Goal: Information Seeking & Learning: Learn about a topic

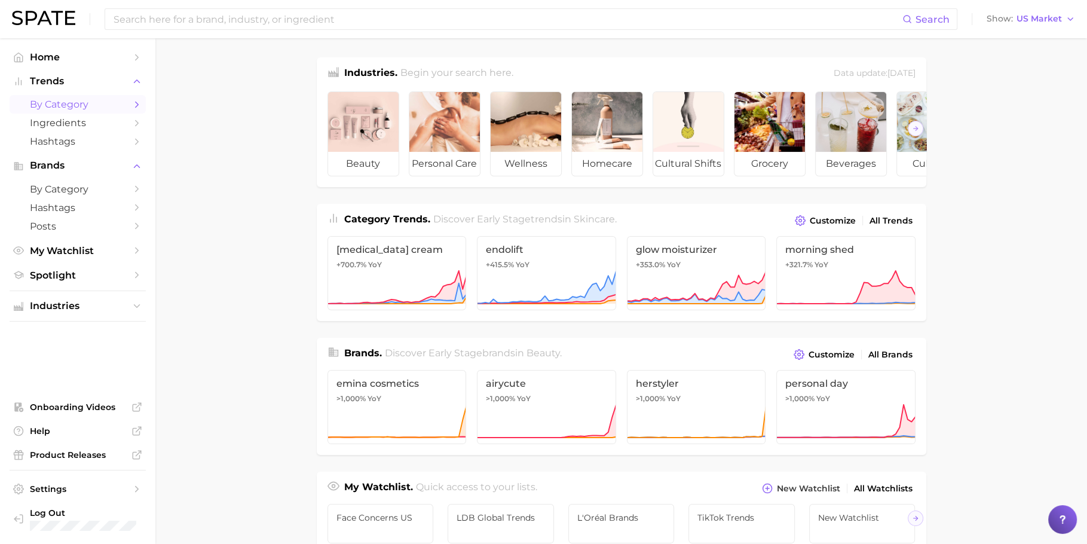
click at [90, 99] on span "by Category" at bounding box center [78, 104] width 96 height 11
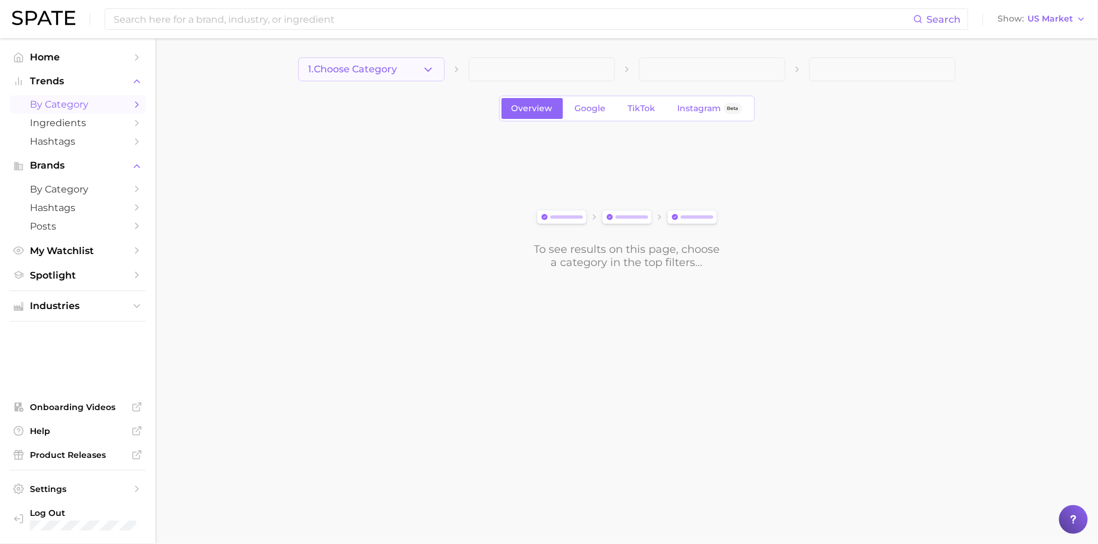
click at [400, 79] on button "1. Choose Category" at bounding box center [371, 69] width 146 height 24
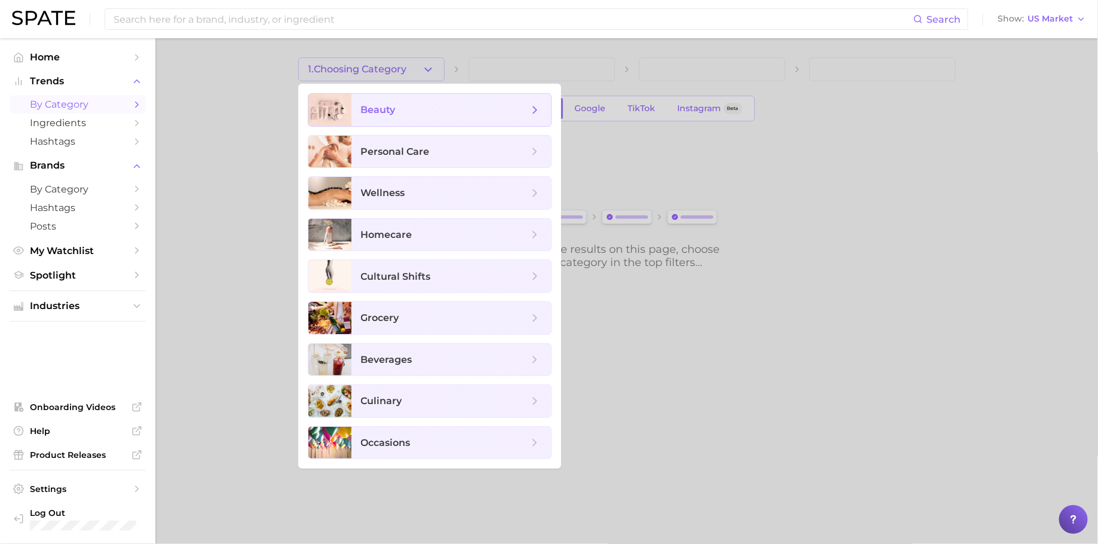
click at [447, 110] on span "beauty" at bounding box center [444, 109] width 167 height 13
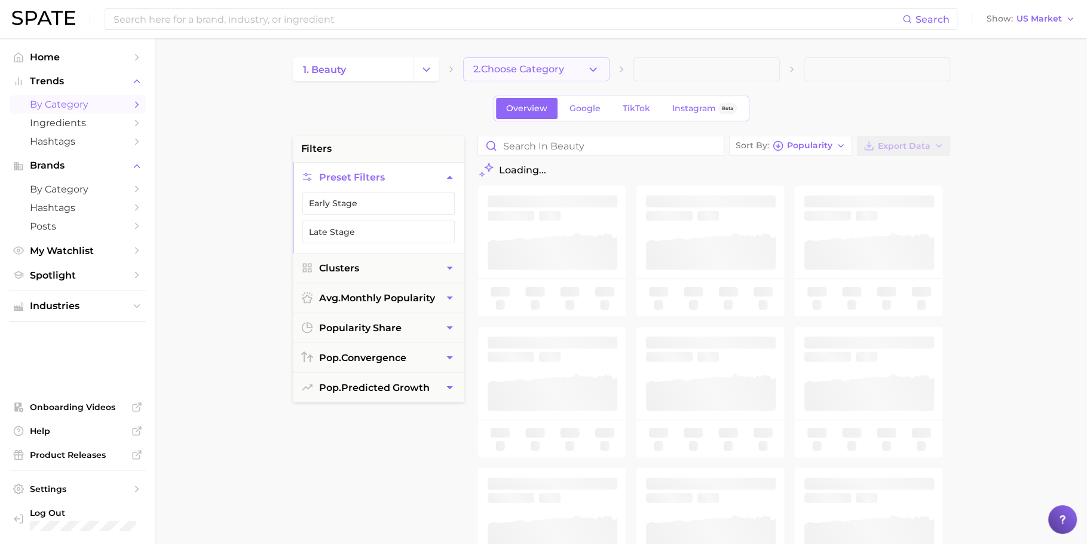
click at [549, 73] on span "2. Choose Category" at bounding box center [518, 69] width 91 height 11
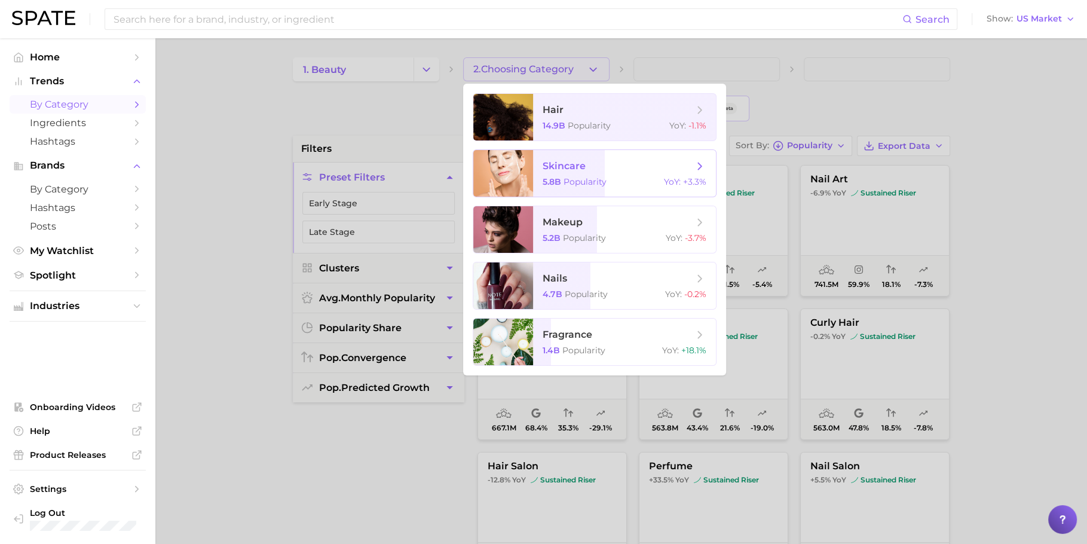
click at [603, 179] on span "Popularity" at bounding box center [585, 181] width 43 height 11
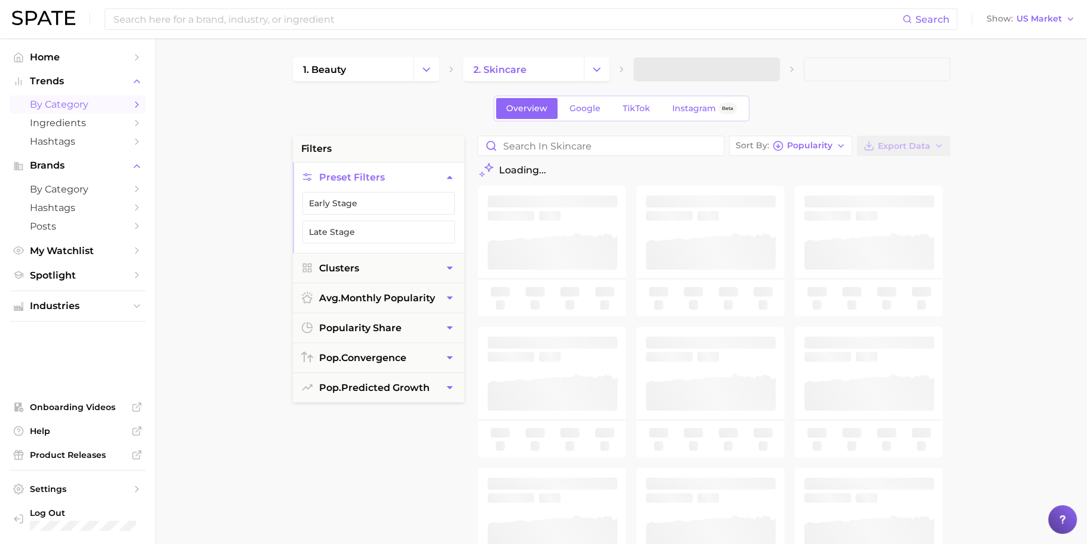
click at [744, 69] on span at bounding box center [707, 69] width 146 height 24
click at [745, 69] on button "3. Subcategory" at bounding box center [707, 69] width 146 height 24
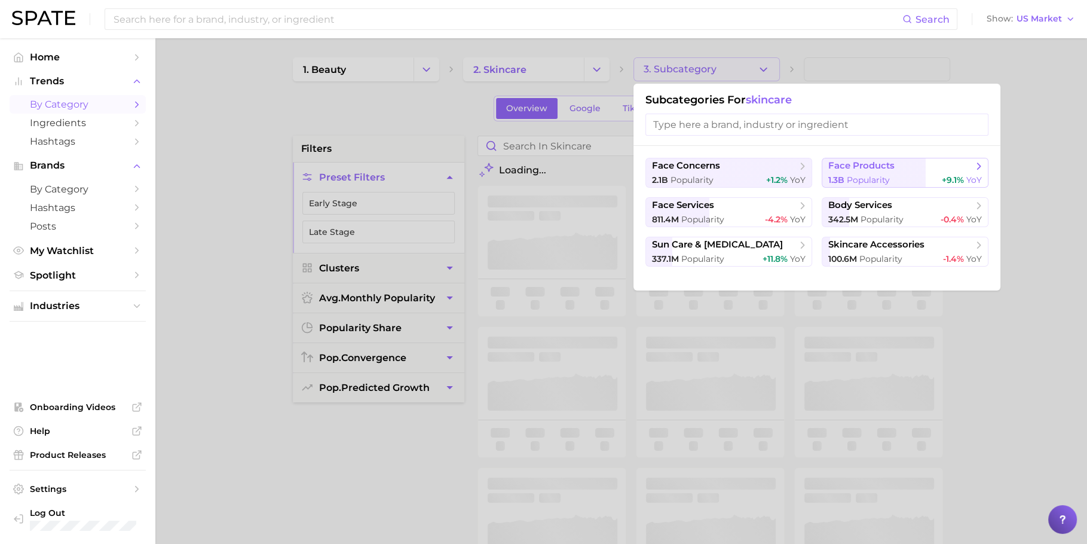
click at [833, 171] on button "face products 1.3b Popularity +9.1% YoY" at bounding box center [905, 173] width 167 height 30
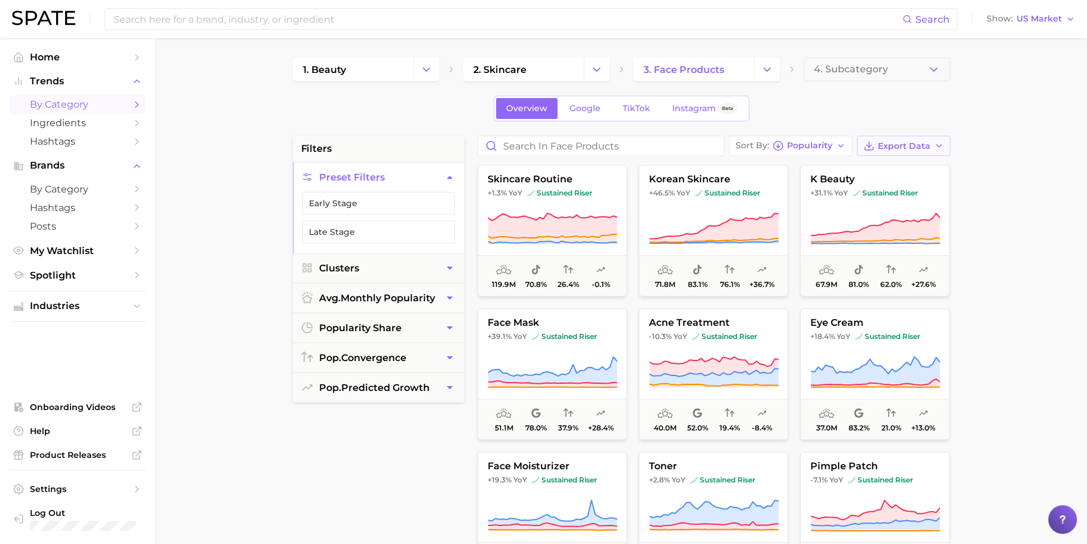
click at [919, 141] on span "Export Data" at bounding box center [904, 146] width 53 height 10
click at [901, 170] on button "Card Data CSV" at bounding box center [885, 168] width 132 height 22
click at [96, 183] on link "by Category" at bounding box center [78, 189] width 136 height 19
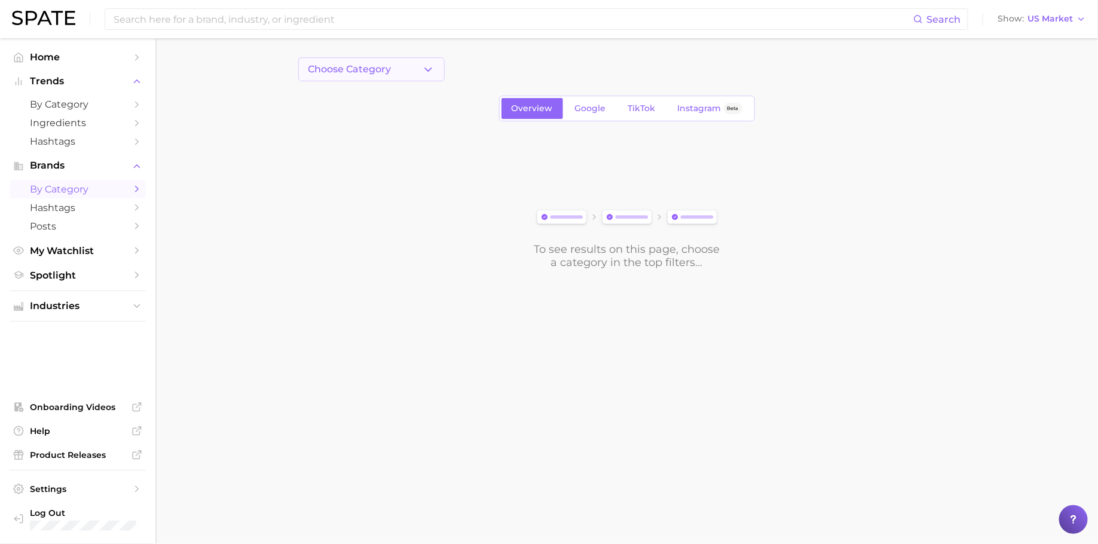
click at [384, 77] on button "Choose Category" at bounding box center [371, 69] width 146 height 24
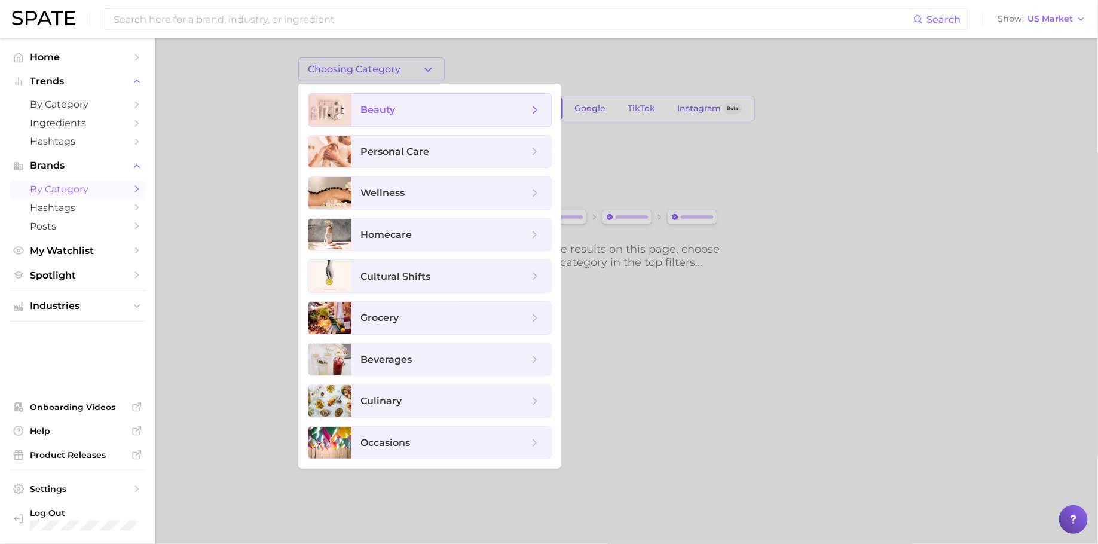
click at [414, 111] on span "beauty" at bounding box center [444, 109] width 167 height 13
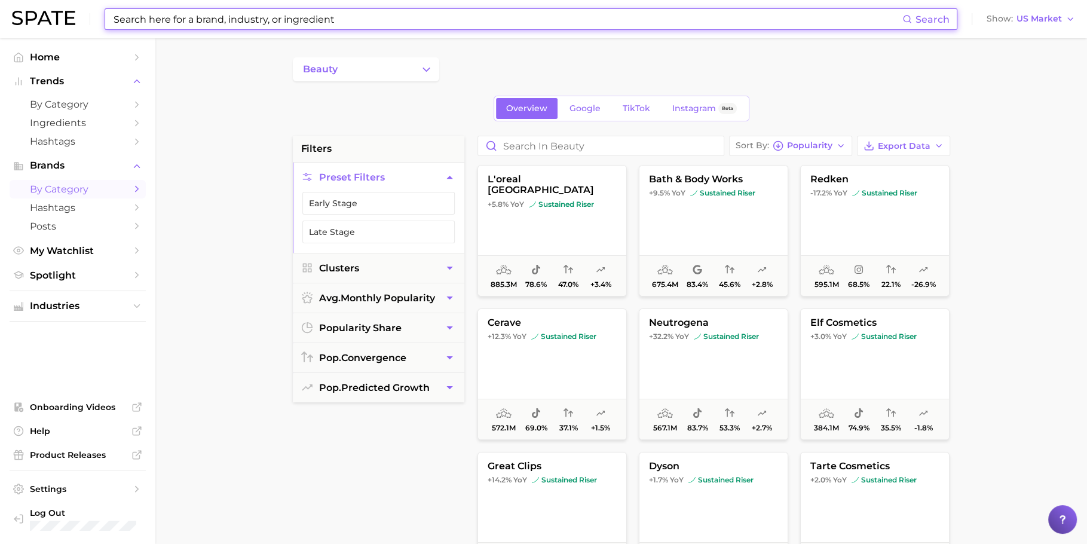
click at [453, 23] on input at bounding box center [507, 19] width 790 height 20
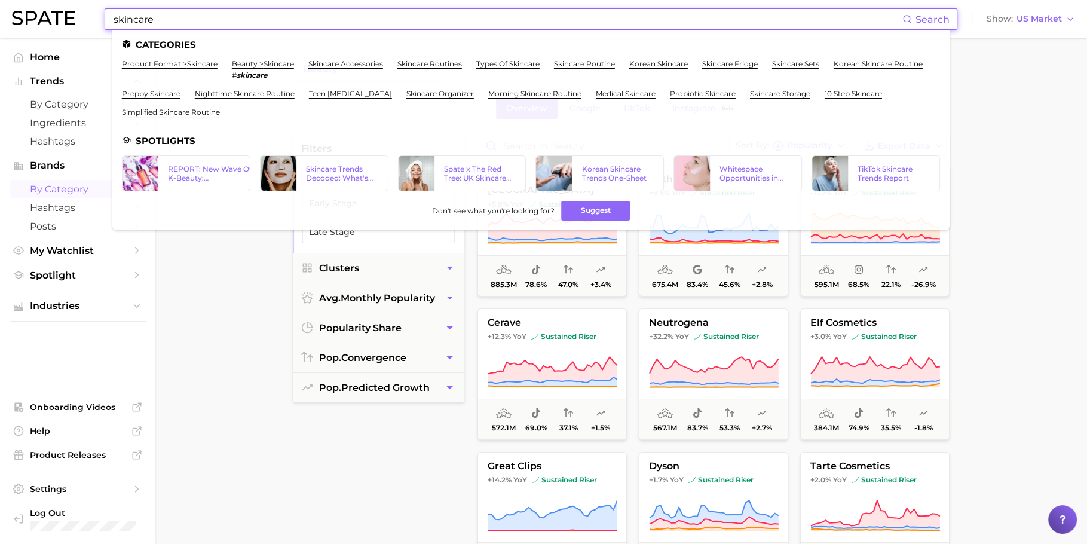
click at [280, 19] on input "skincare" at bounding box center [507, 19] width 790 height 20
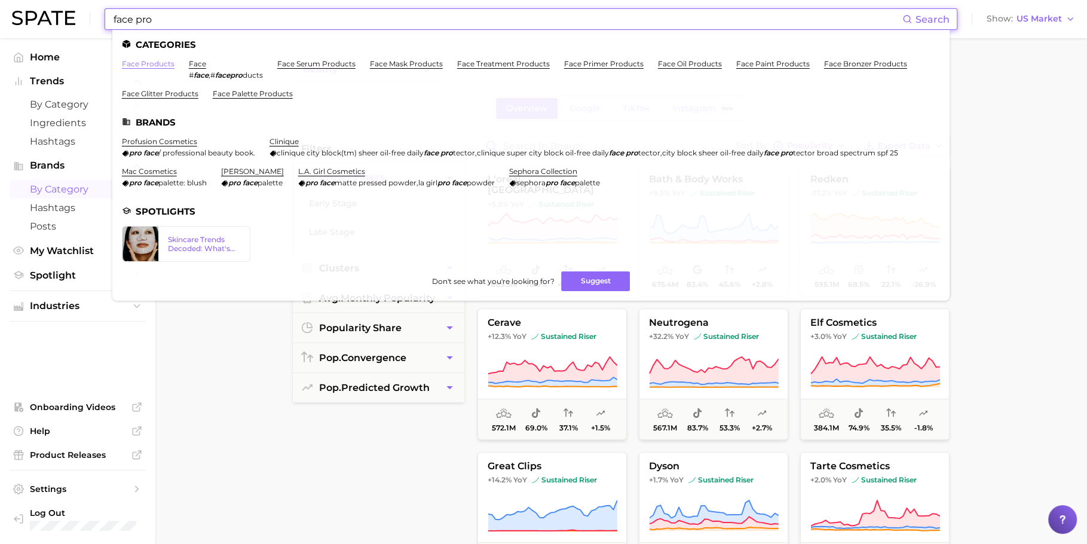
type input "face pro"
click at [153, 63] on link "face products" at bounding box center [148, 63] width 53 height 9
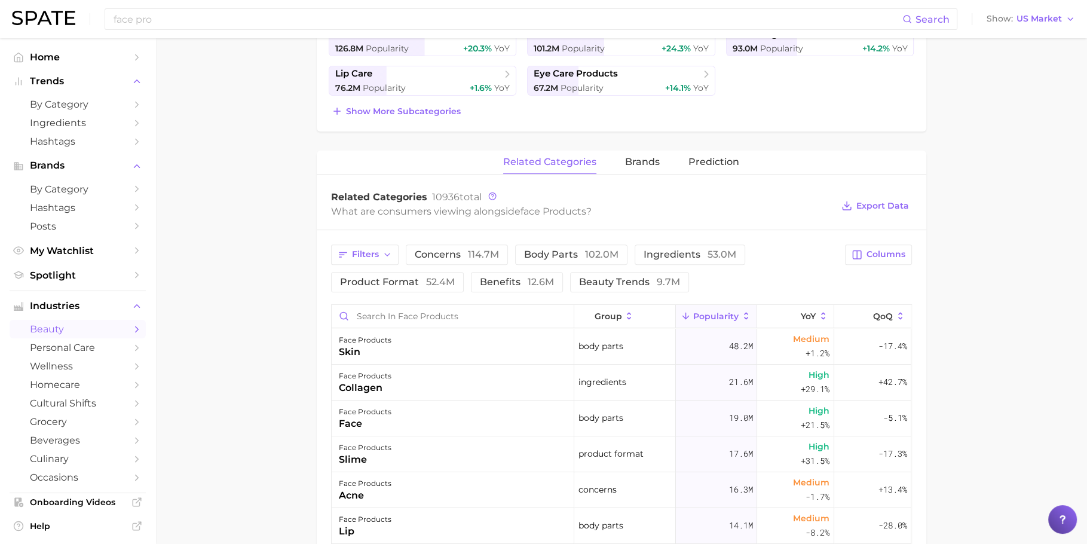
scroll to position [368, 0]
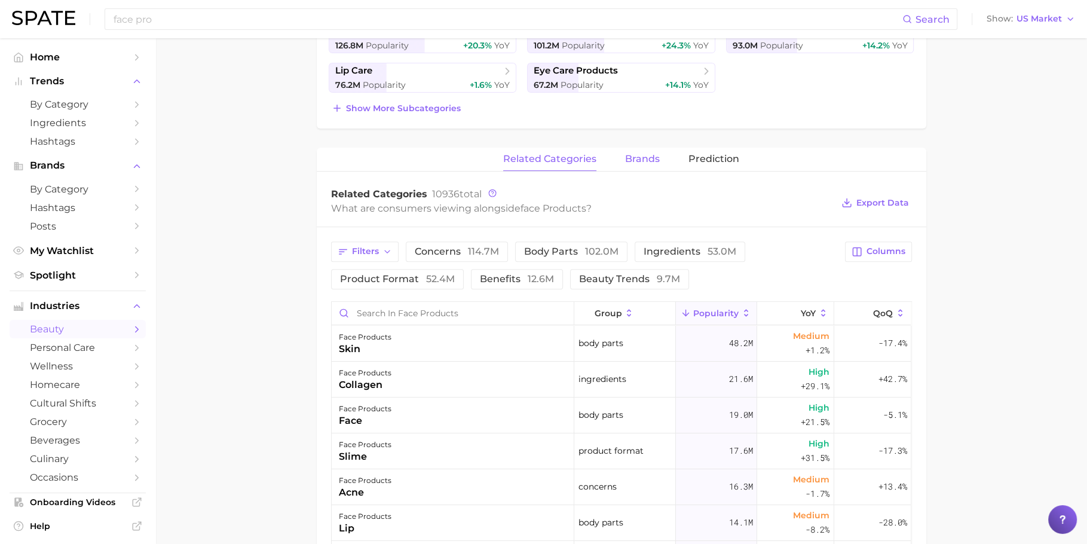
click at [638, 155] on span "brands" at bounding box center [642, 159] width 35 height 11
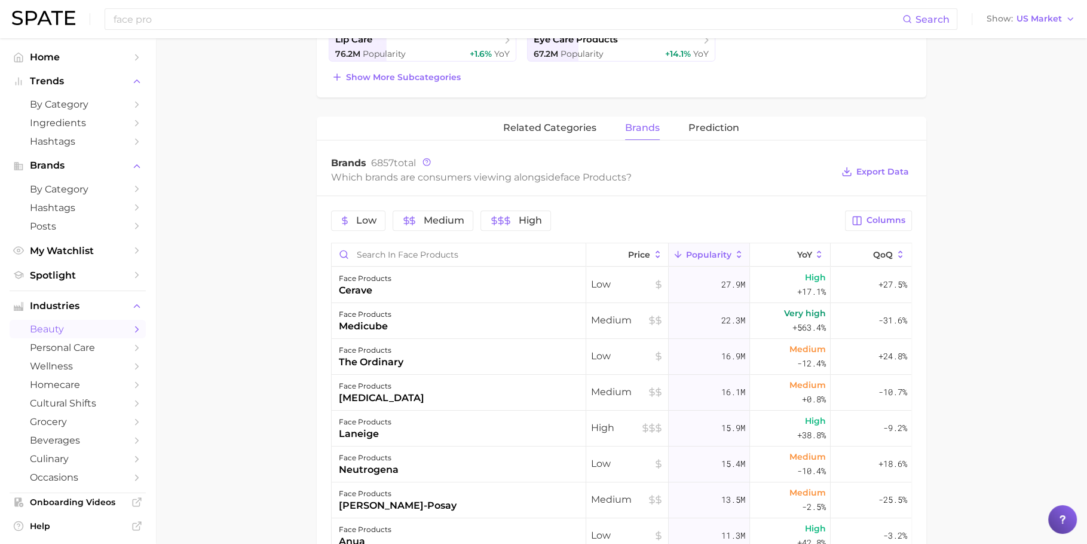
scroll to position [402, 0]
click at [872, 164] on span "Export Data" at bounding box center [883, 169] width 53 height 10
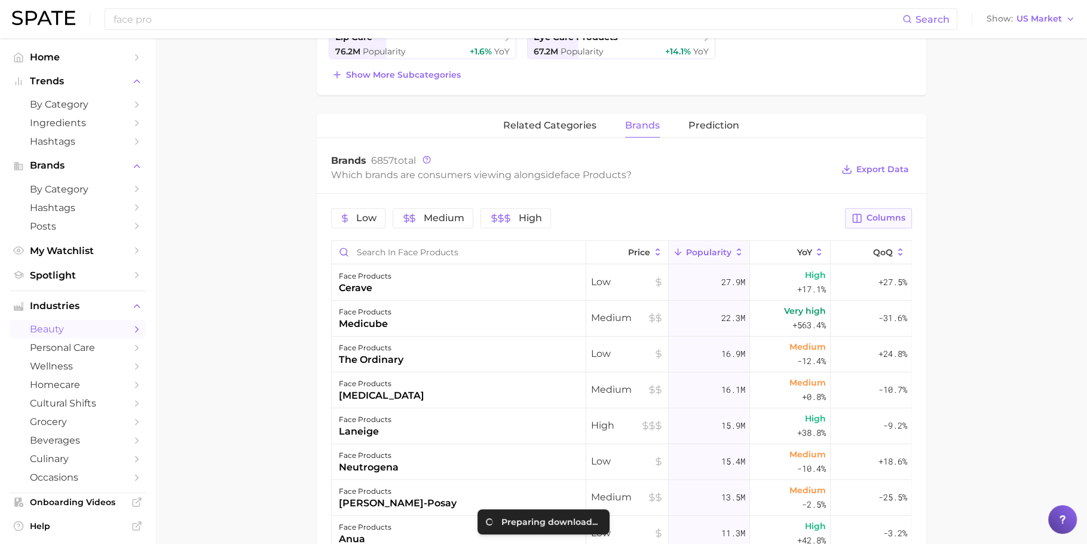
click at [879, 224] on button "Columns" at bounding box center [878, 218] width 66 height 20
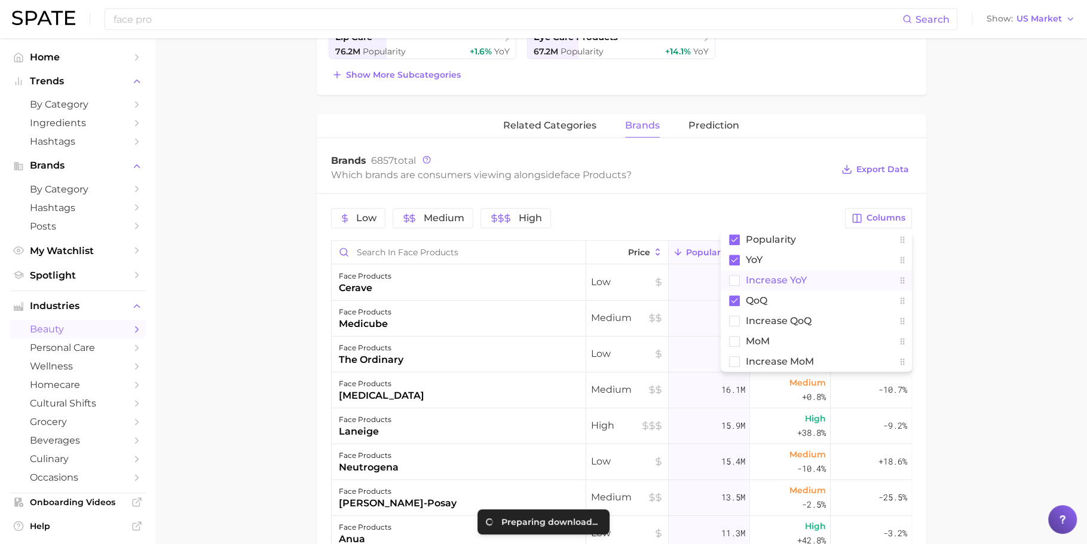
click at [814, 281] on button "Increase YoY" at bounding box center [816, 280] width 191 height 20
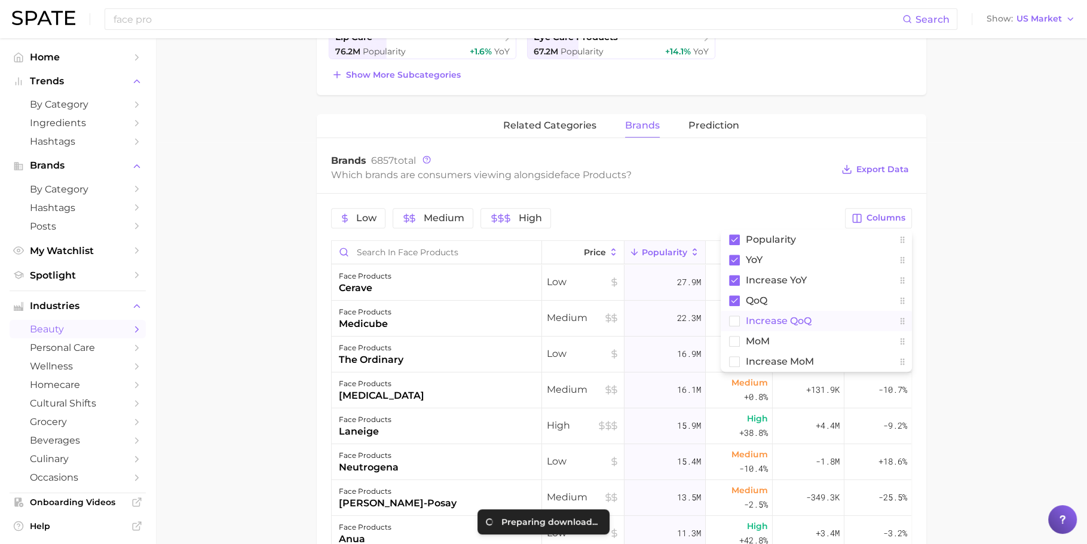
click at [809, 318] on span "Increase QoQ" at bounding box center [779, 321] width 66 height 10
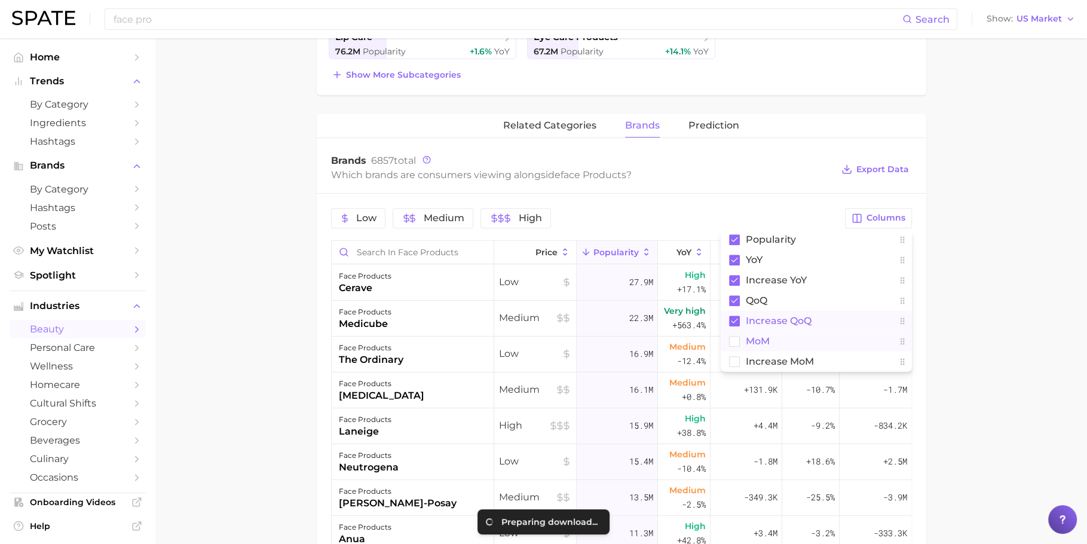
click at [809, 339] on button "MoM" at bounding box center [816, 341] width 191 height 20
click at [809, 364] on span "Increase MoM" at bounding box center [780, 361] width 68 height 10
click at [744, 172] on div "Which brands are consumers viewing alongside face products ?" at bounding box center [582, 175] width 502 height 16
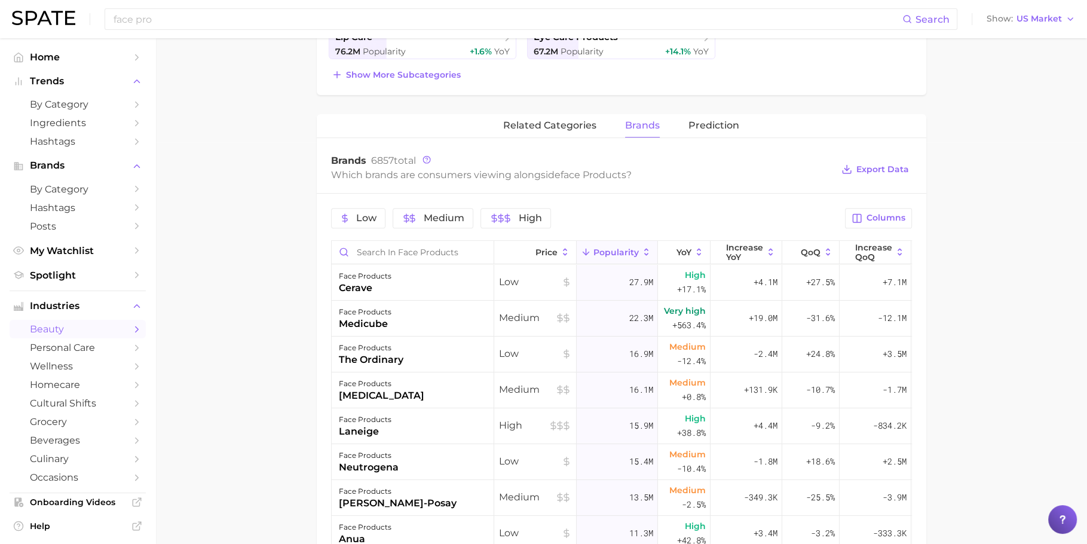
click at [1026, 251] on main "1. skincare 2. face products 3. Subcategory Overview Google TikTok Instagram Be…" at bounding box center [621, 248] width 932 height 1222
click at [885, 173] on button "Export Data" at bounding box center [875, 169] width 73 height 17
click at [214, 274] on main "1. skincare 2. face products 3. Subcategory Overview Google TikTok Instagram Be…" at bounding box center [621, 248] width 932 height 1222
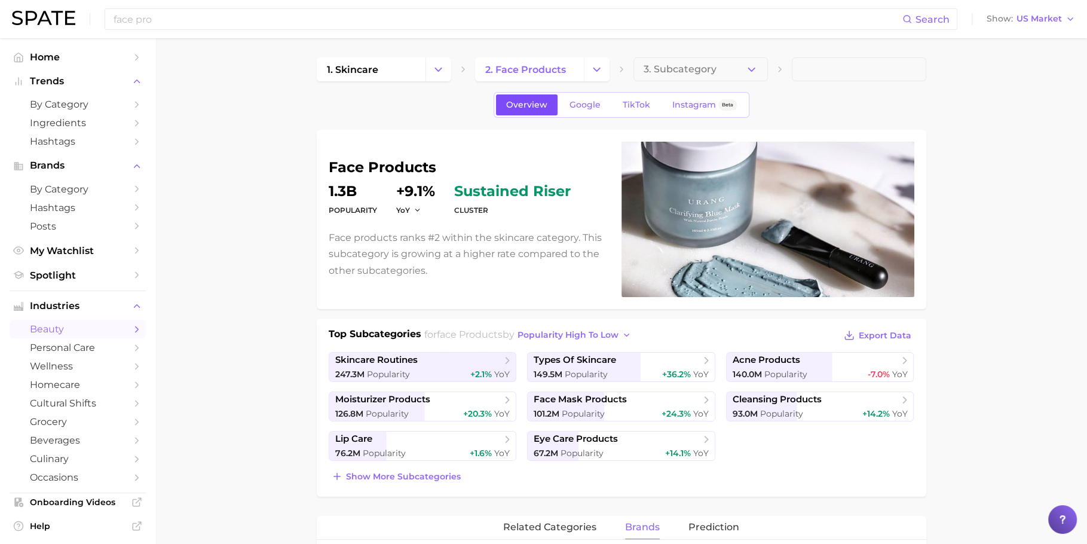
click at [524, 106] on span "Overview" at bounding box center [526, 105] width 41 height 10
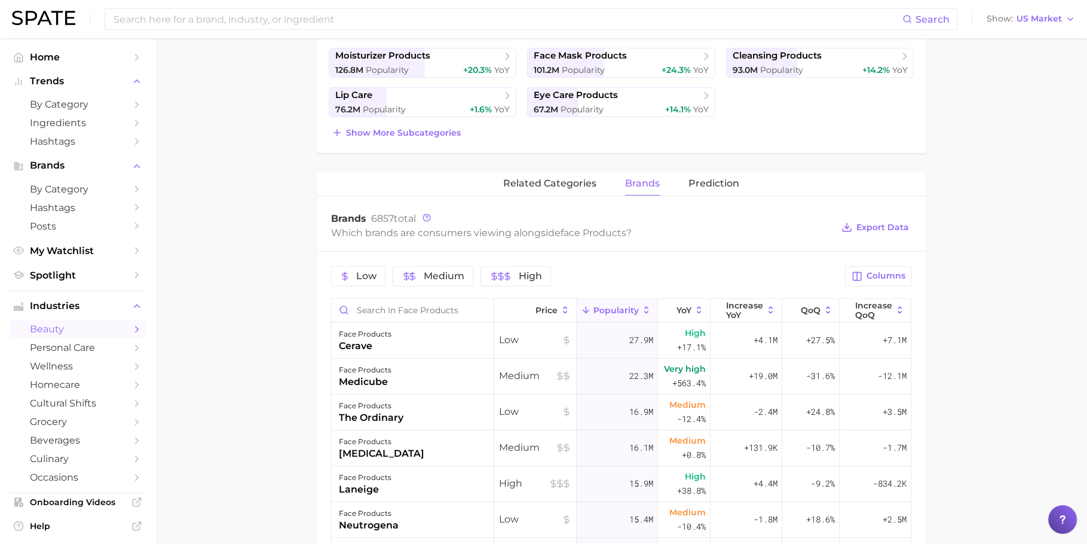
scroll to position [346, 0]
click at [560, 181] on span "related categories" at bounding box center [549, 181] width 93 height 11
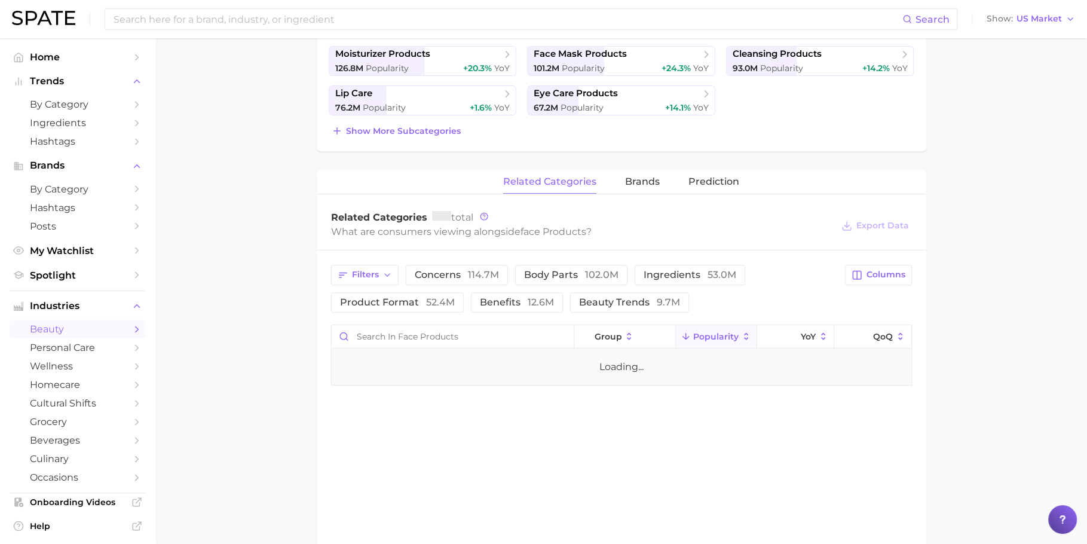
scroll to position [0, 0]
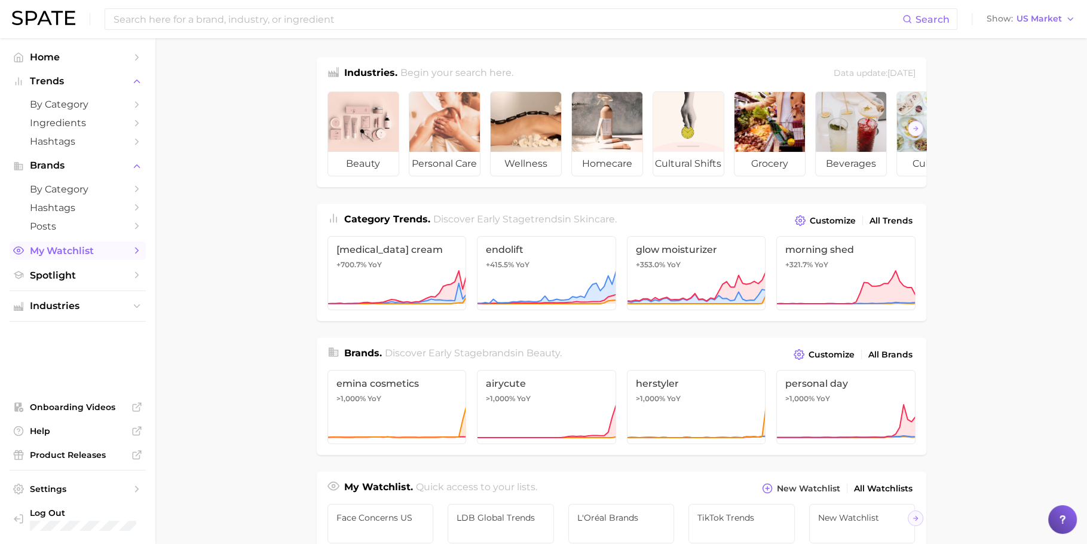
click at [107, 259] on link "My Watchlist" at bounding box center [78, 250] width 136 height 19
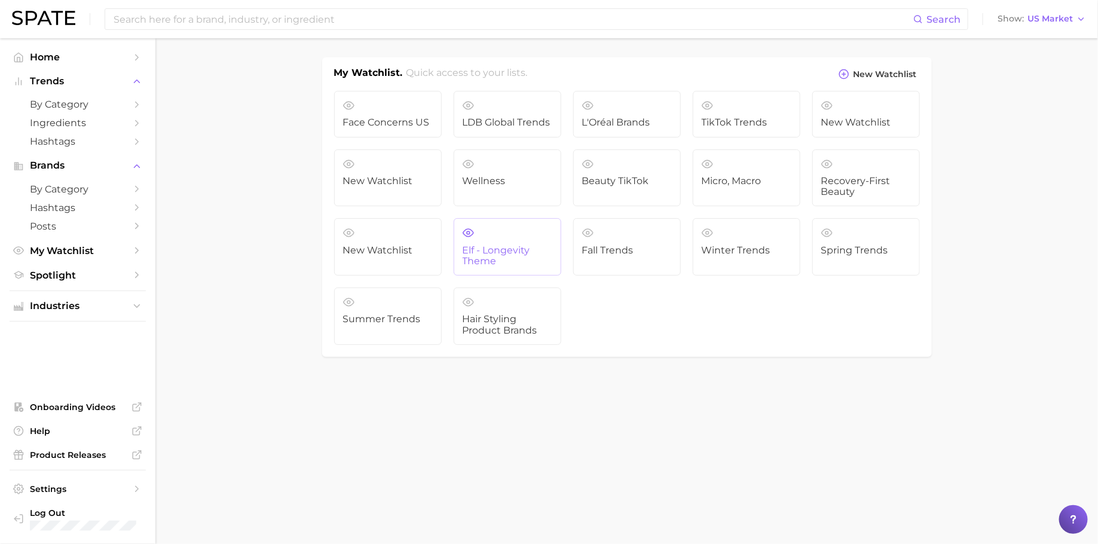
click at [495, 268] on link "elf - longevity theme" at bounding box center [508, 246] width 108 height 57
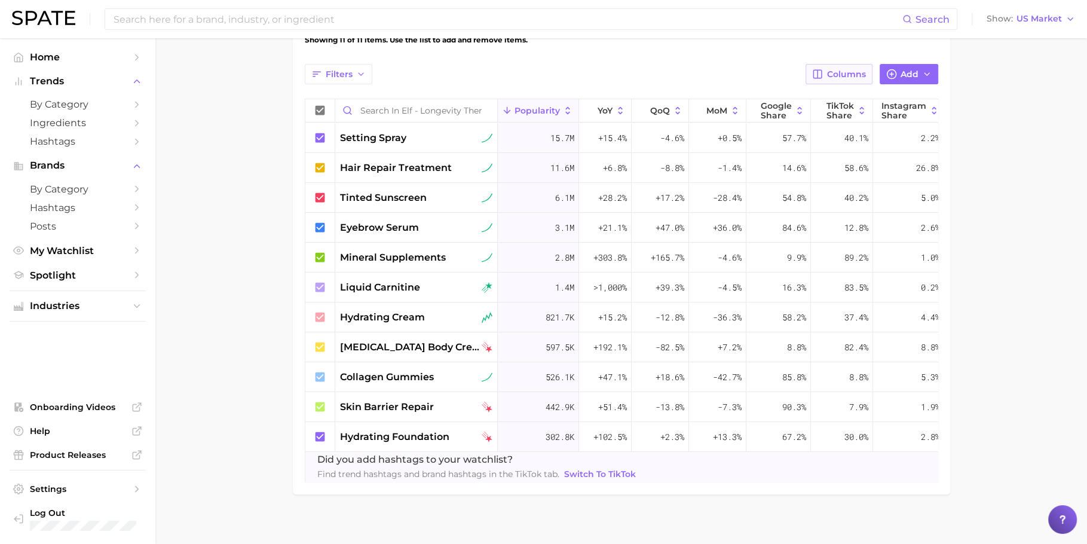
click at [868, 69] on button "Columns" at bounding box center [839, 74] width 66 height 20
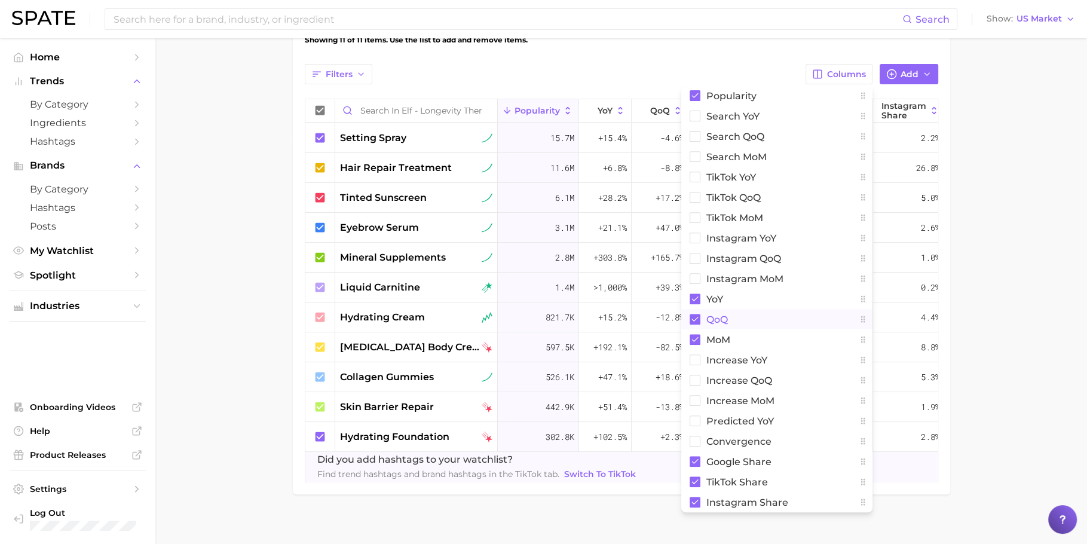
scroll to position [423, 0]
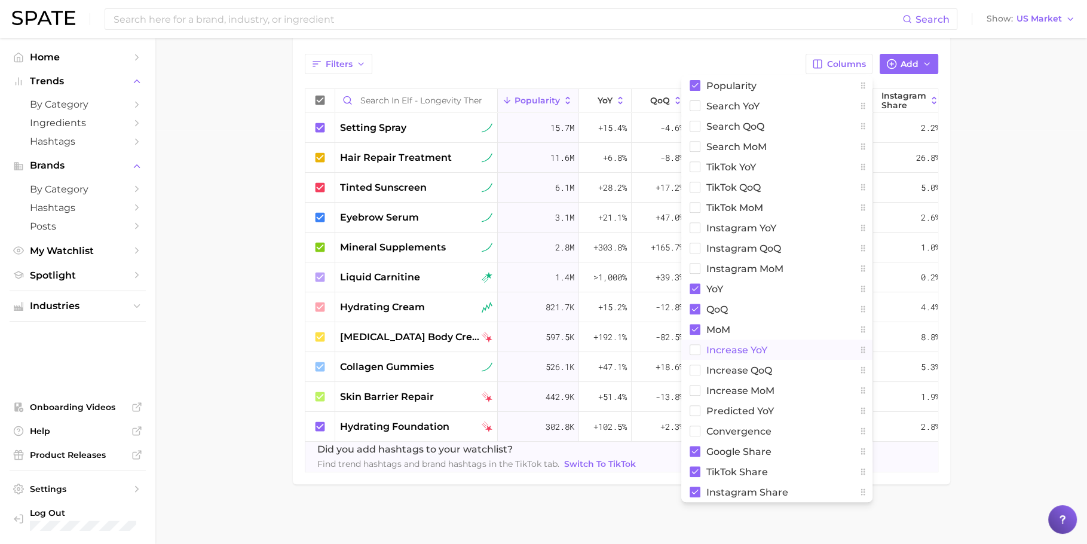
click at [774, 340] on button "Increase YoY" at bounding box center [776, 350] width 191 height 20
click at [772, 319] on button "MoM" at bounding box center [776, 329] width 191 height 20
click at [772, 304] on button "QoQ" at bounding box center [776, 309] width 191 height 20
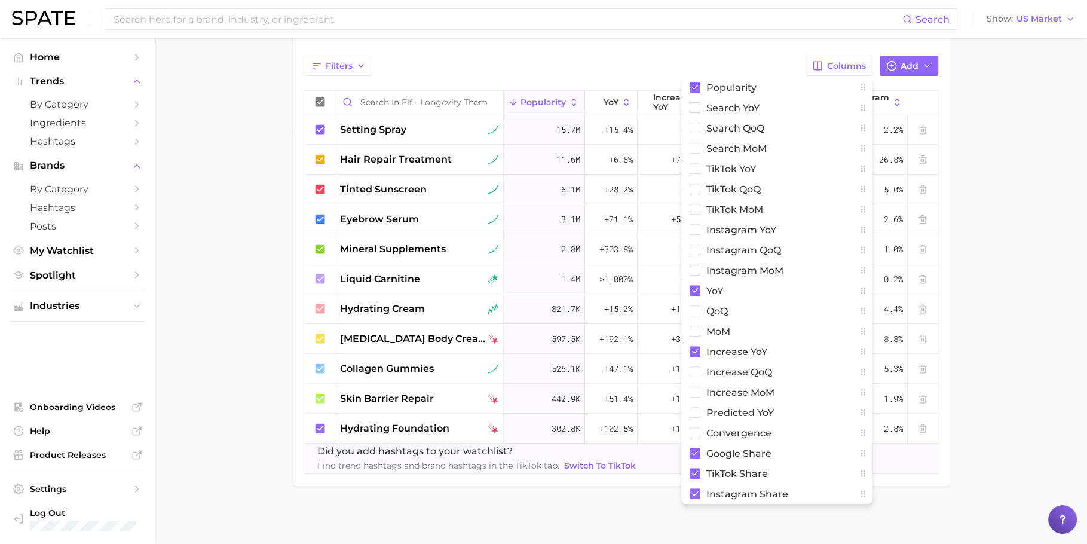
click at [968, 184] on main "elf - longevity theme Settings Overview Google TikTok View Combined Export Data…" at bounding box center [621, 85] width 932 height 919
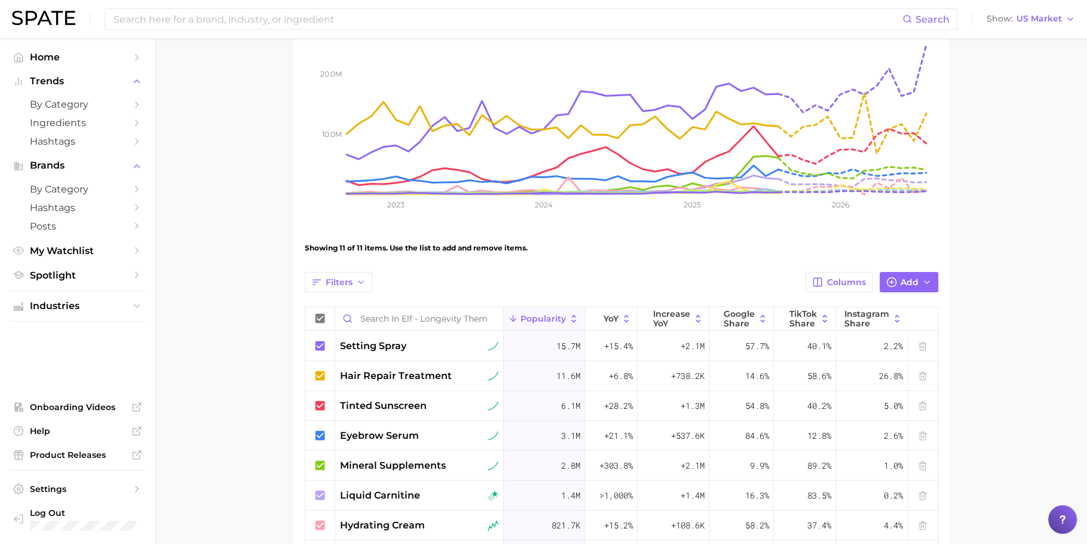
scroll to position [276, 0]
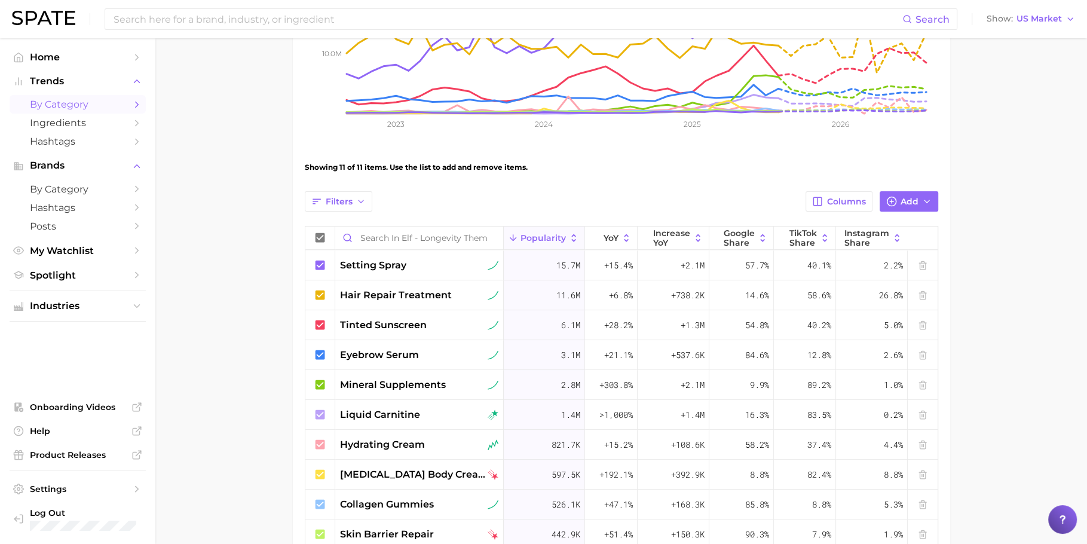
click at [81, 99] on span "by Category" at bounding box center [78, 104] width 96 height 11
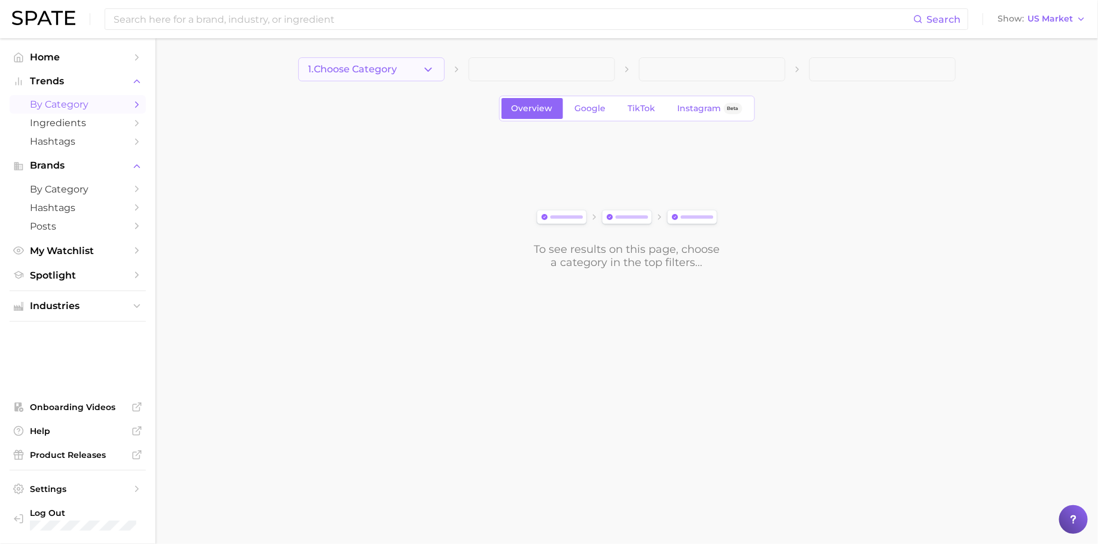
click at [386, 65] on span "1. Choose Category" at bounding box center [352, 69] width 89 height 11
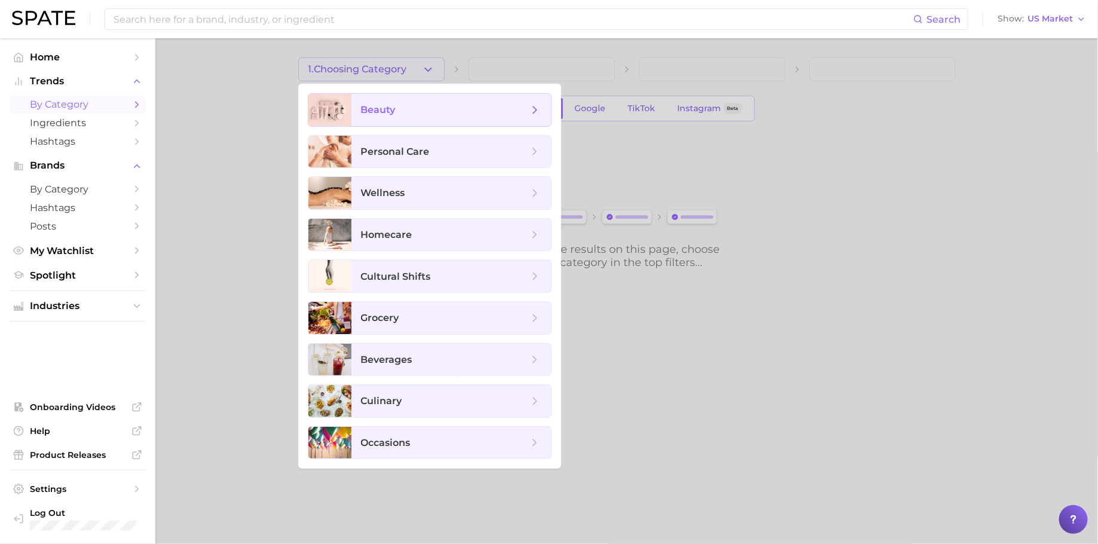
click at [445, 119] on span "beauty" at bounding box center [451, 110] width 200 height 32
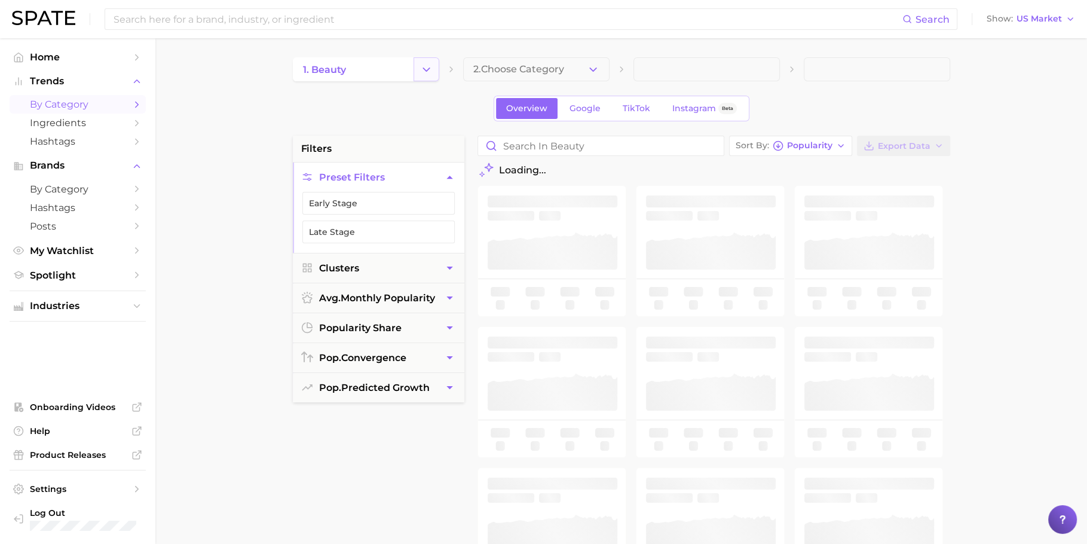
click at [421, 69] on icon "Change Category" at bounding box center [426, 69] width 13 height 13
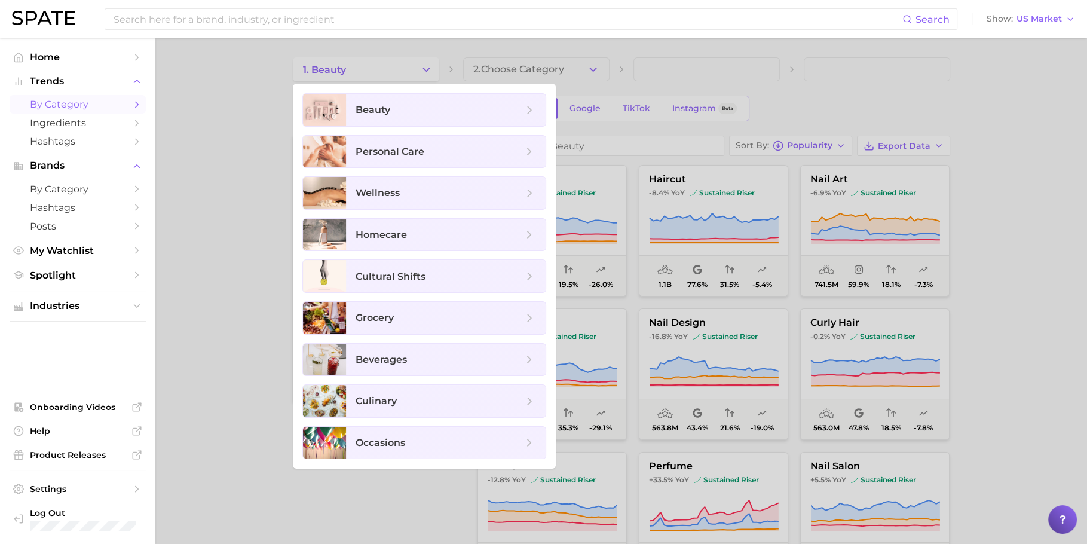
click at [510, 69] on div at bounding box center [543, 272] width 1087 height 544
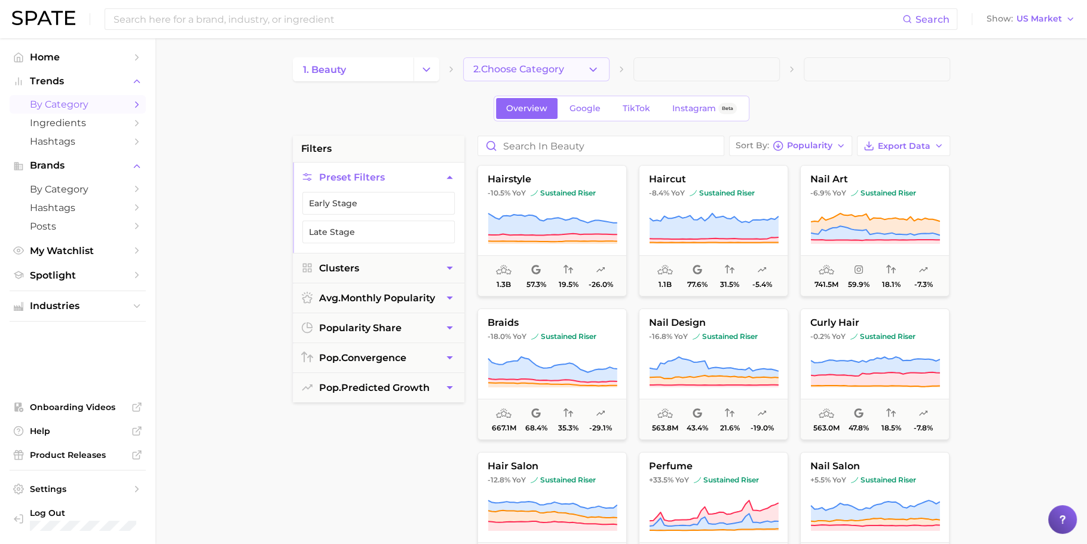
click at [533, 69] on span "2. Choose Category" at bounding box center [518, 69] width 91 height 11
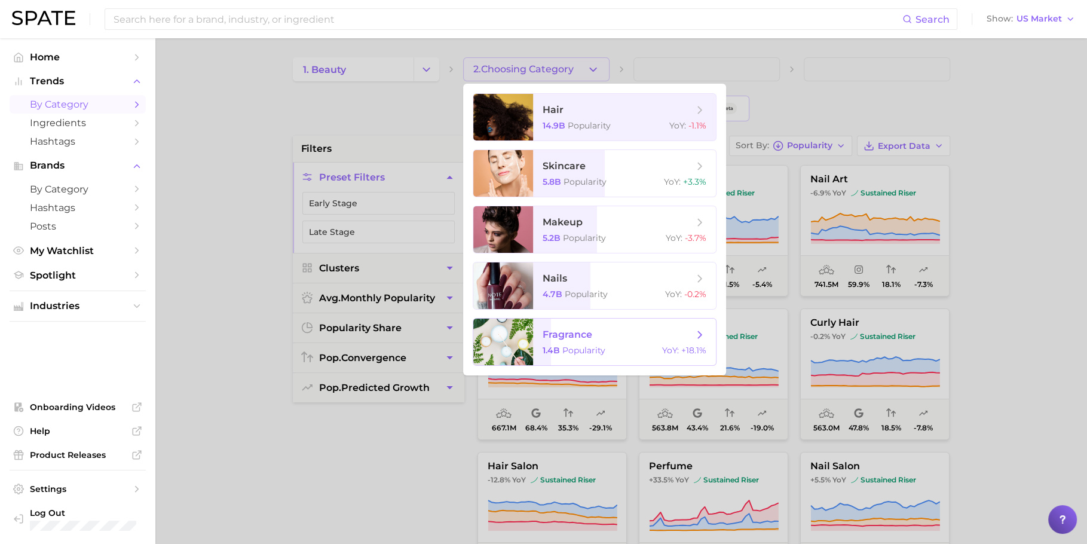
click at [587, 350] on span "Popularity" at bounding box center [583, 350] width 43 height 11
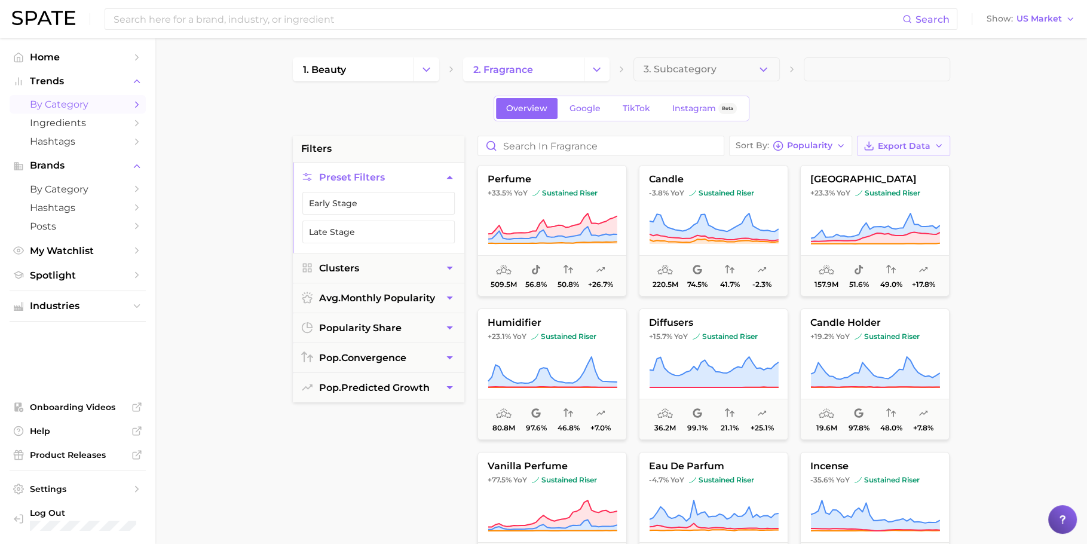
click at [895, 145] on span "Export Data" at bounding box center [904, 146] width 53 height 10
click at [881, 163] on span "Card Data CSV" at bounding box center [870, 168] width 63 height 10
click at [436, 72] on button "Change Category" at bounding box center [427, 69] width 26 height 24
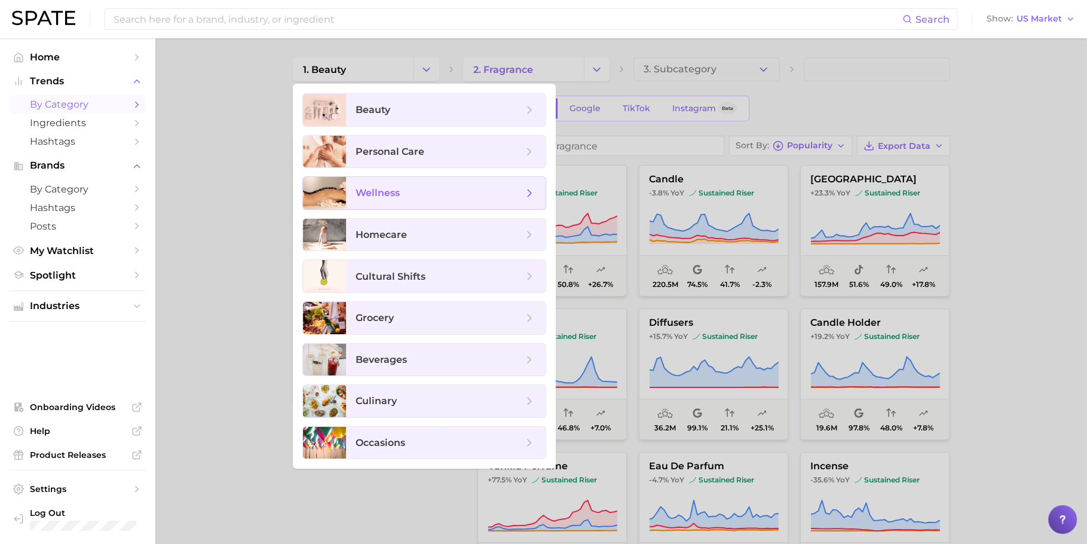
click at [423, 200] on span "wellness" at bounding box center [446, 193] width 200 height 32
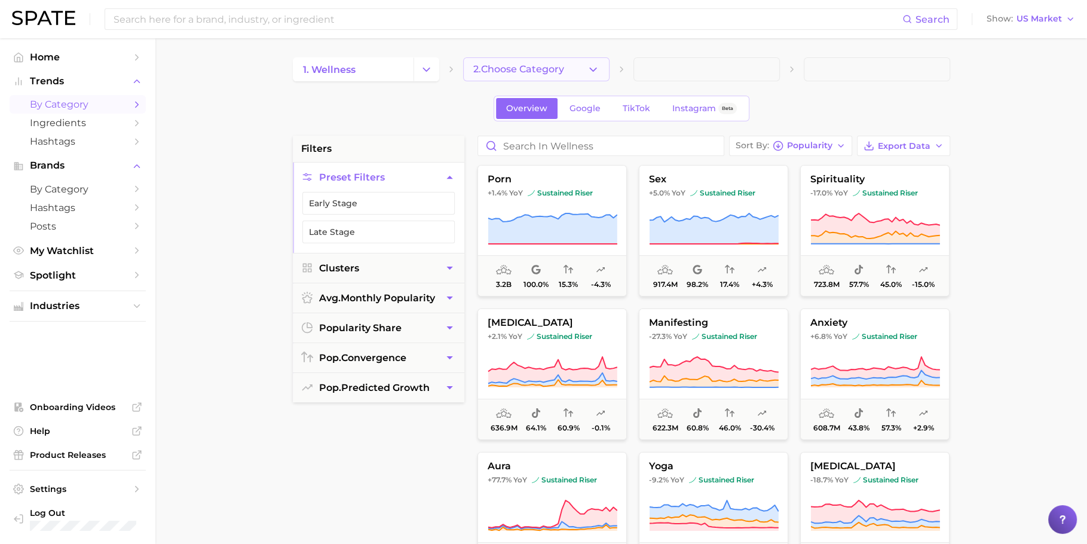
click at [506, 75] on button "2. Choose Category" at bounding box center [536, 69] width 146 height 24
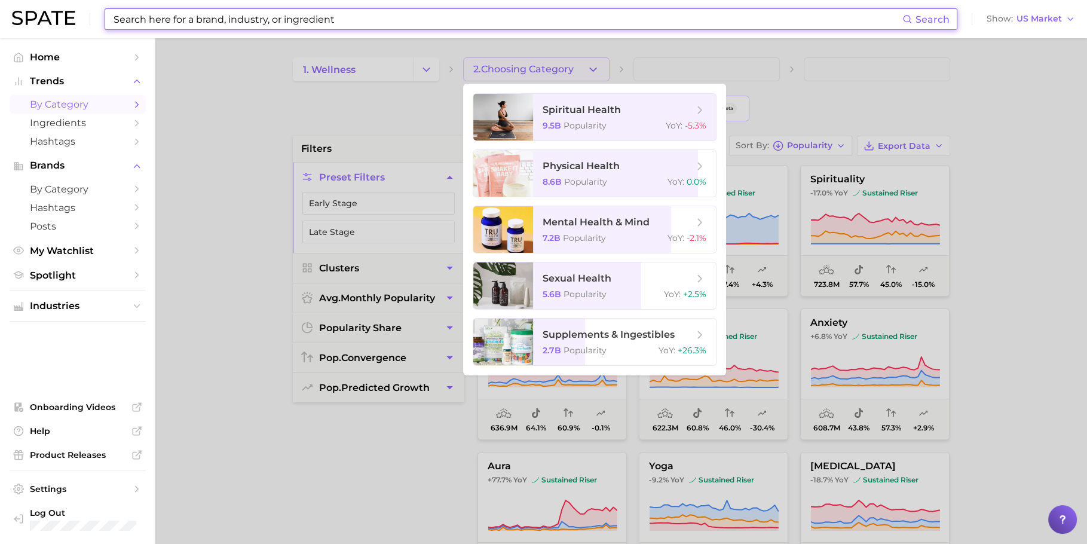
click at [637, 19] on input at bounding box center [507, 19] width 790 height 20
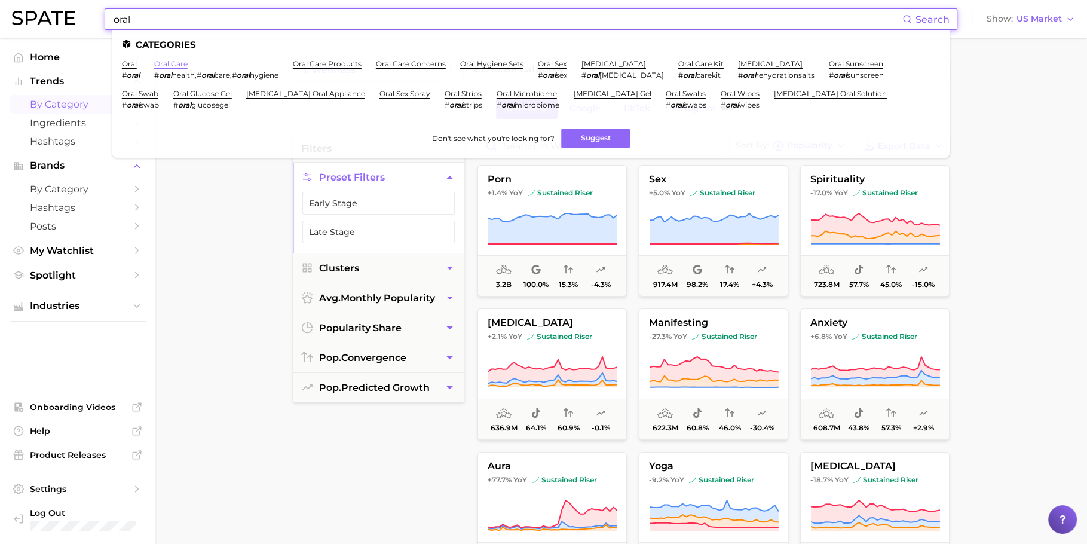
type input "oral"
click at [174, 65] on link "oral care" at bounding box center [170, 63] width 33 height 9
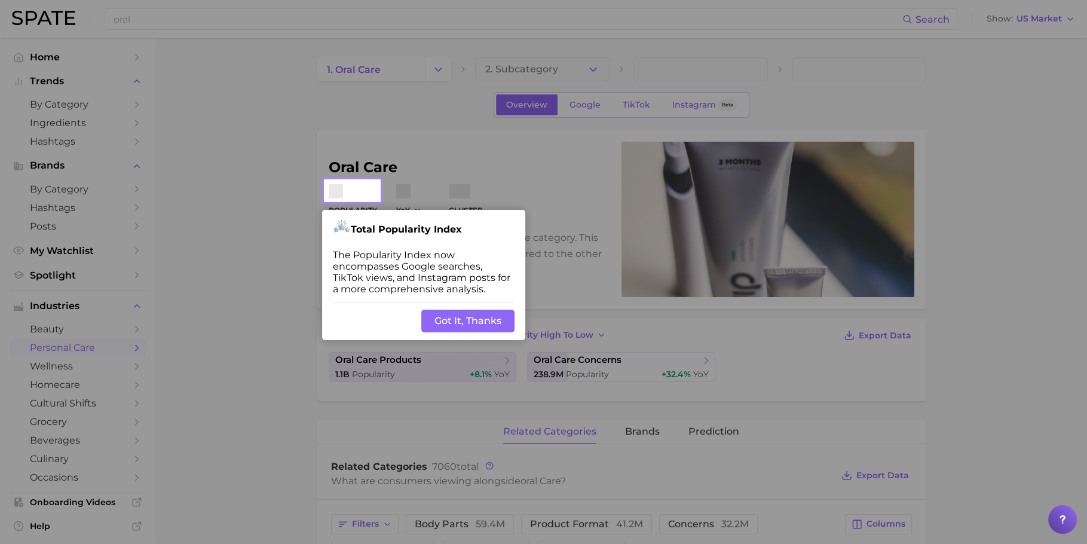
click at [463, 325] on button "Got It, Thanks" at bounding box center [467, 321] width 93 height 23
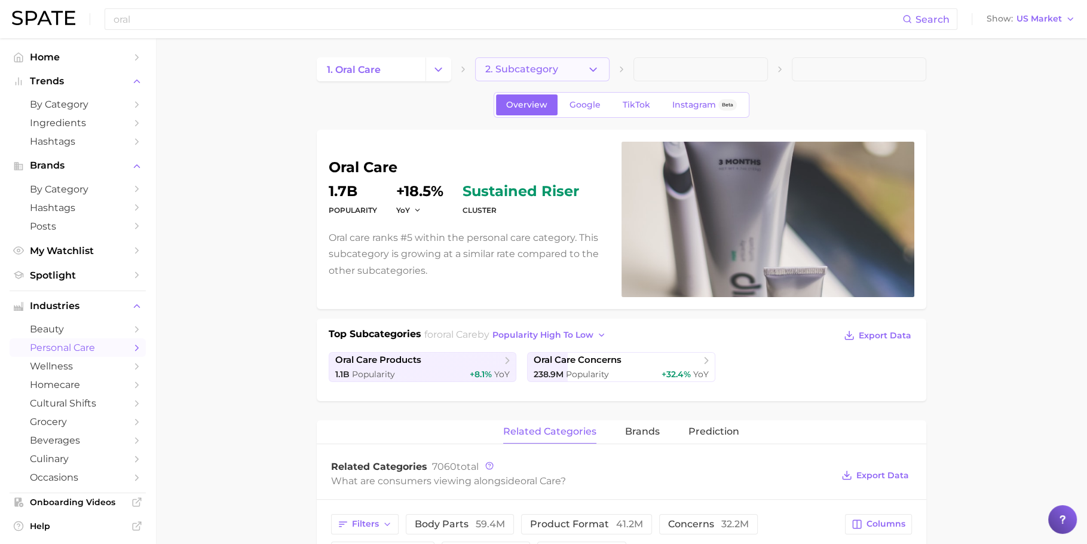
click at [536, 80] on button "2. Subcategory" at bounding box center [542, 69] width 134 height 24
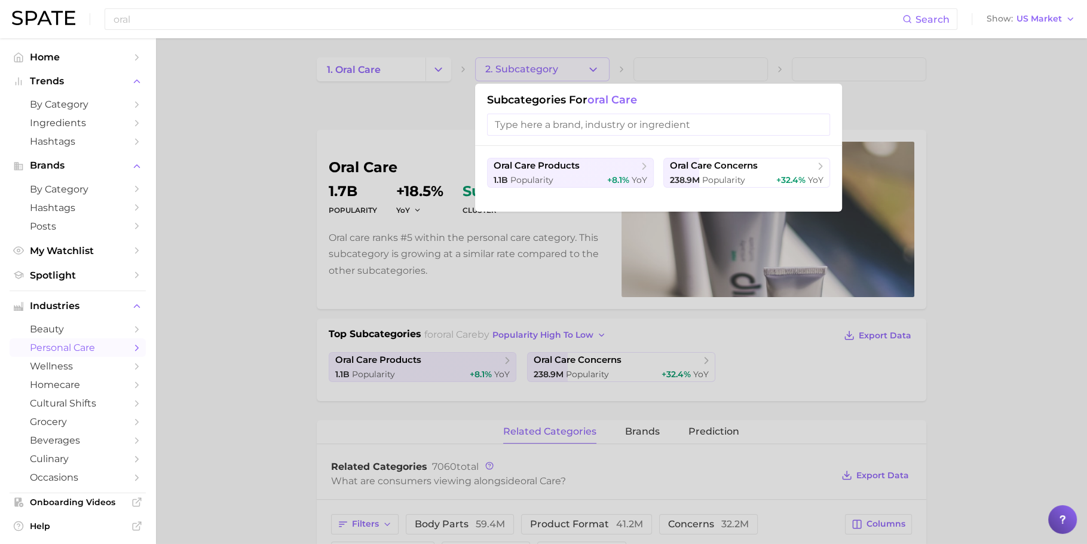
click at [536, 80] on div at bounding box center [543, 272] width 1087 height 544
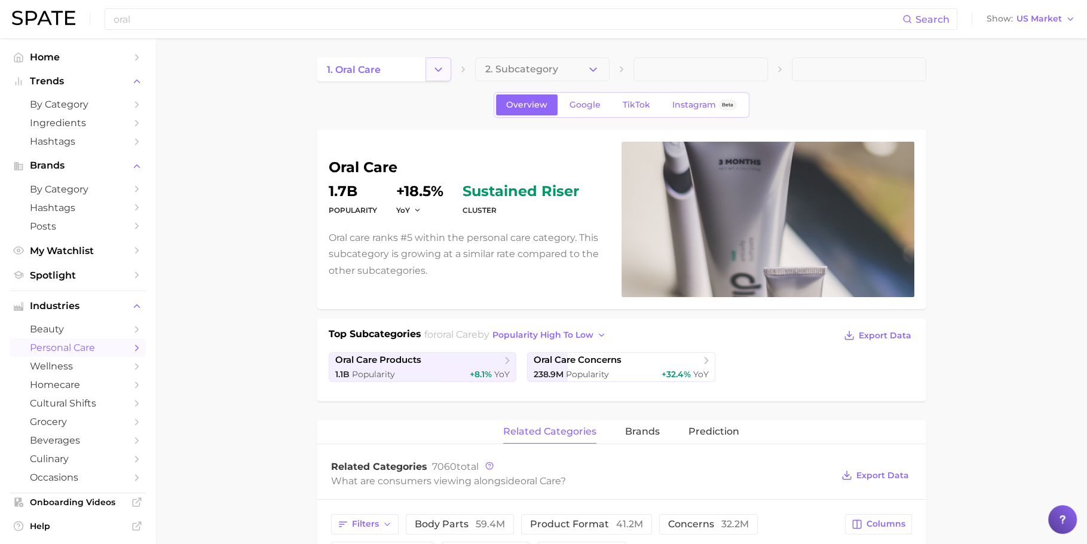
click at [444, 70] on icon "Change Category" at bounding box center [438, 69] width 13 height 13
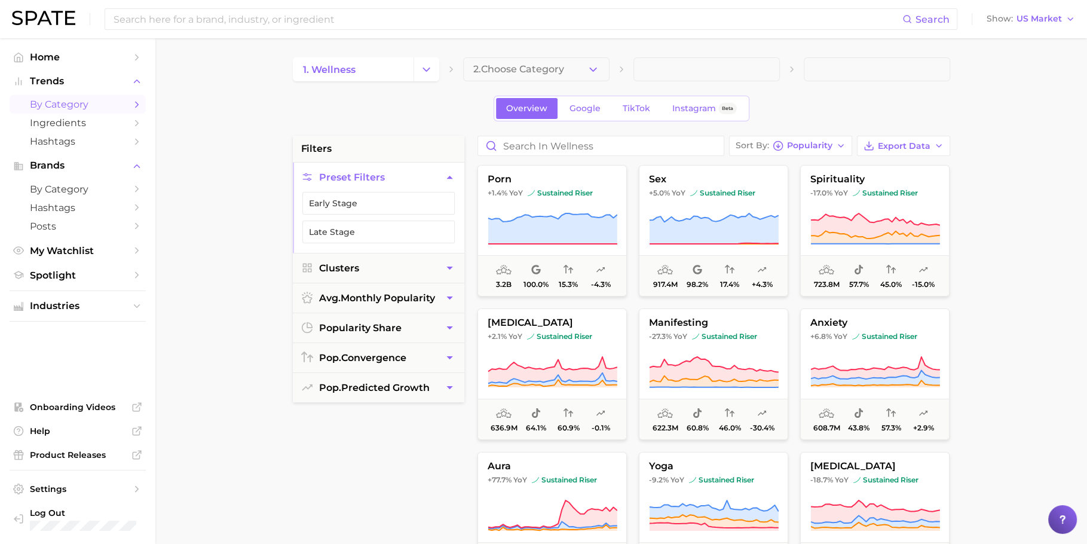
click at [549, 83] on div "1. wellness 2. Choose Category Overview Google TikTok Instagram Beta filters Pr…" at bounding box center [622, 471] width 658 height 828
click at [551, 72] on span "2. Choose Category" at bounding box center [518, 69] width 91 height 11
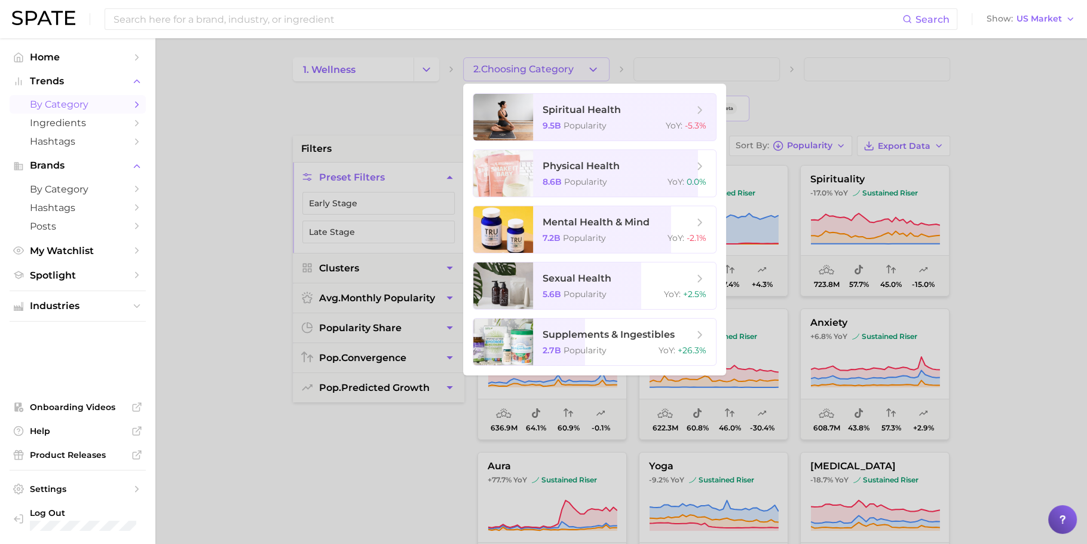
click at [440, 126] on div at bounding box center [543, 272] width 1087 height 544
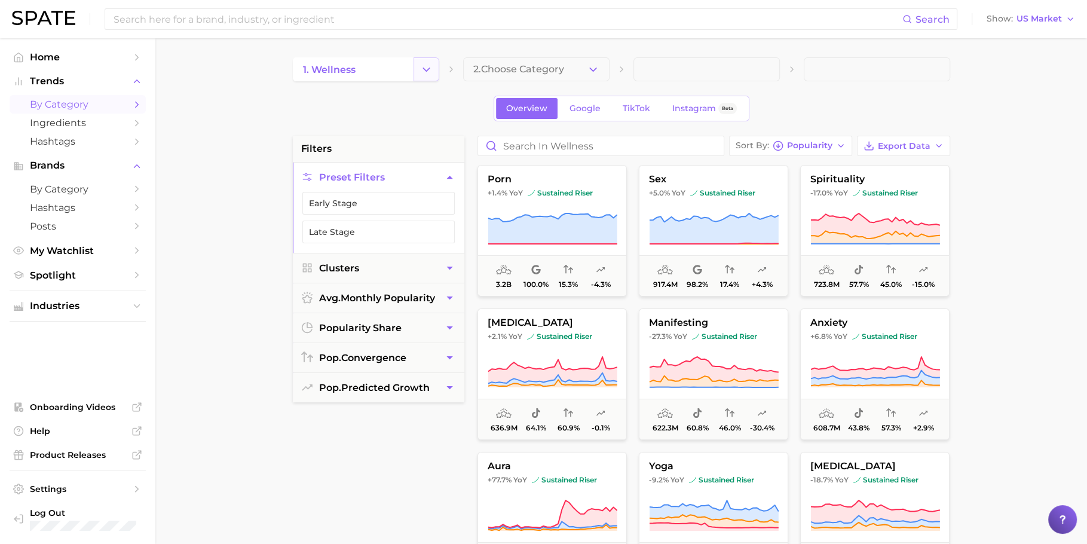
click at [428, 61] on button "Change Category" at bounding box center [427, 69] width 26 height 24
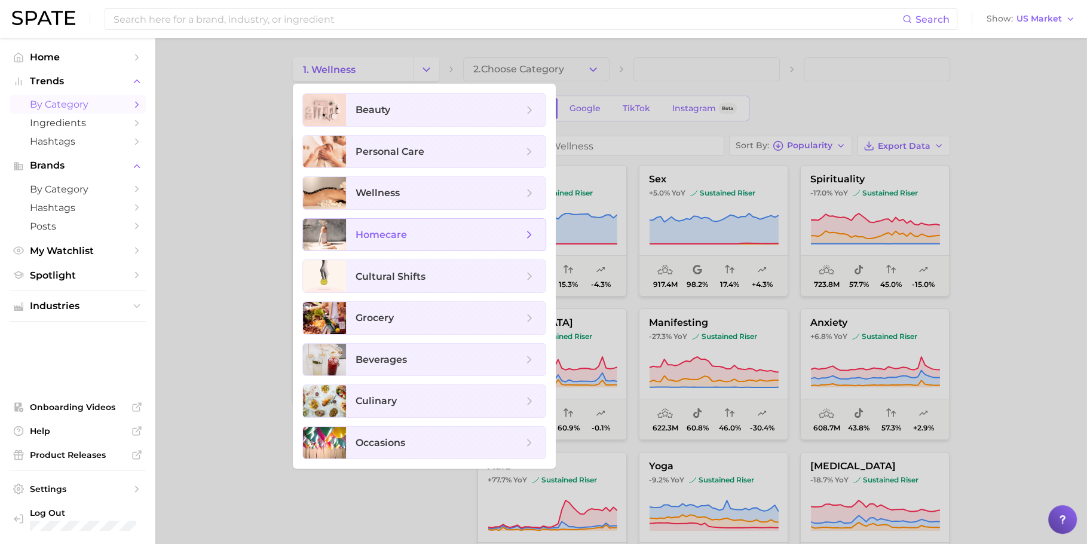
click at [403, 236] on span "homecare" at bounding box center [381, 234] width 51 height 11
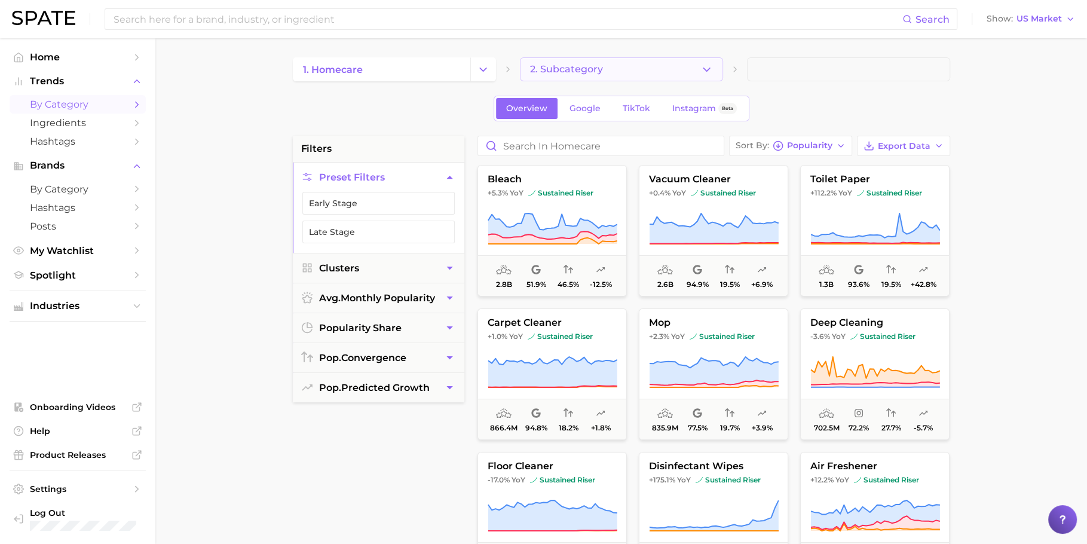
click at [608, 69] on button "2. Subcategory" at bounding box center [621, 69] width 203 height 24
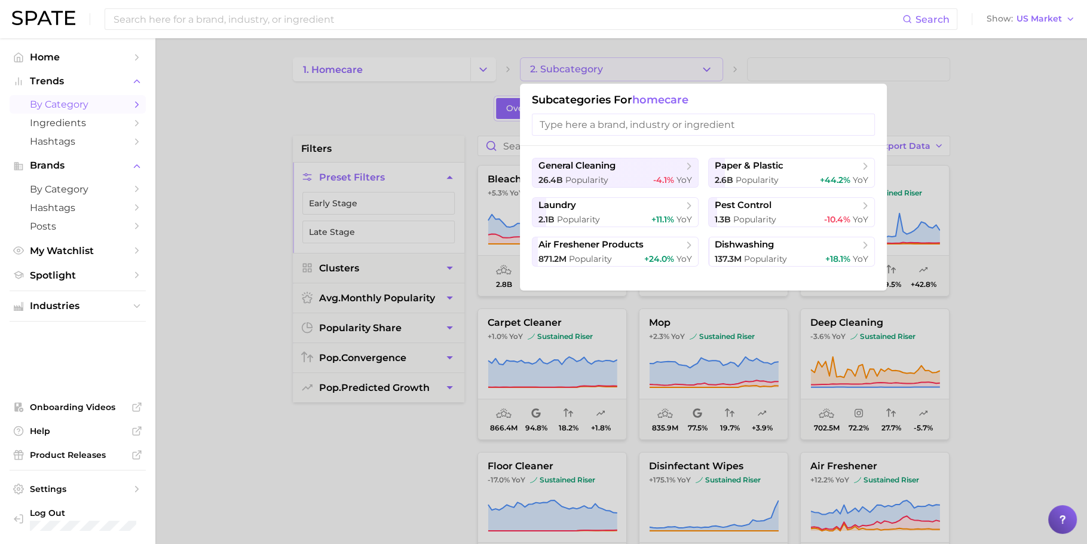
click at [608, 69] on div at bounding box center [543, 272] width 1087 height 544
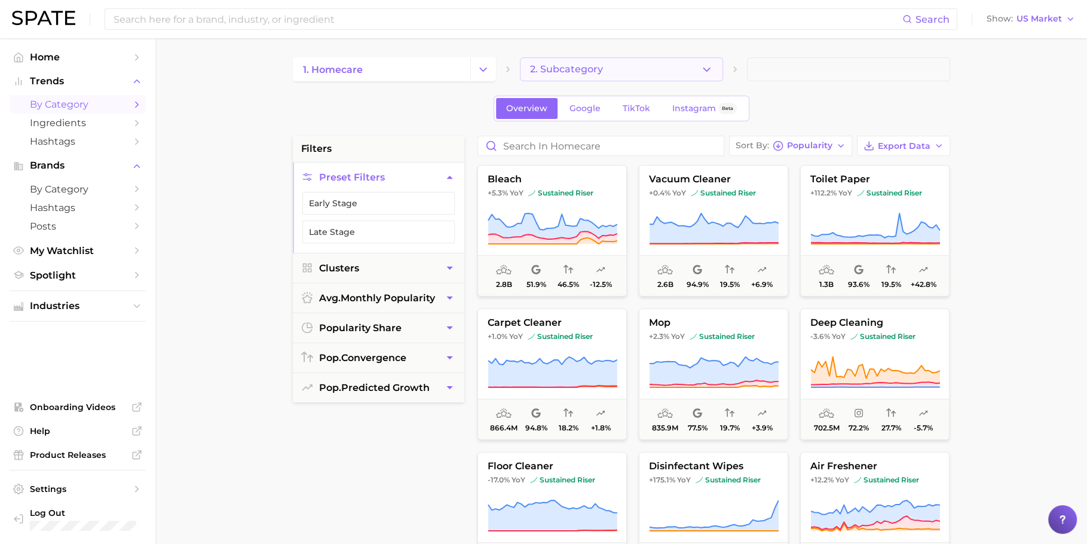
click at [608, 69] on button "2. Subcategory" at bounding box center [621, 69] width 203 height 24
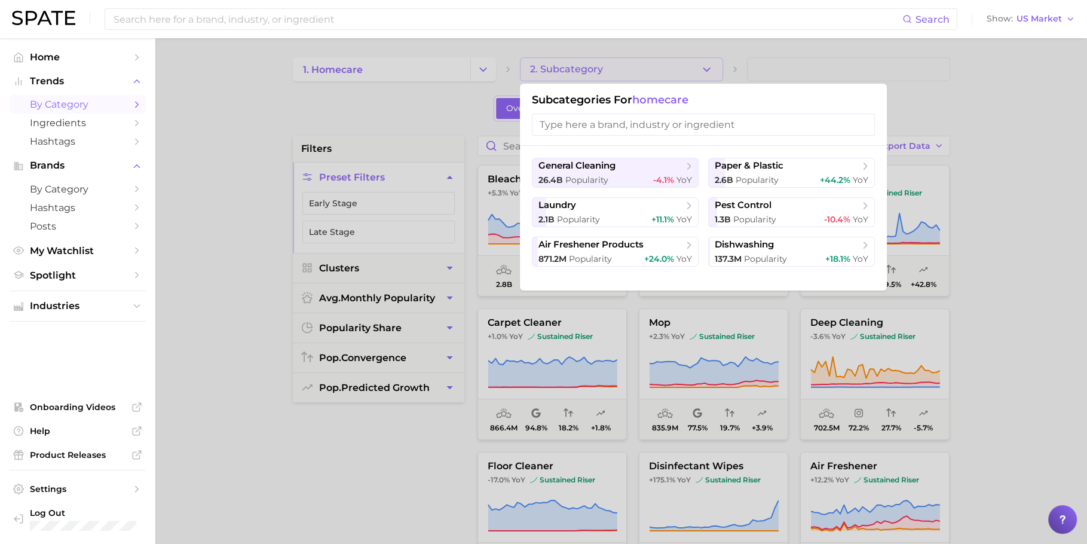
click at [608, 69] on div at bounding box center [543, 272] width 1087 height 544
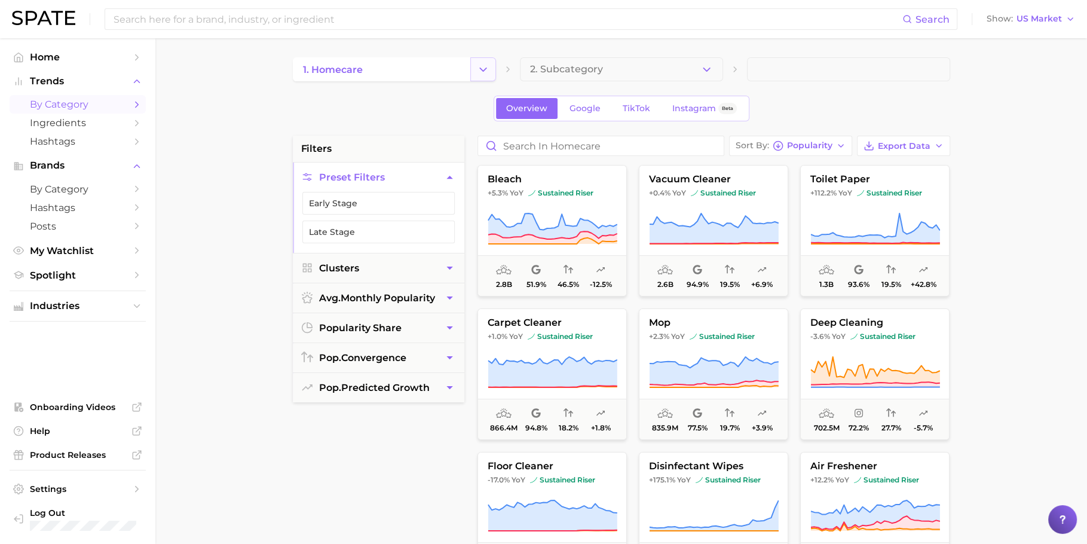
click at [479, 68] on icon "Change Category" at bounding box center [483, 69] width 13 height 13
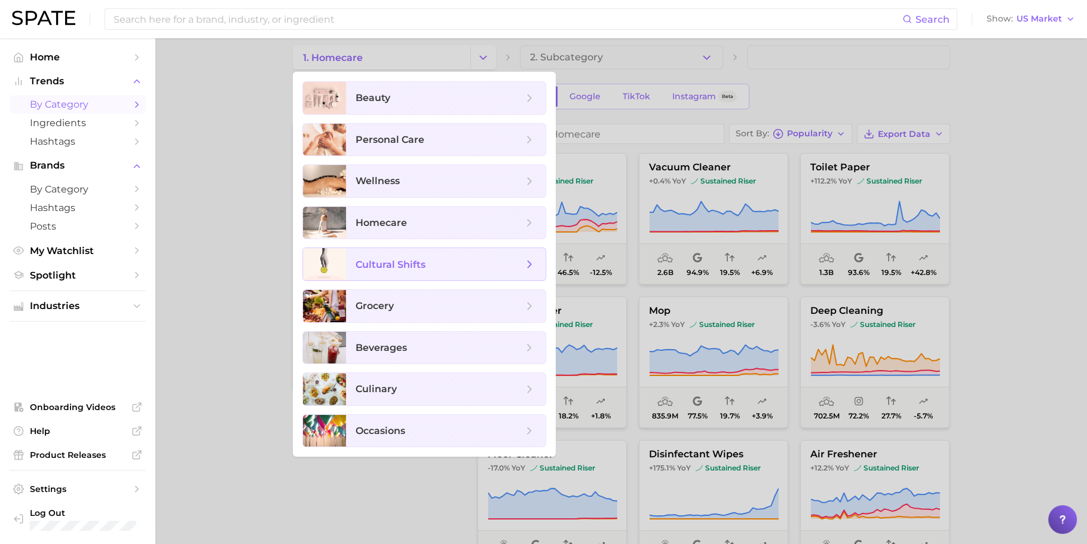
scroll to position [16, 0]
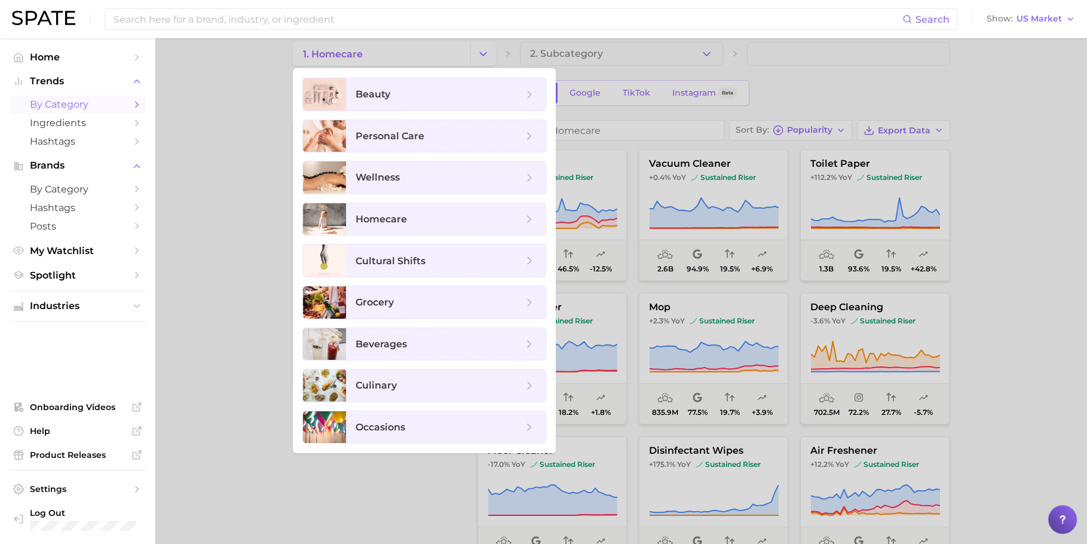
click at [790, 93] on div at bounding box center [543, 272] width 1087 height 544
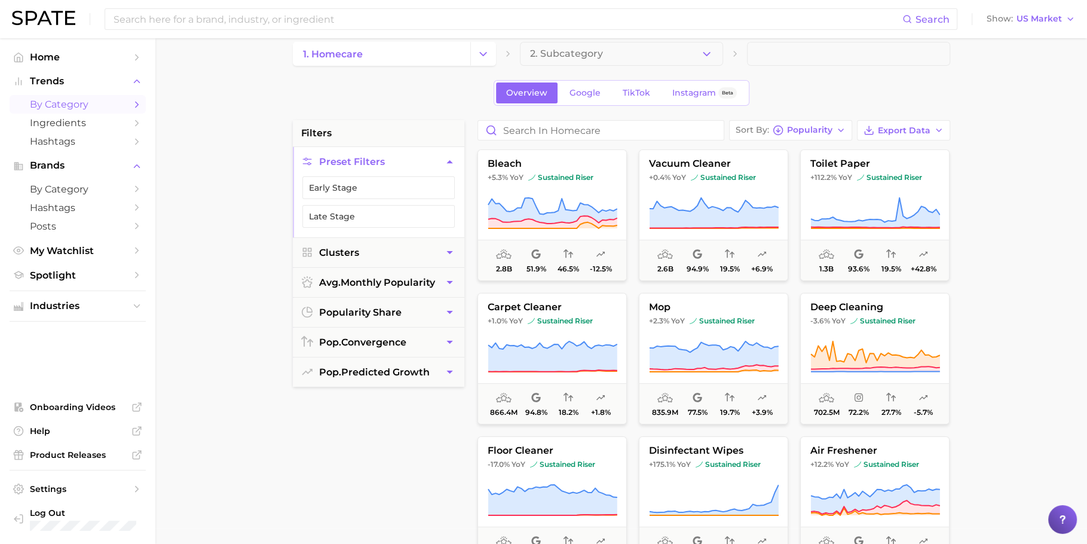
scroll to position [0, 0]
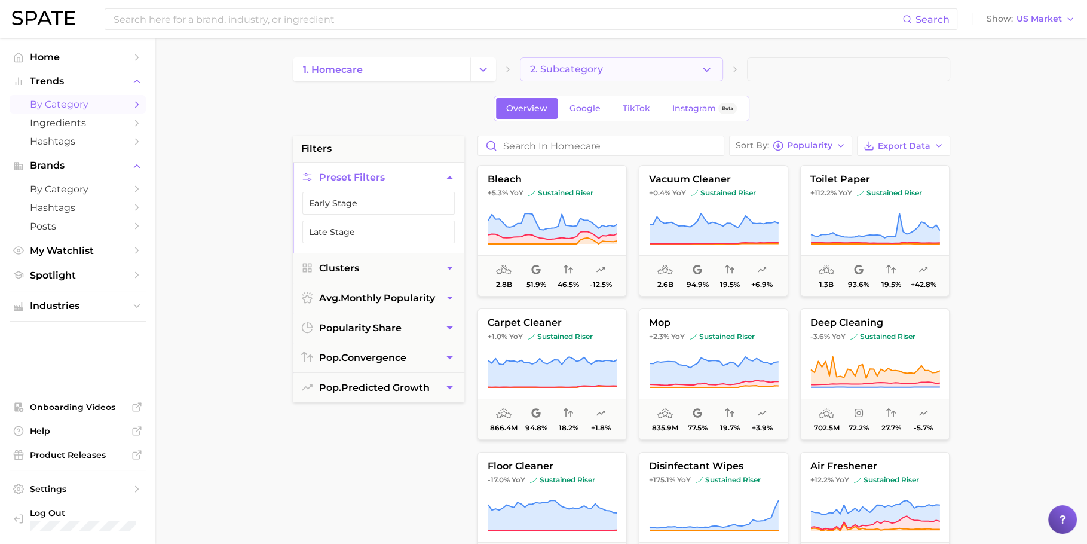
click at [685, 69] on button "2. Subcategory" at bounding box center [621, 69] width 203 height 24
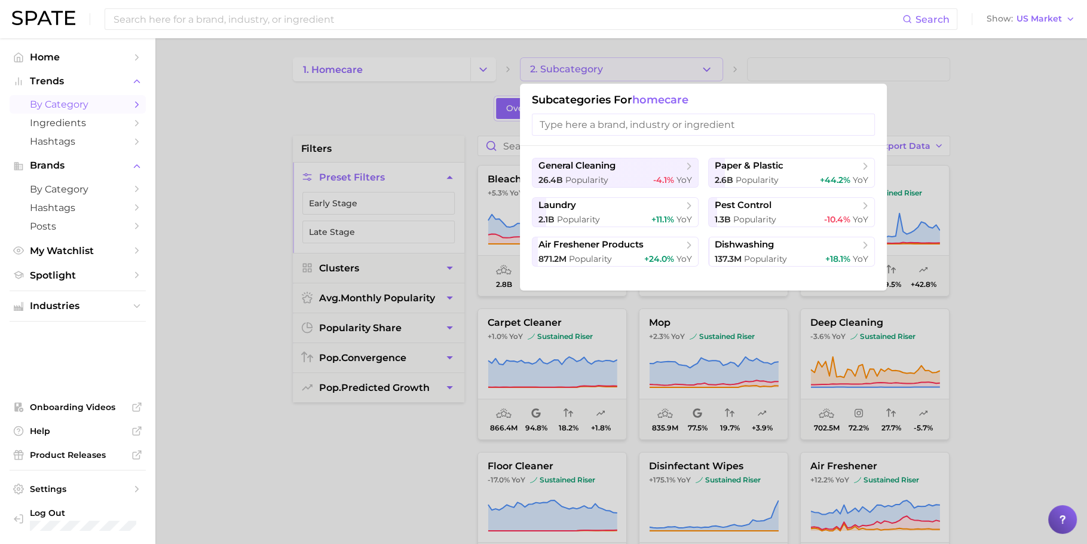
click at [686, 69] on div at bounding box center [543, 272] width 1087 height 544
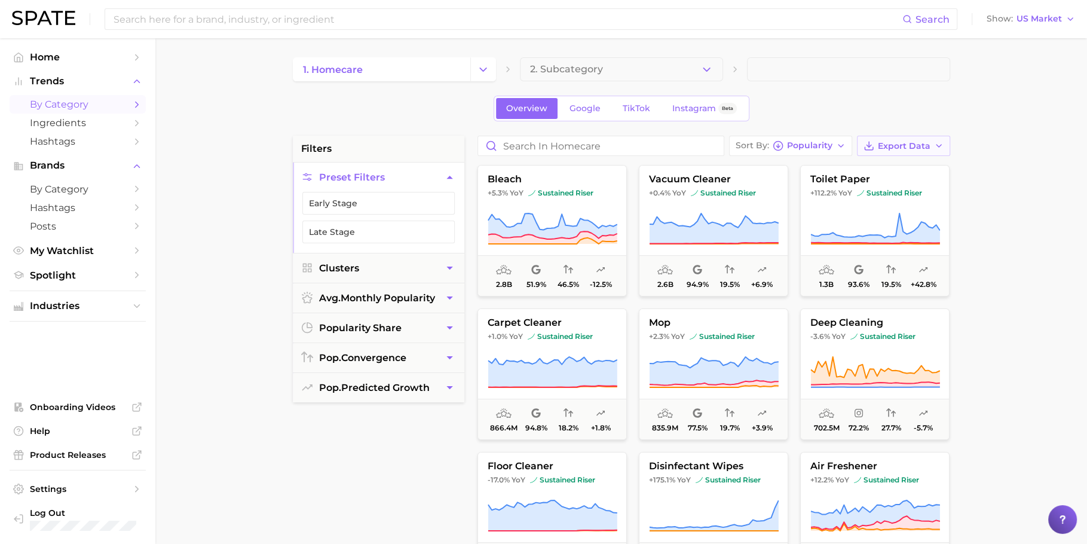
click at [882, 150] on button "Export Data" at bounding box center [903, 146] width 93 height 20
click at [872, 163] on span "Card Data CSV" at bounding box center [870, 168] width 63 height 10
click at [483, 70] on icon "Change Category" at bounding box center [483, 69] width 13 height 13
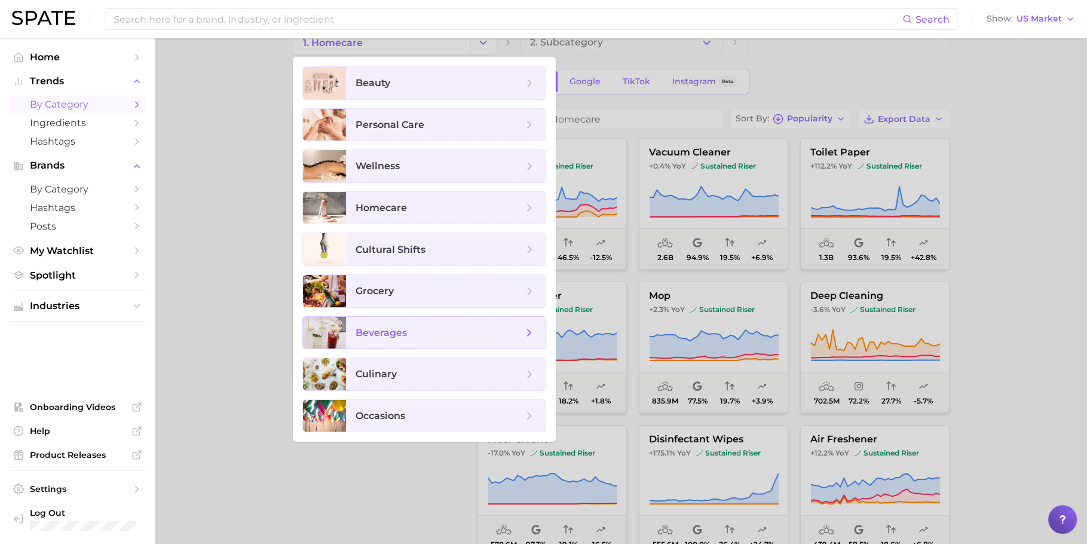
scroll to position [27, 0]
click at [450, 118] on span "personal care" at bounding box center [439, 124] width 167 height 13
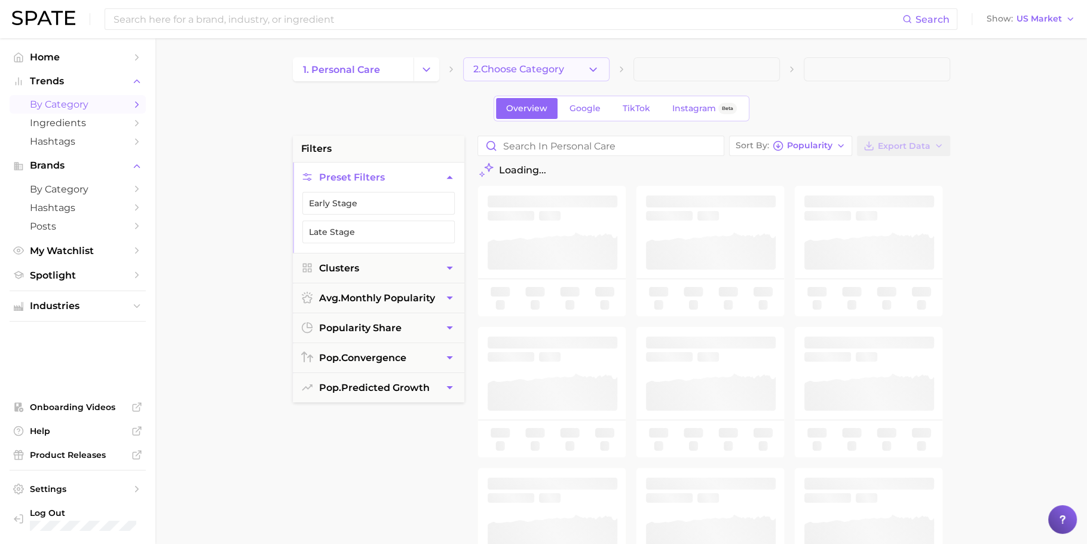
click at [549, 60] on button "2. Choose Category" at bounding box center [536, 69] width 146 height 24
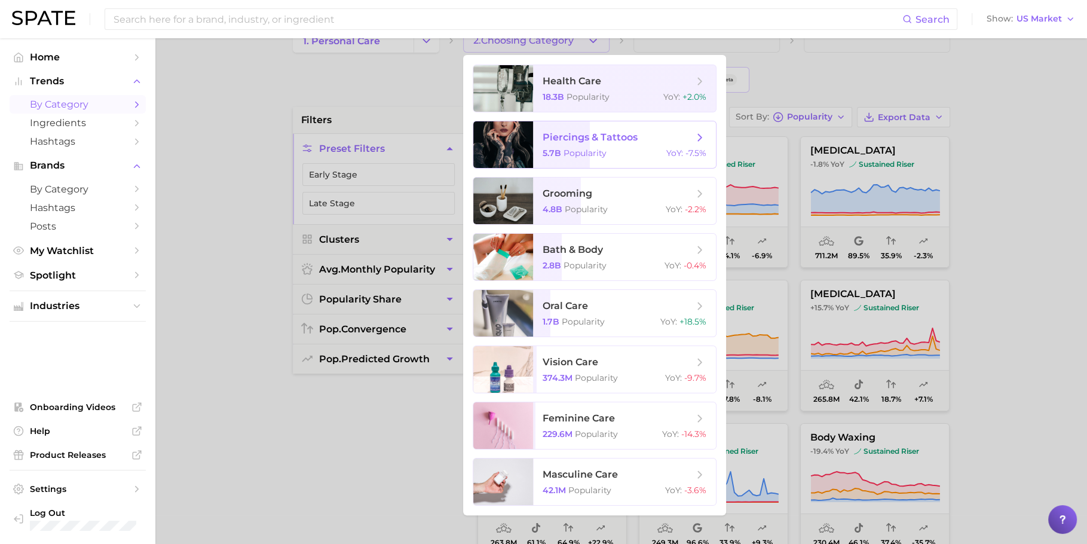
scroll to position [41, 0]
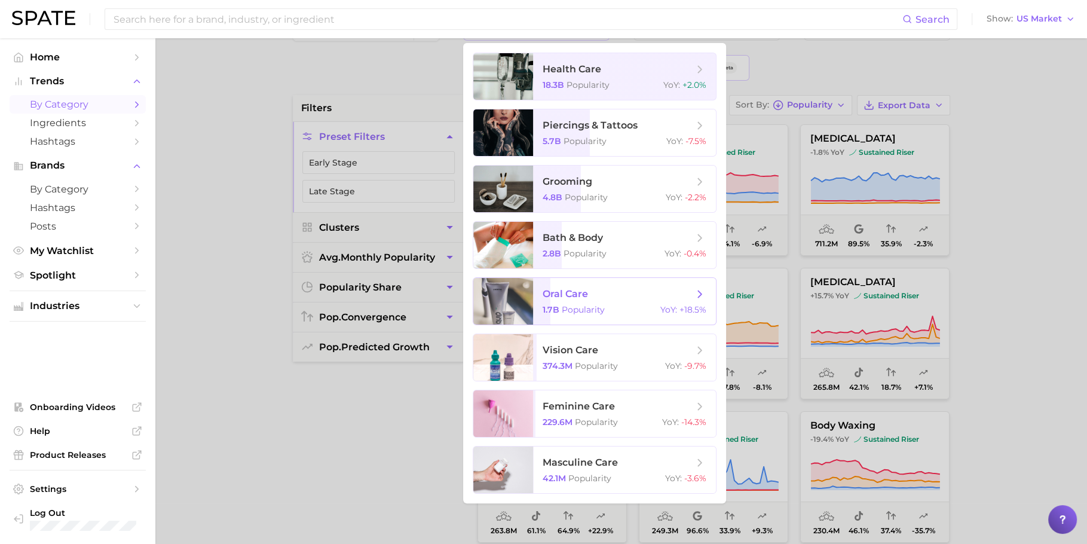
click at [574, 291] on span "oral care" at bounding box center [565, 293] width 45 height 11
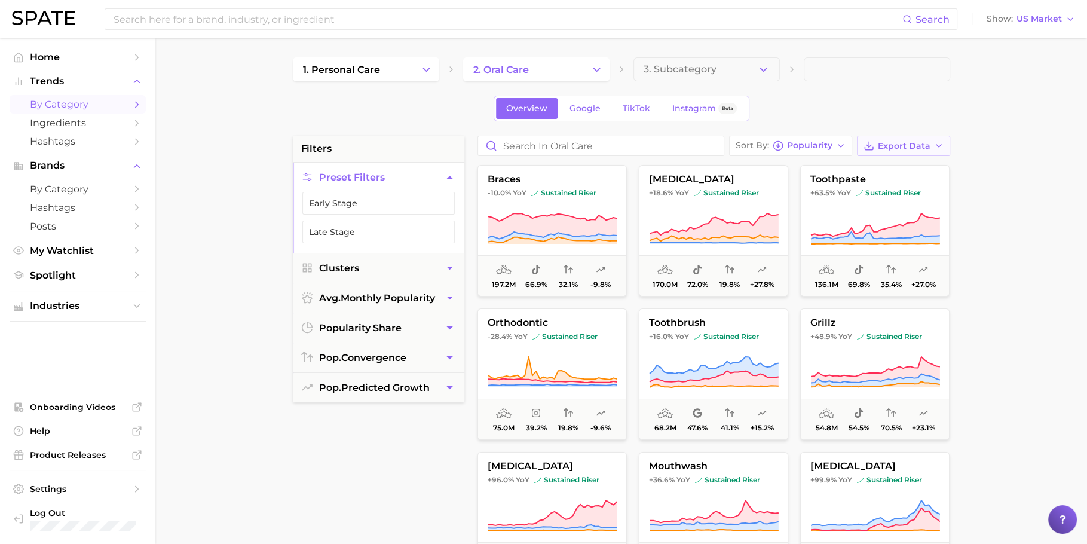
click at [887, 143] on span "Export Data" at bounding box center [904, 146] width 53 height 10
click at [886, 163] on span "Card Data CSV" at bounding box center [870, 168] width 63 height 10
click at [433, 72] on button "Change Category" at bounding box center [427, 69] width 26 height 24
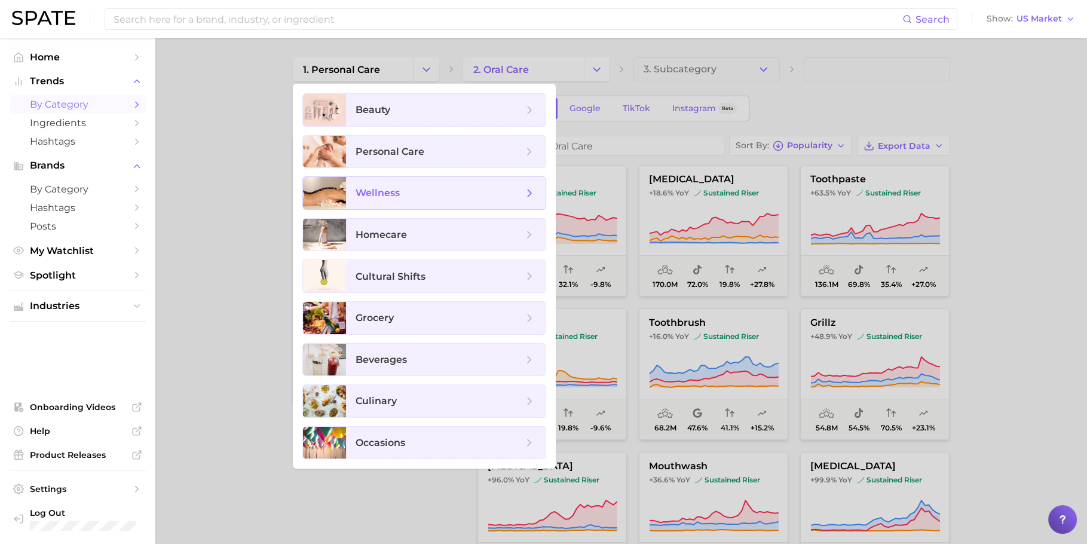
click at [451, 197] on span "wellness" at bounding box center [439, 193] width 167 height 13
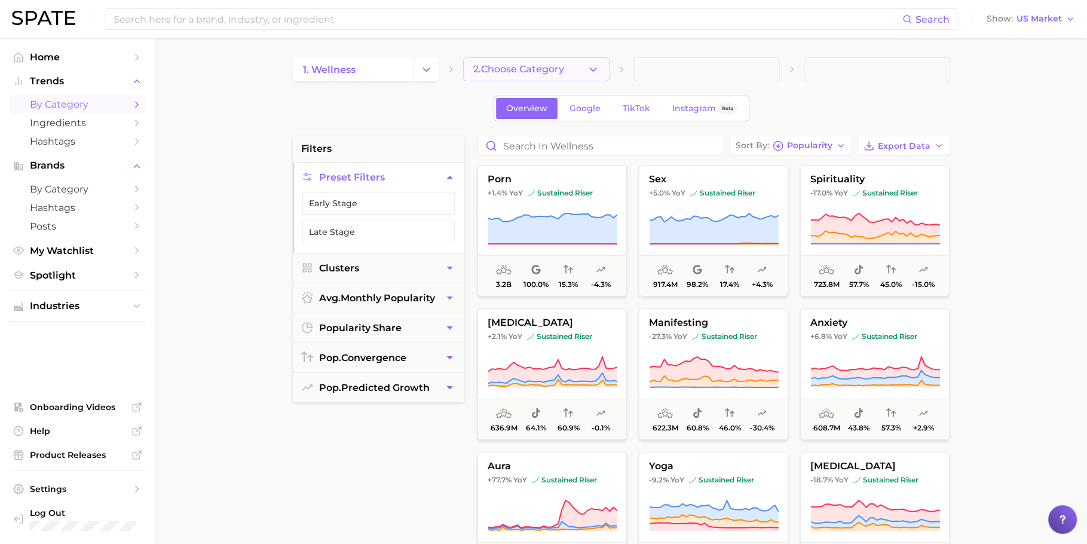
click at [589, 64] on icon "button" at bounding box center [593, 69] width 13 height 13
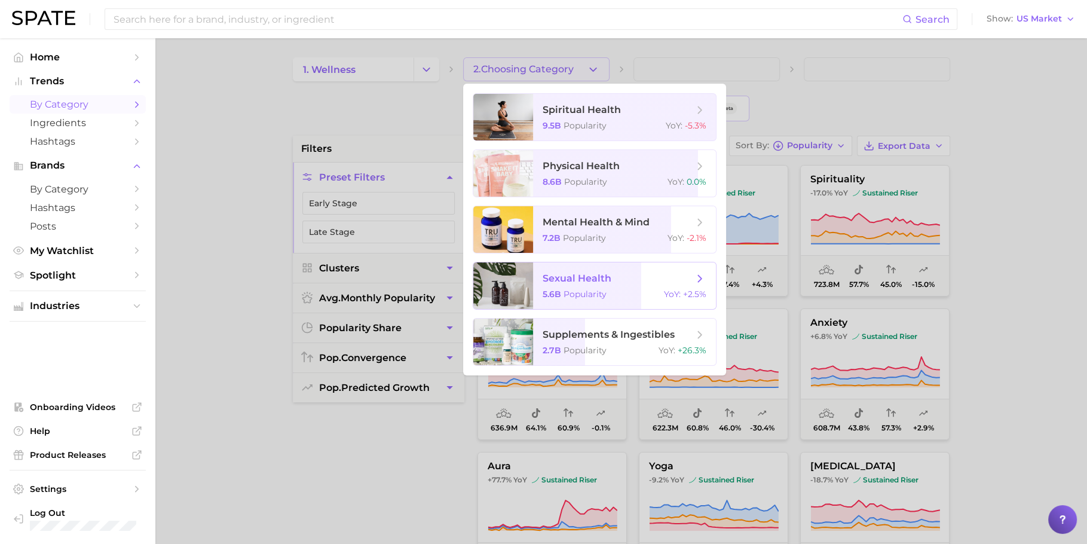
click at [619, 272] on span "sexual health" at bounding box center [618, 278] width 151 height 13
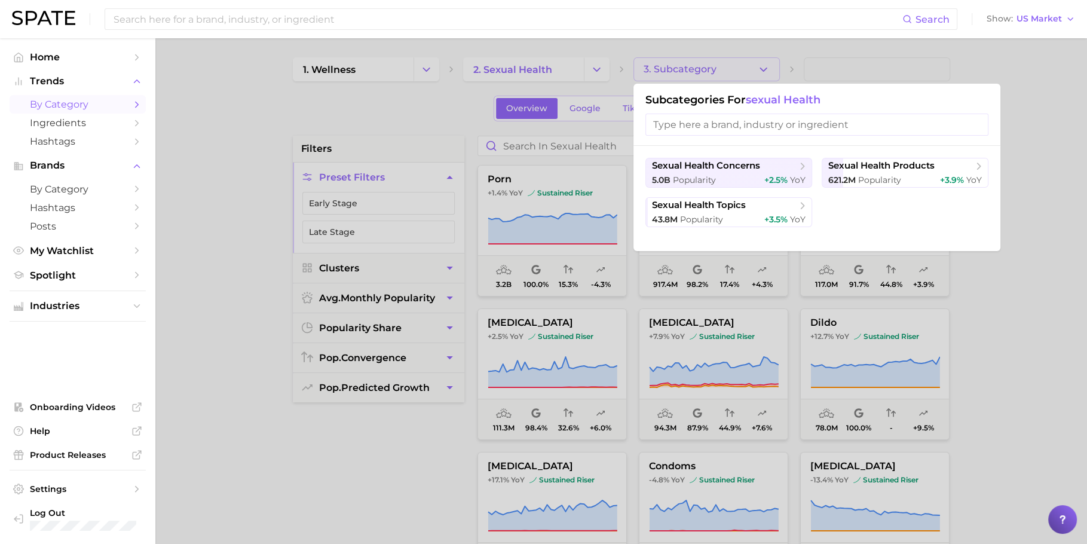
click at [708, 38] on div at bounding box center [543, 272] width 1087 height 544
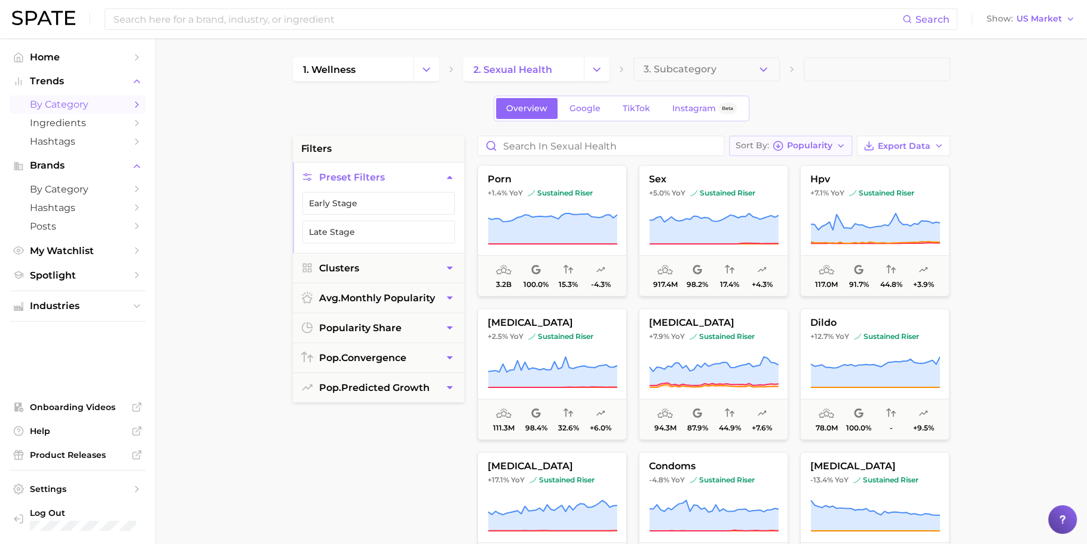
click at [830, 137] on button "Sort By Popularity" at bounding box center [790, 146] width 123 height 20
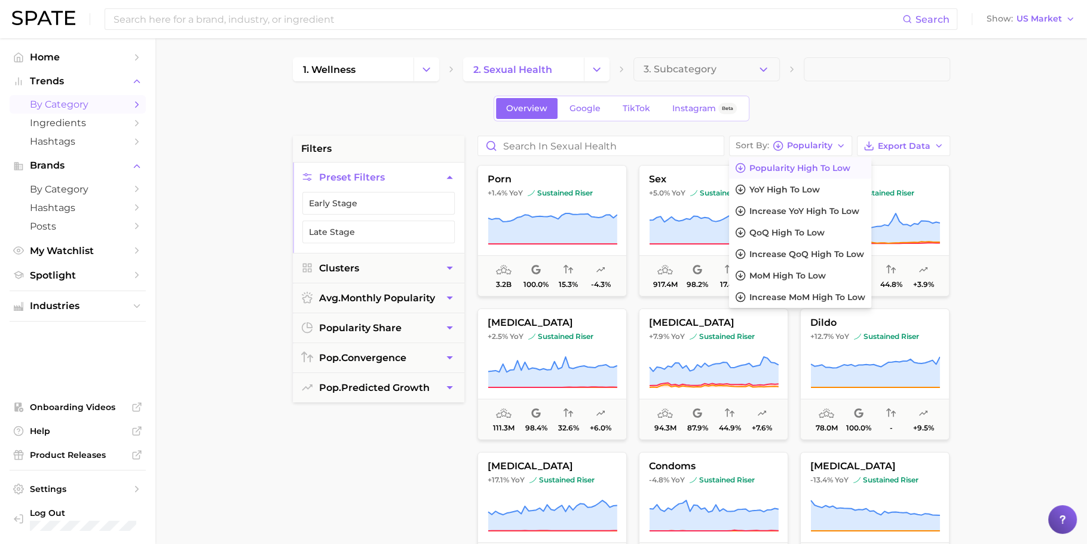
click at [891, 126] on div "1. wellness 2. sexual health 3. Subcategory Overview Google TikTok Instagram Be…" at bounding box center [622, 471] width 658 height 828
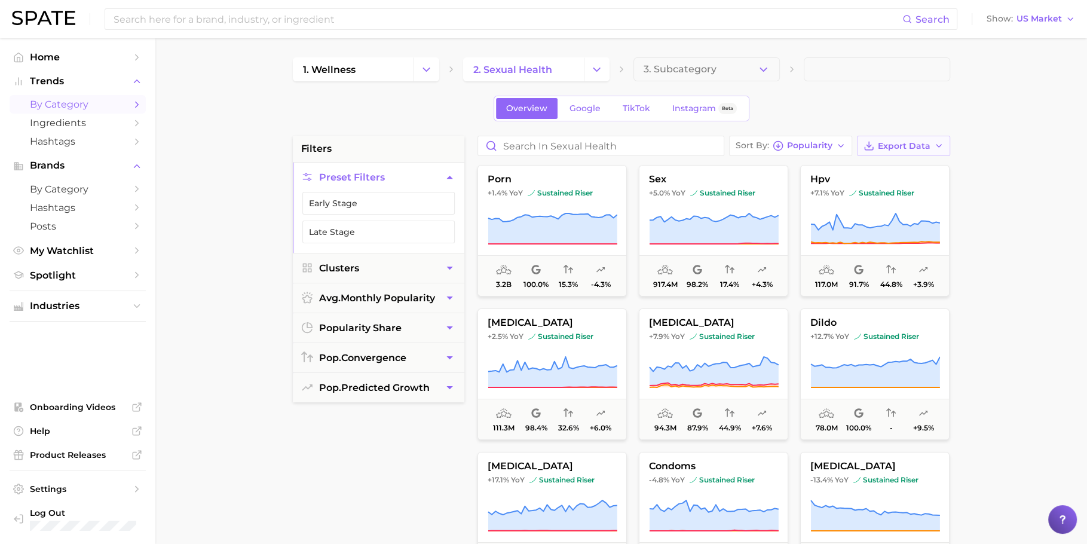
click at [895, 137] on button "Export Data" at bounding box center [903, 146] width 93 height 20
click at [828, 106] on div "Overview Google TikTok Instagram Beta" at bounding box center [622, 109] width 658 height 26
click at [593, 65] on icon "Change Category" at bounding box center [597, 69] width 13 height 13
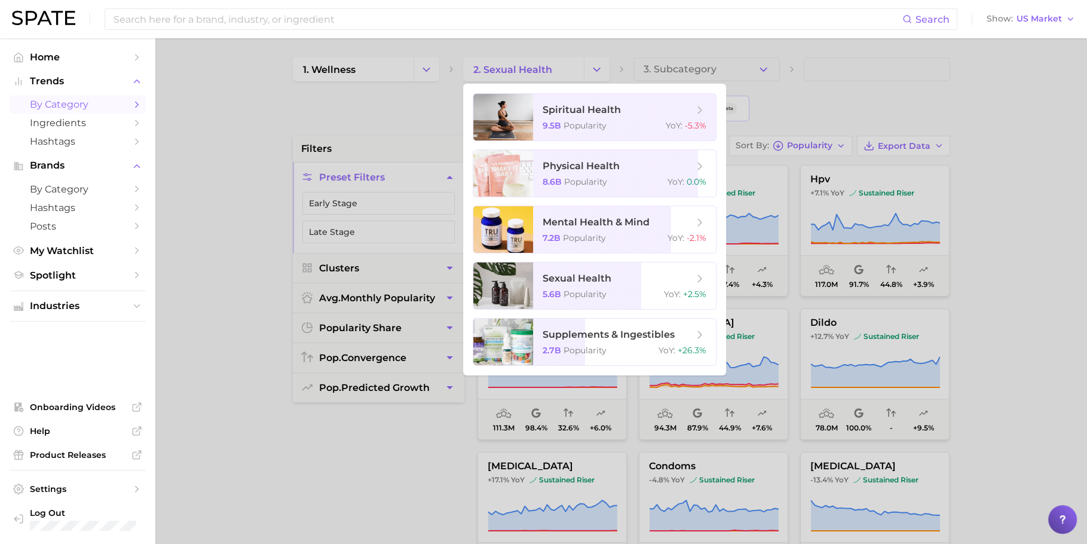
click at [601, 66] on div at bounding box center [543, 272] width 1087 height 544
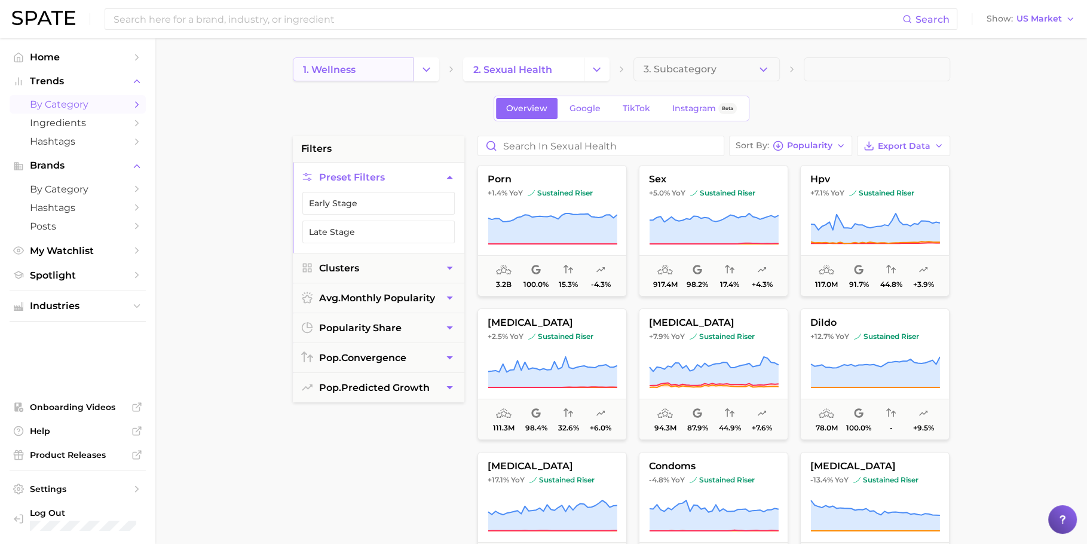
click at [381, 62] on link "1. wellness" at bounding box center [353, 69] width 121 height 24
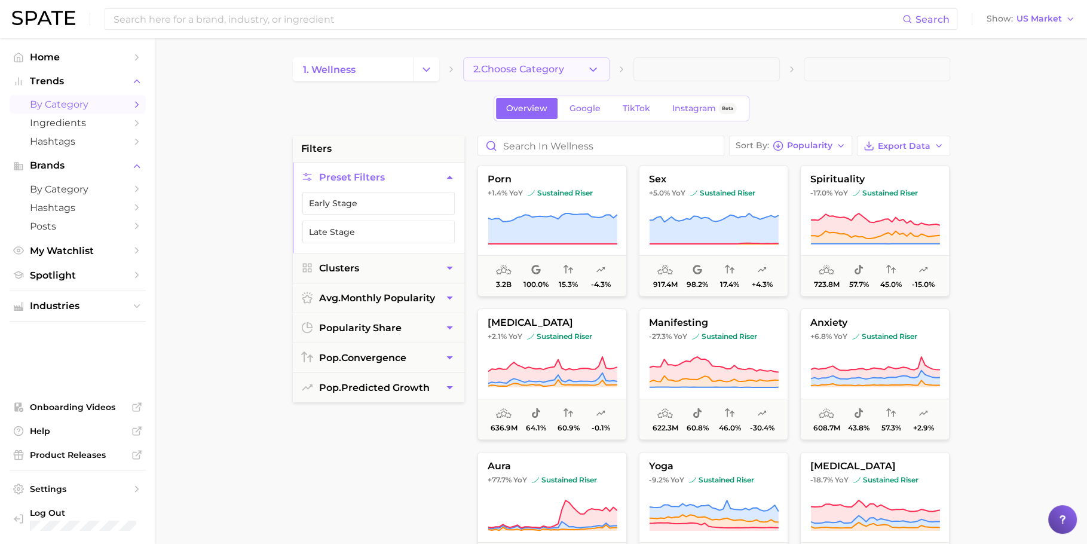
click at [588, 71] on icon "button" at bounding box center [593, 69] width 13 height 13
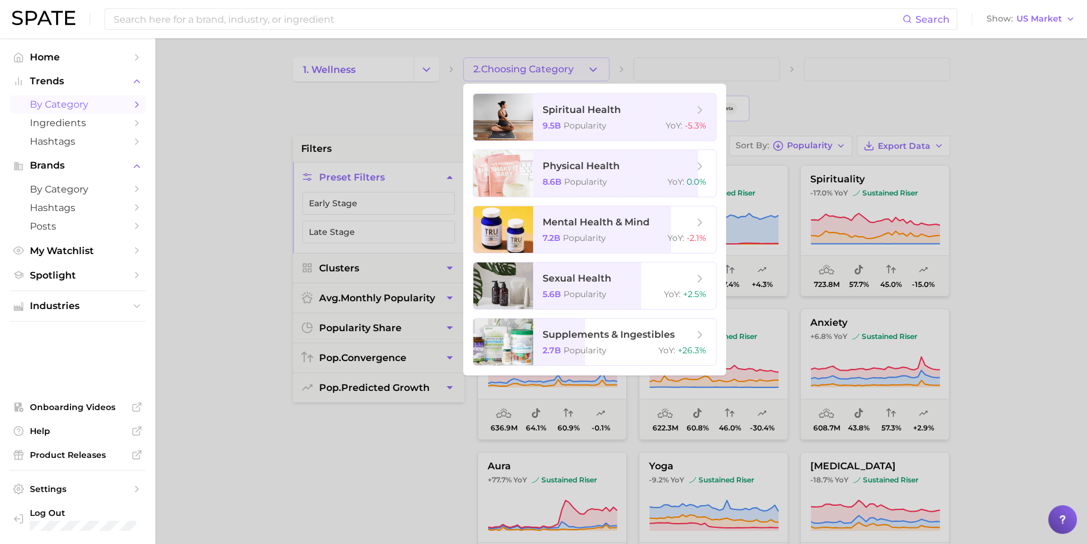
click at [588, 71] on div at bounding box center [543, 272] width 1087 height 544
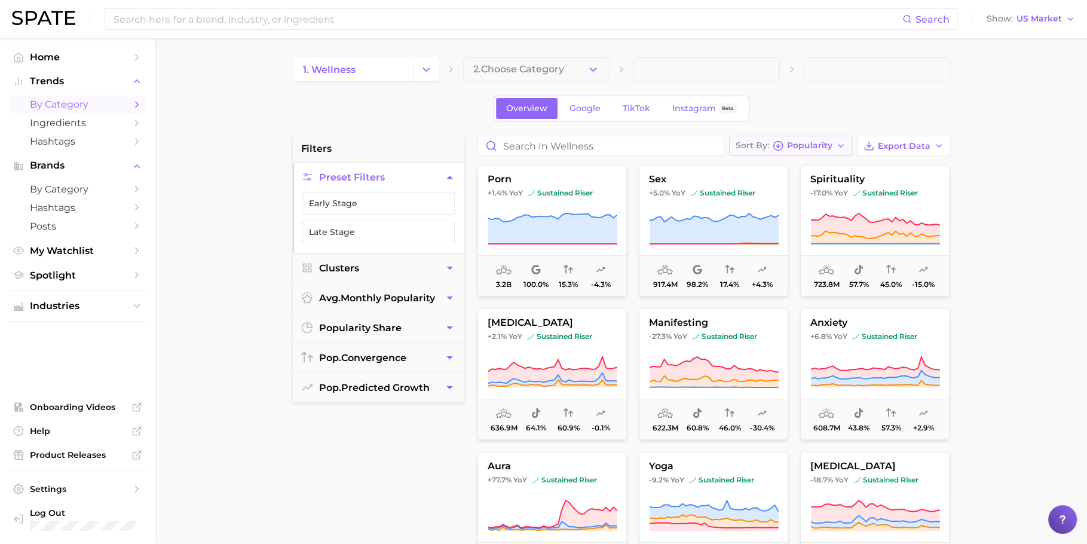
click at [837, 148] on button "Sort By Popularity" at bounding box center [790, 146] width 123 height 20
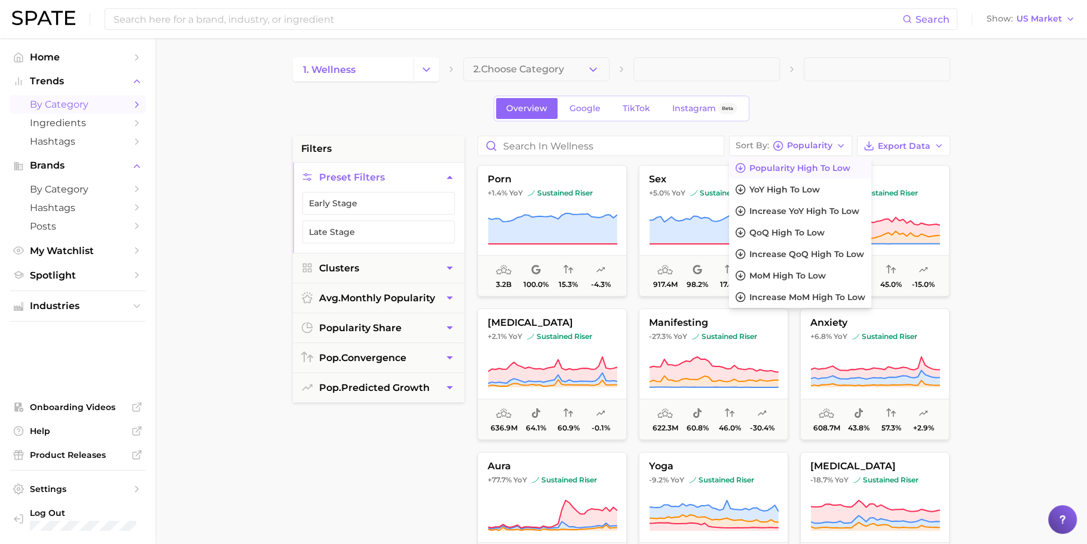
click at [806, 93] on div "1. wellness 2. Choose Category Overview Google TikTok Instagram Beta filters Pr…" at bounding box center [622, 471] width 658 height 828
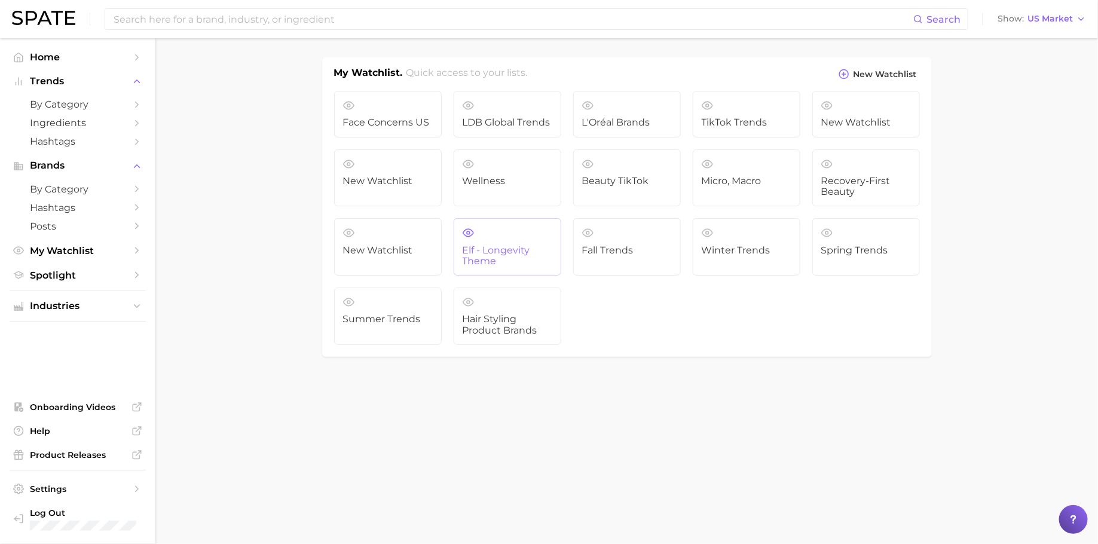
click at [495, 258] on span "elf - longevity theme" at bounding box center [508, 256] width 90 height 22
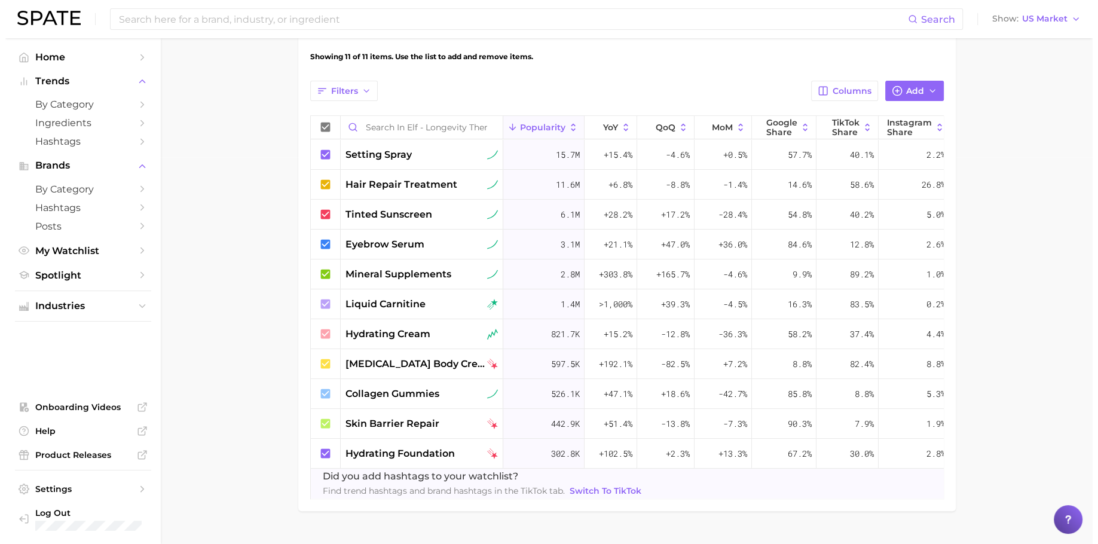
scroll to position [0, 36]
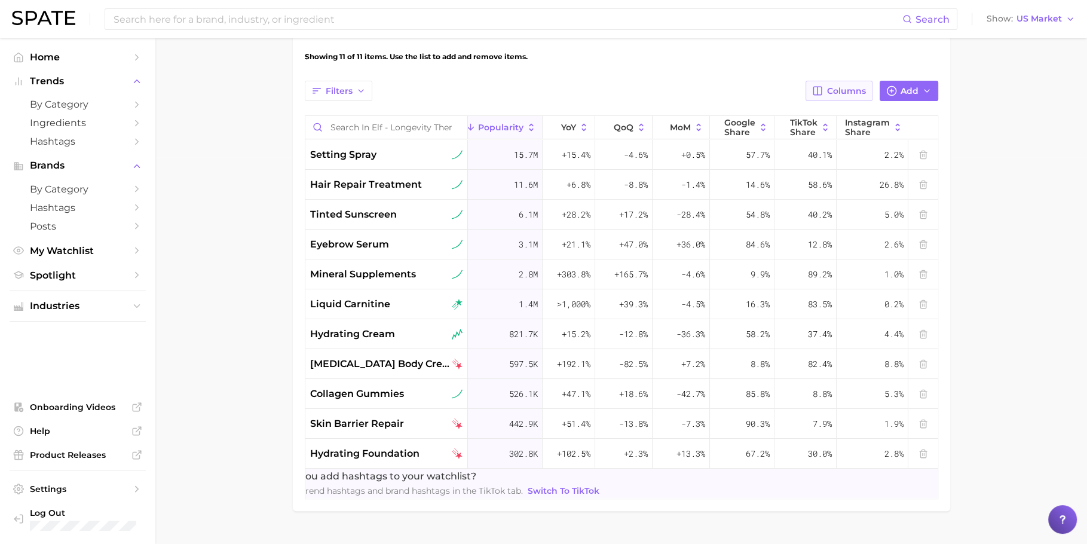
click at [842, 96] on button "Columns" at bounding box center [839, 91] width 66 height 20
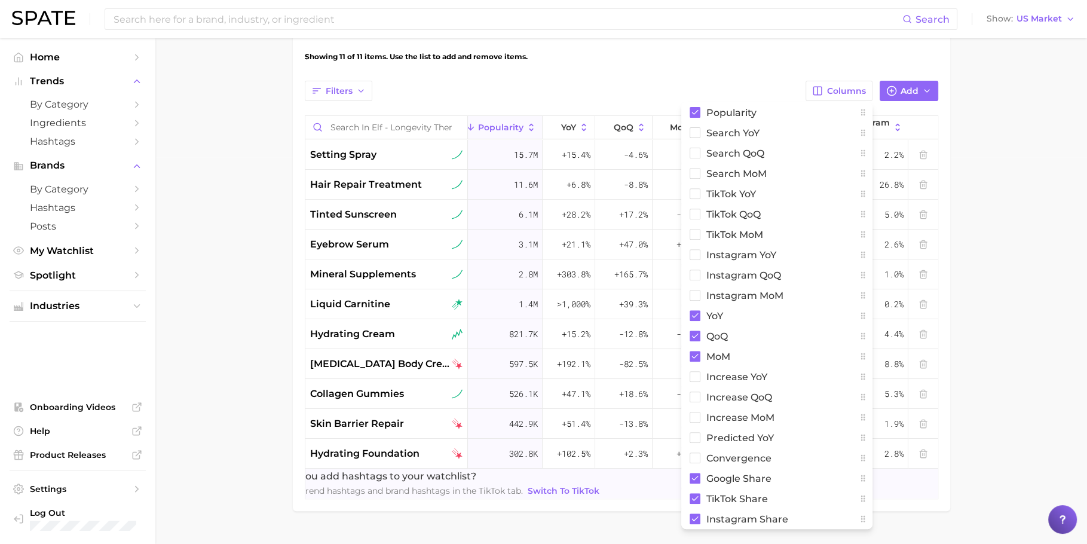
click at [640, 91] on div "Filters Columns Popularity Search YoY Search QoQ Search MoM TikTok YoY TikTok Q…" at bounding box center [622, 91] width 634 height 20
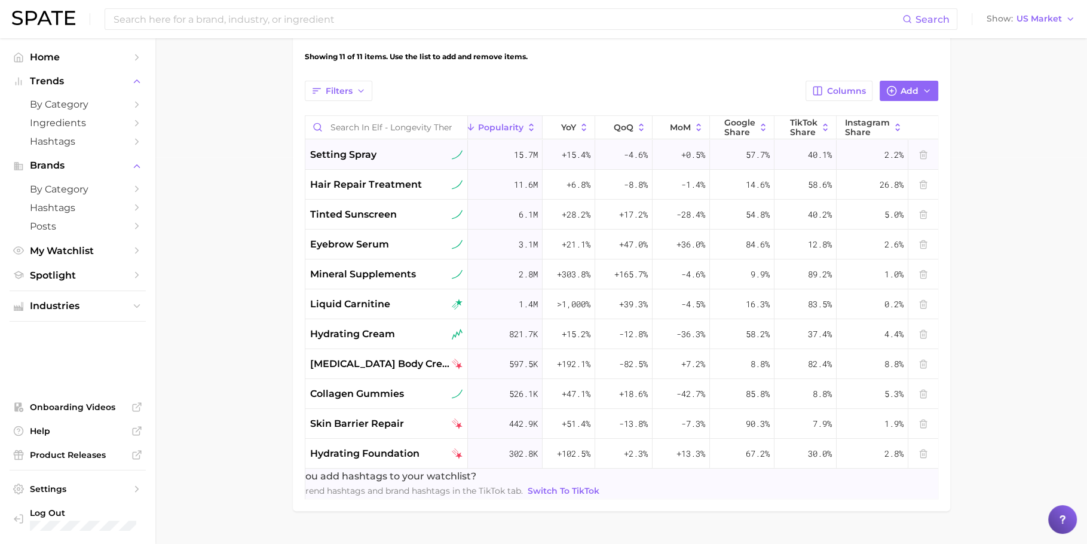
click at [425, 158] on div "setting spray" at bounding box center [386, 155] width 152 height 14
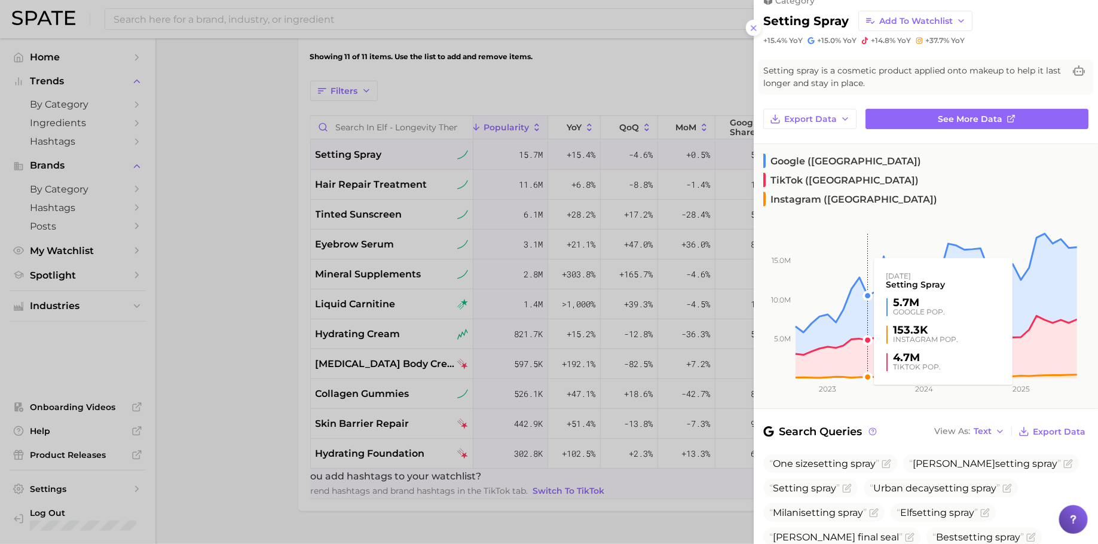
scroll to position [20, 0]
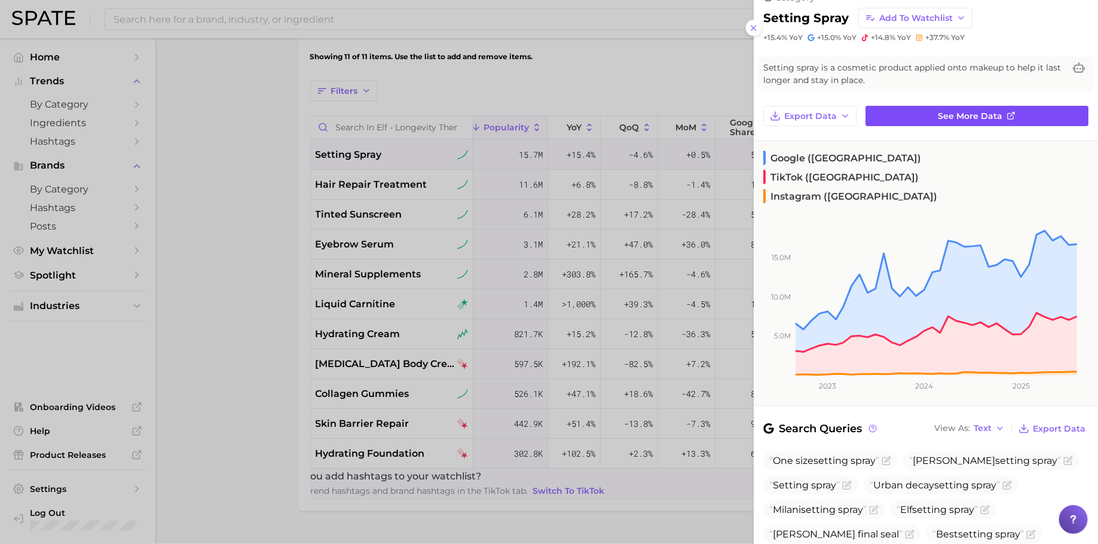
click at [991, 112] on span "See more data" at bounding box center [970, 116] width 65 height 10
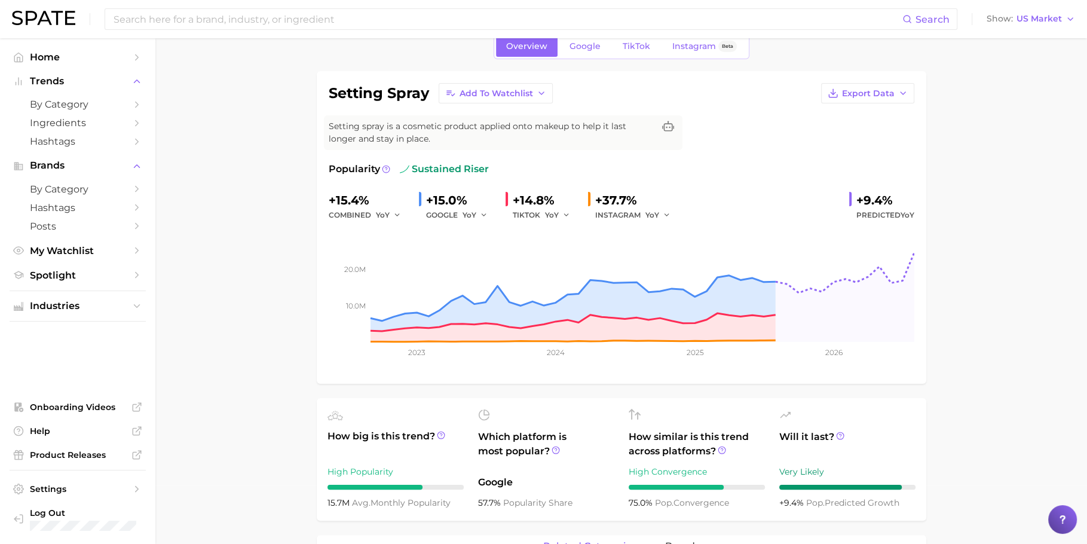
scroll to position [60, 0]
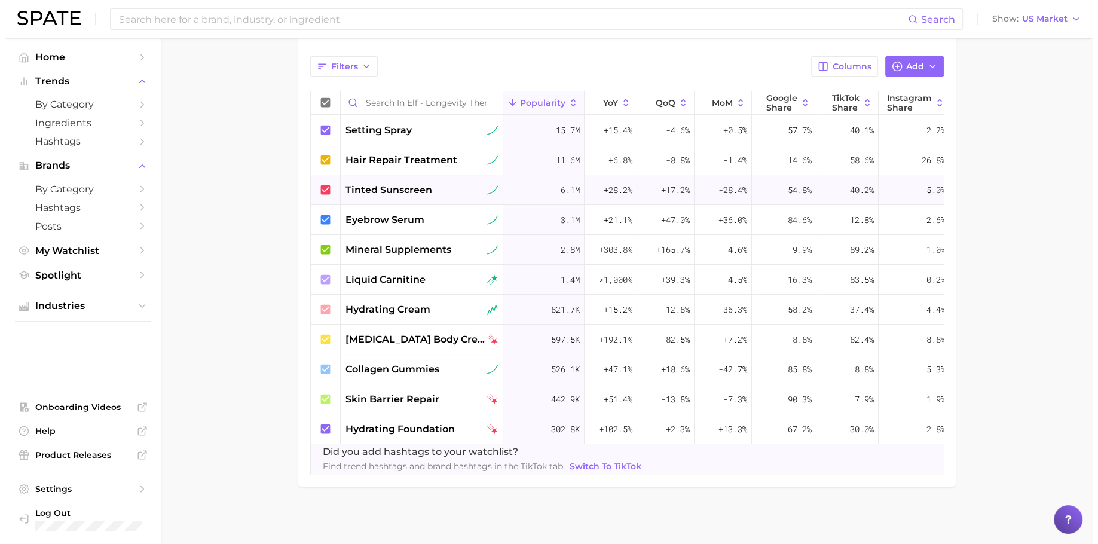
scroll to position [420, 0]
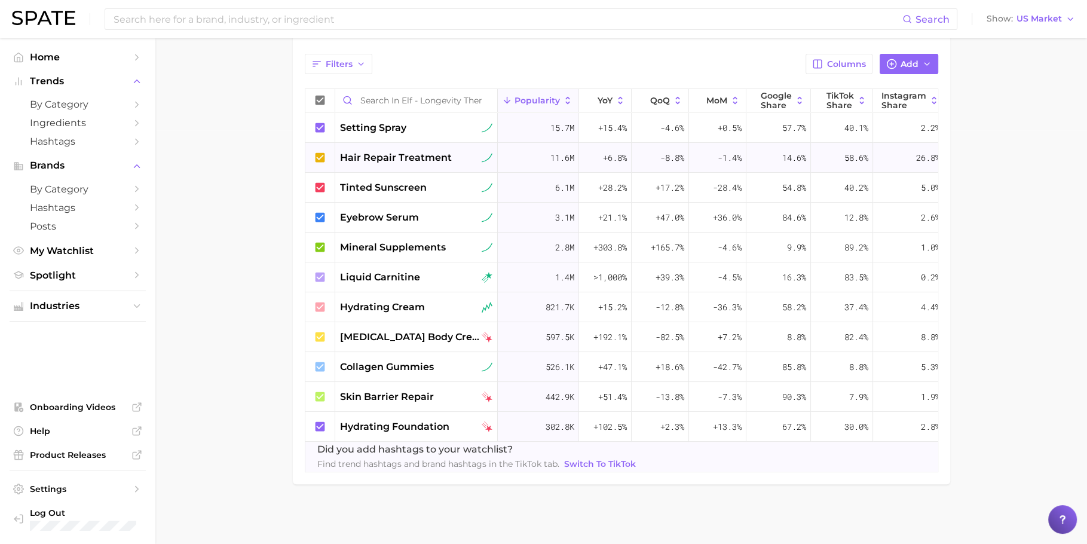
click at [429, 151] on span "hair repair treatment" at bounding box center [396, 158] width 112 height 14
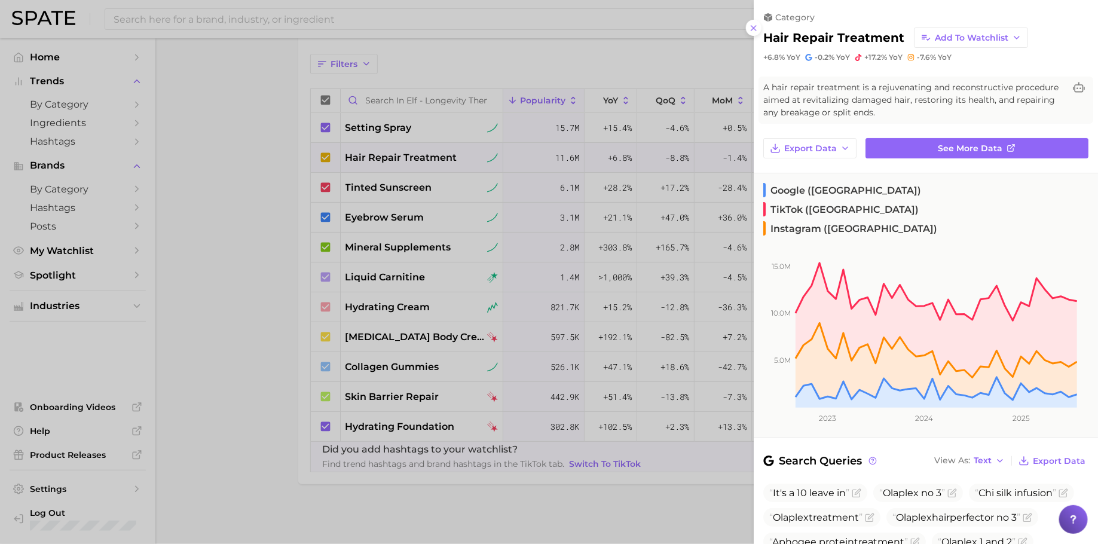
click at [574, 250] on div at bounding box center [549, 272] width 1098 height 544
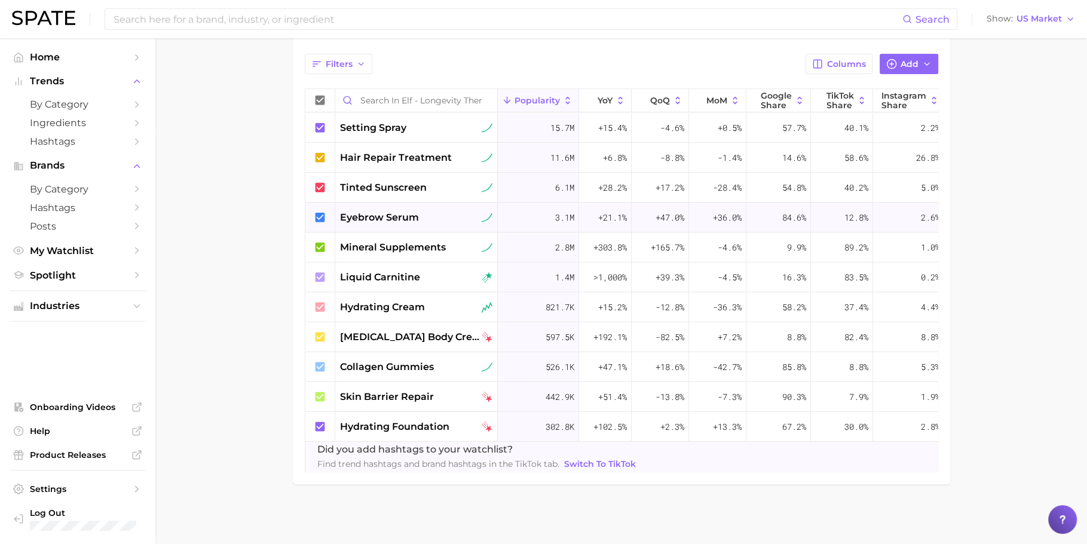
click at [539, 223] on div "3.1m" at bounding box center [538, 218] width 81 height 30
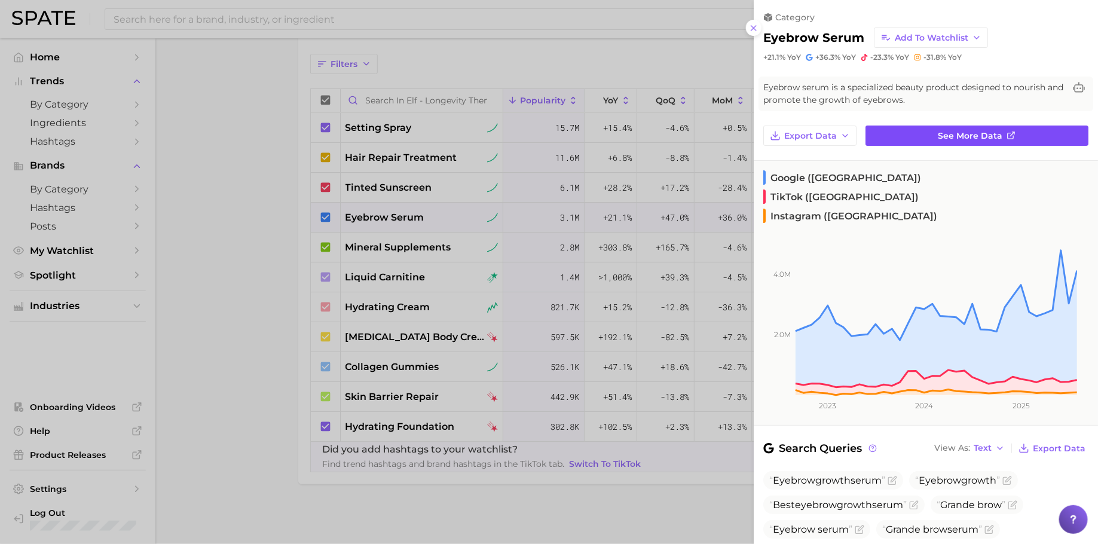
click at [915, 129] on link "See more data" at bounding box center [977, 136] width 223 height 20
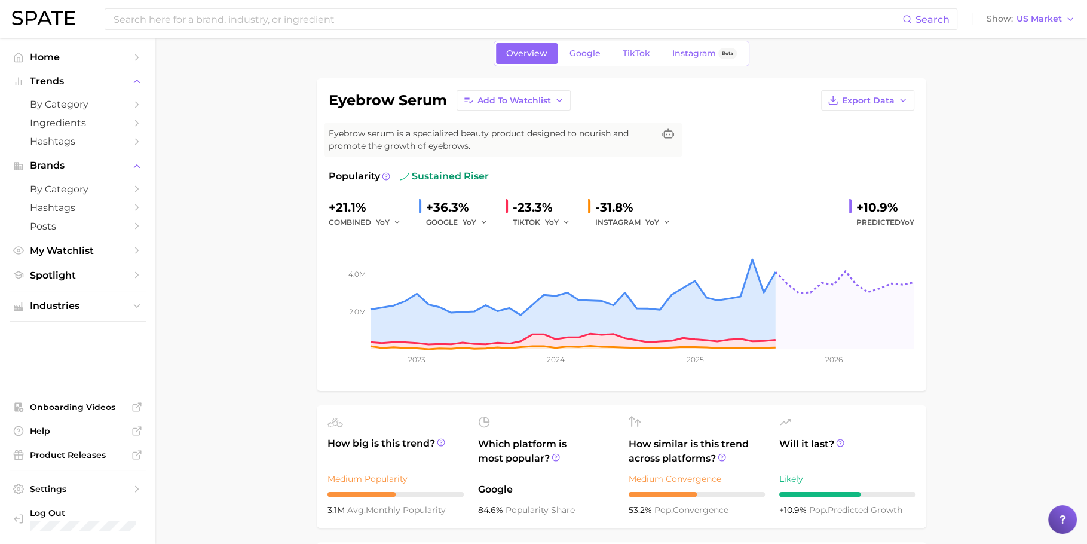
scroll to position [70, 0]
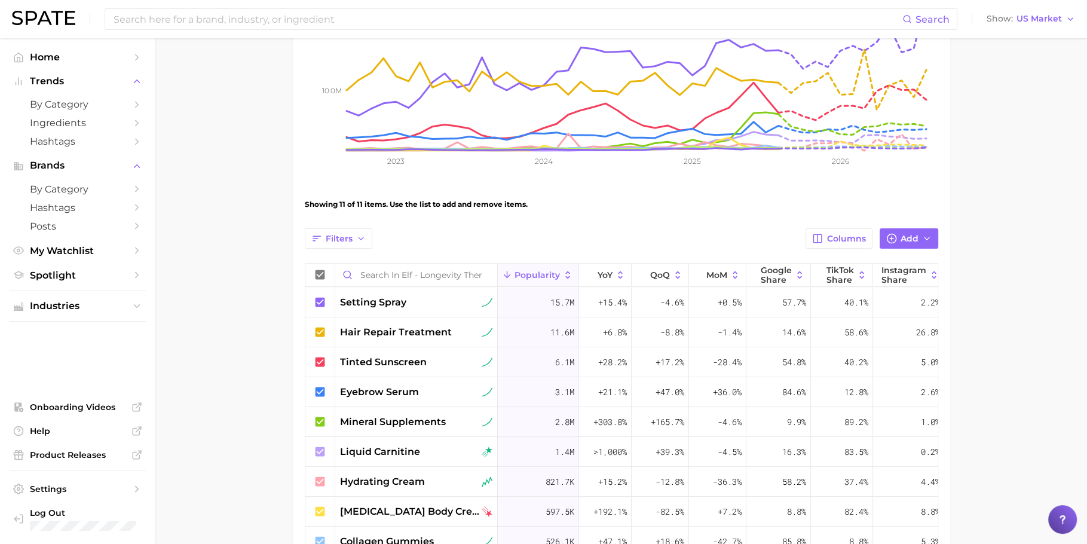
scroll to position [243, 0]
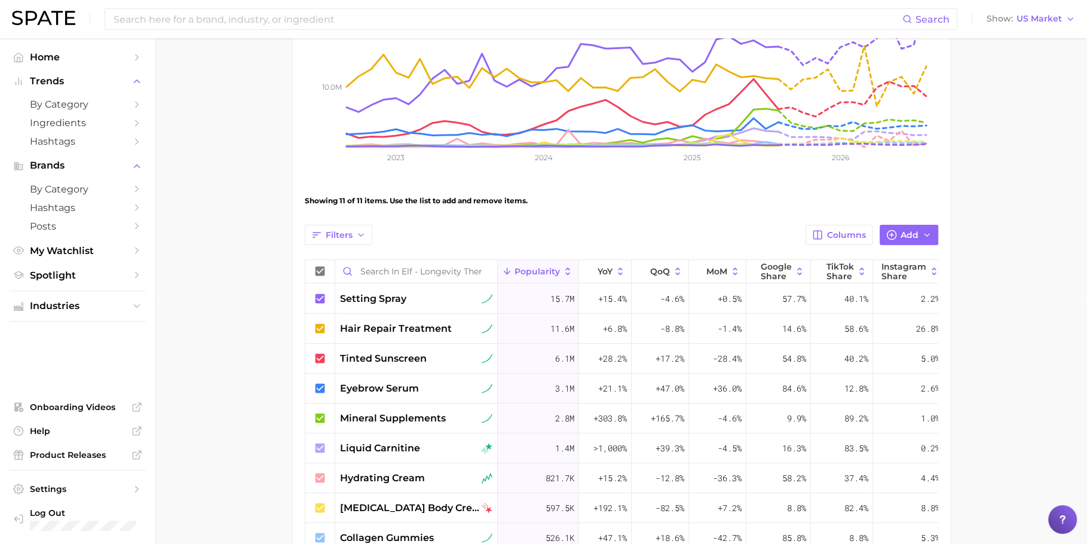
click at [739, 169] on icon "10.0m 20.0m 2023 2024 2025 2026" at bounding box center [622, 72] width 634 height 209
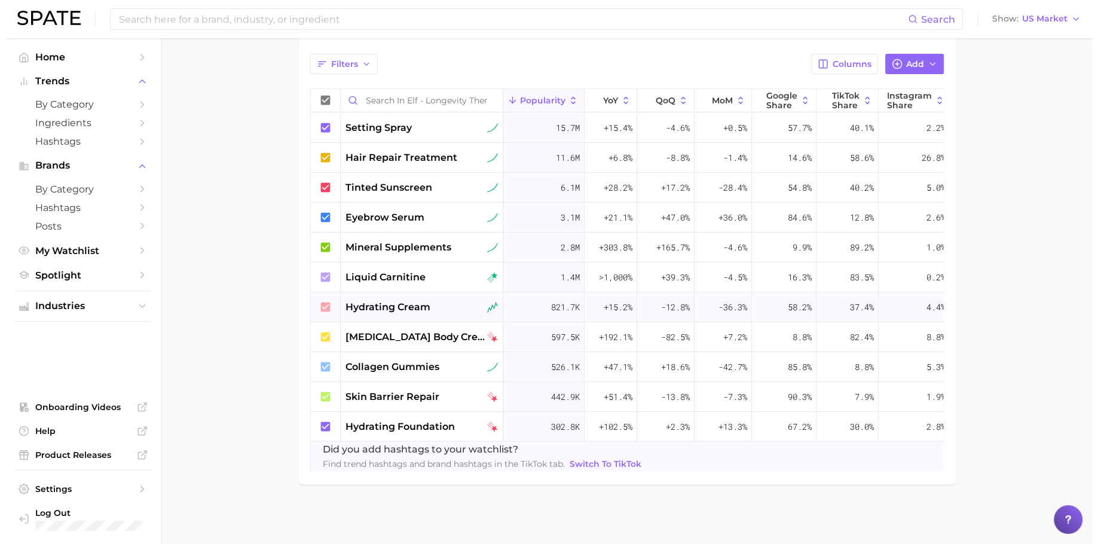
scroll to position [423, 0]
click at [409, 331] on span "[MEDICAL_DATA] body cream" at bounding box center [409, 337] width 139 height 14
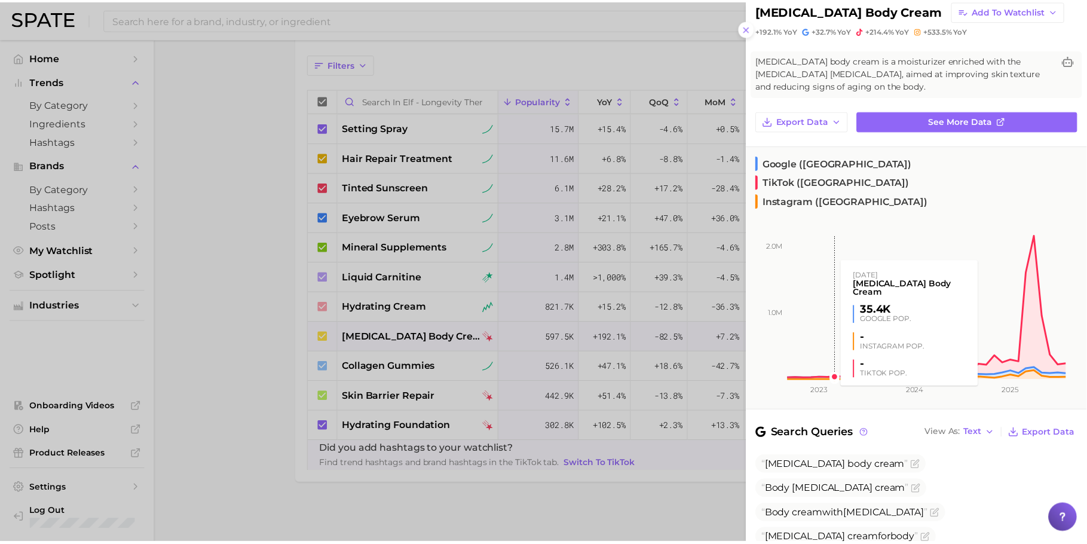
scroll to position [36, 0]
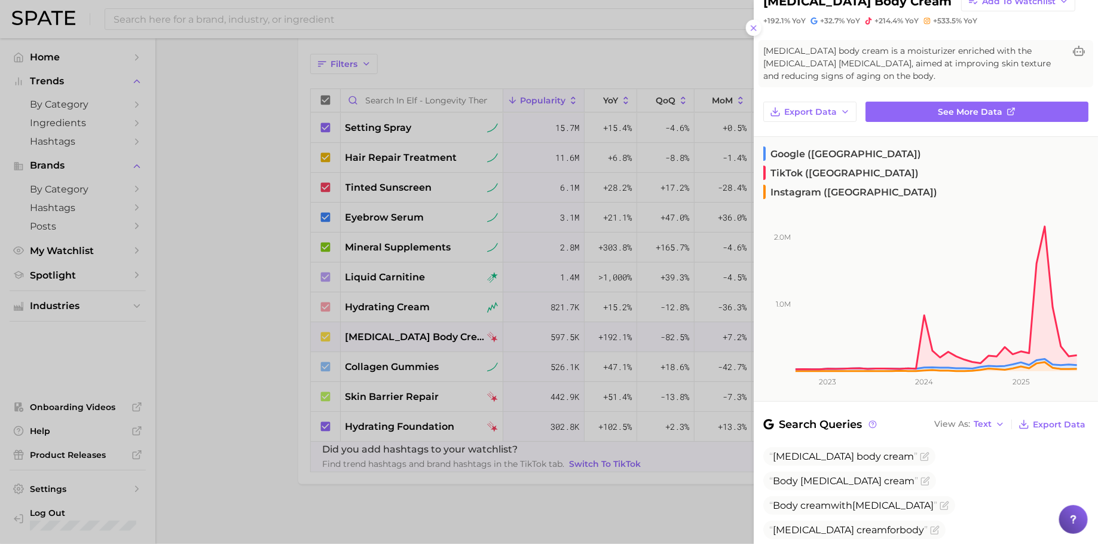
click at [629, 354] on div at bounding box center [549, 272] width 1098 height 544
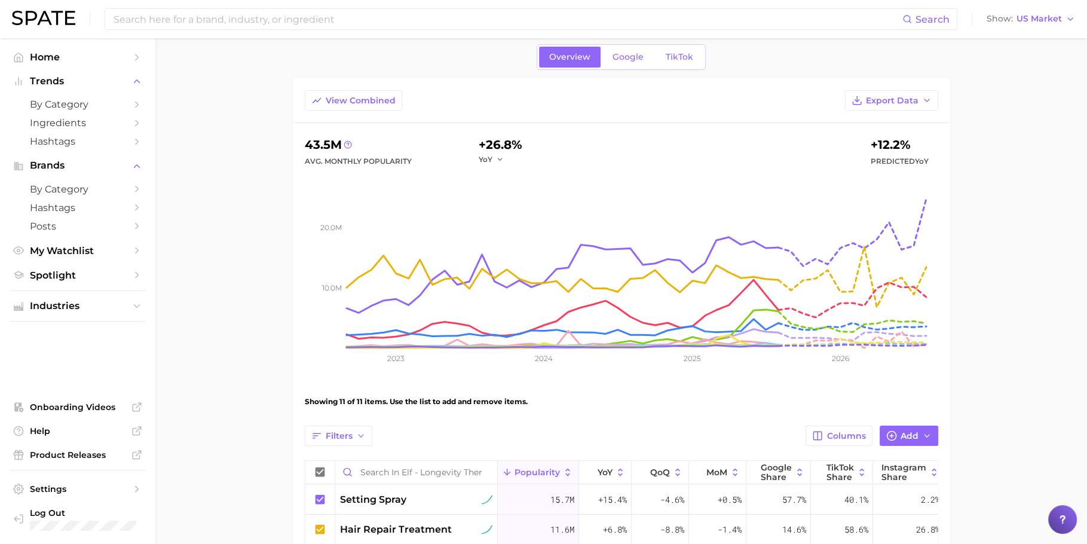
scroll to position [0, 0]
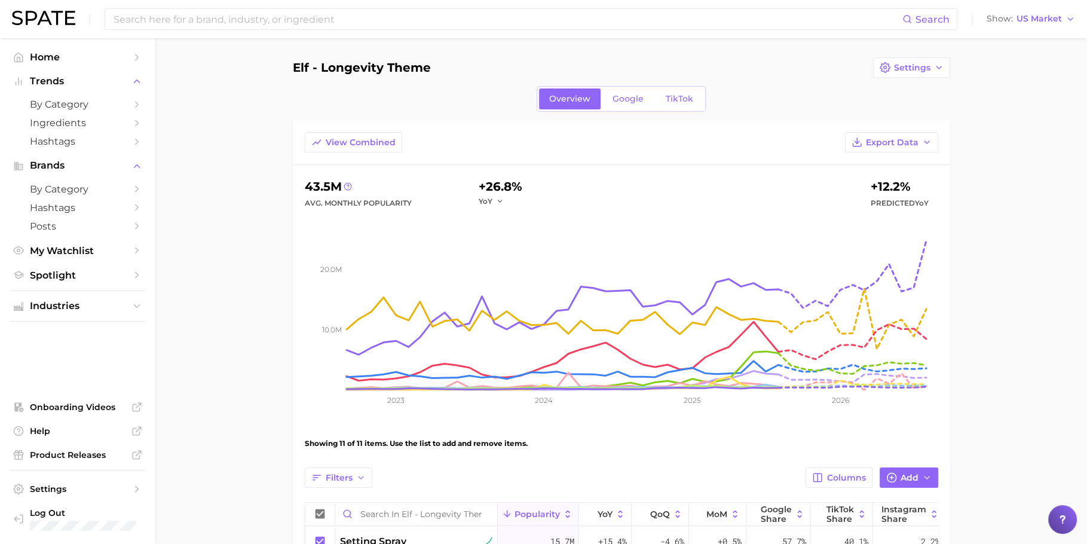
click at [979, 264] on main "elf - longevity theme Settings Overview Google TikTok View Combined Export Data…" at bounding box center [621, 497] width 932 height 919
click at [375, 139] on span "View Combined" at bounding box center [361, 142] width 70 height 10
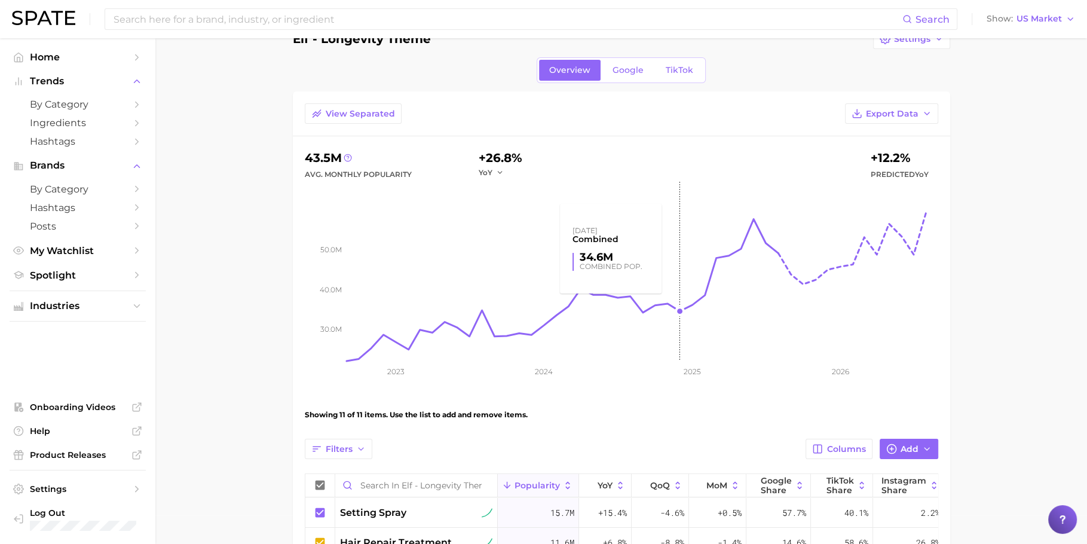
scroll to position [55, 0]
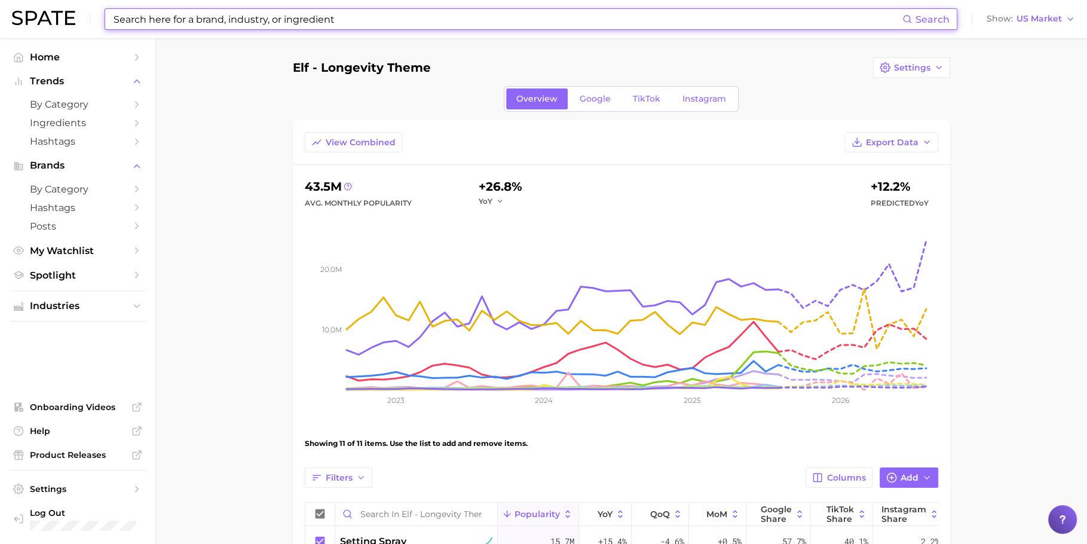
click at [583, 20] on input at bounding box center [507, 19] width 790 height 20
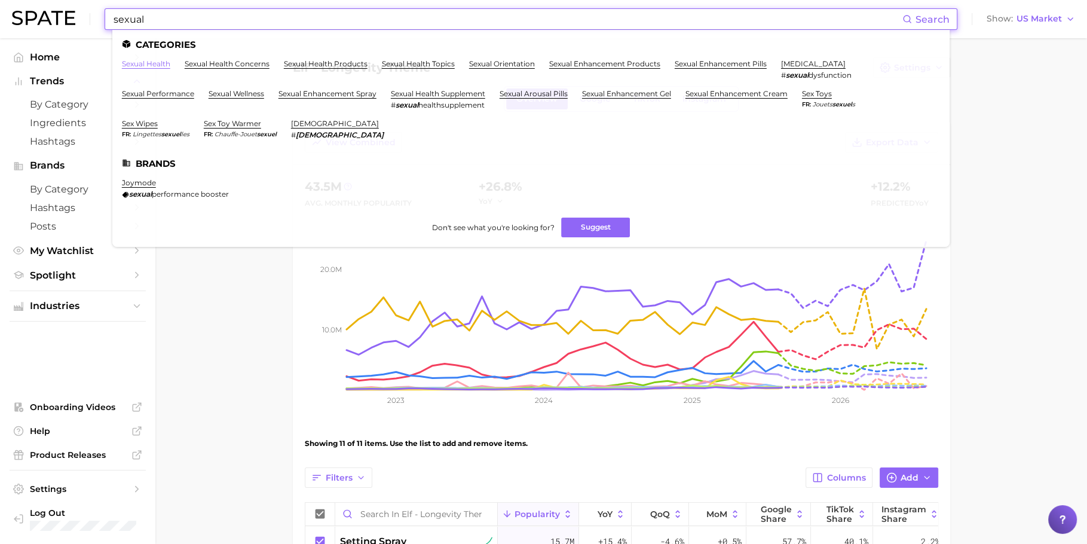
type input "sexual"
click at [153, 65] on link "sexual health" at bounding box center [146, 63] width 48 height 9
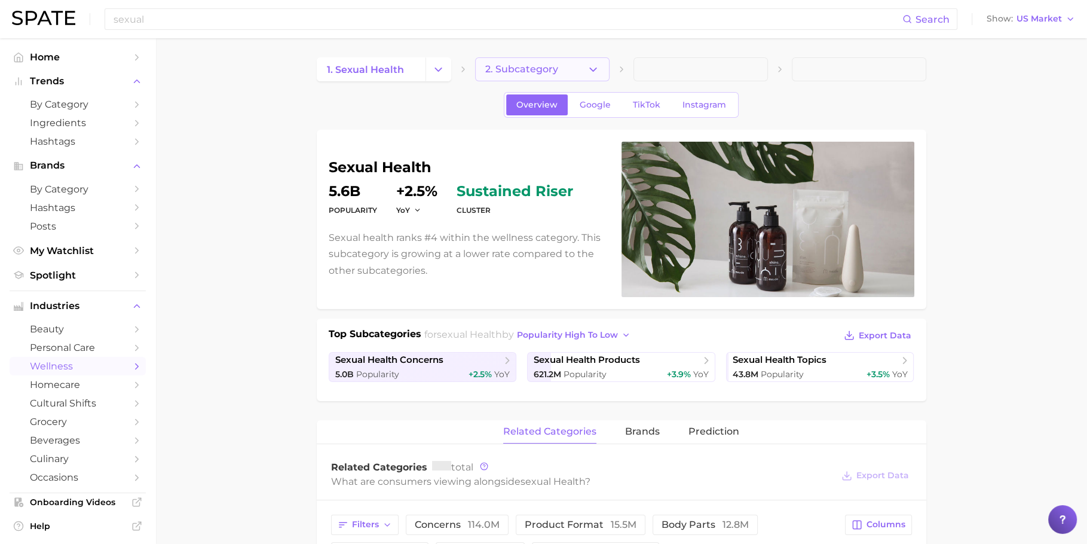
click at [519, 64] on span "2. Subcategory" at bounding box center [521, 69] width 73 height 11
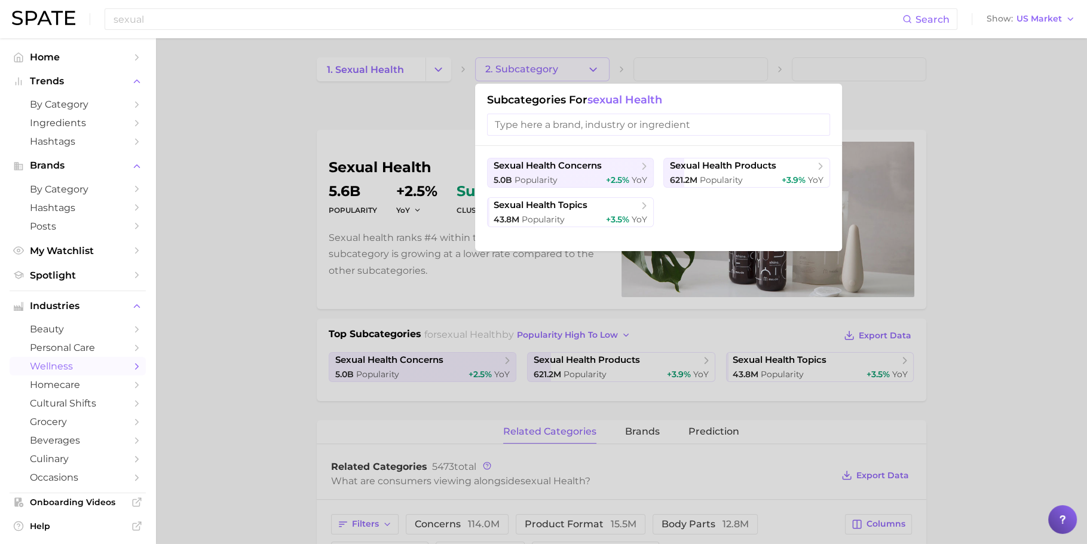
click at [320, 182] on div at bounding box center [543, 272] width 1087 height 544
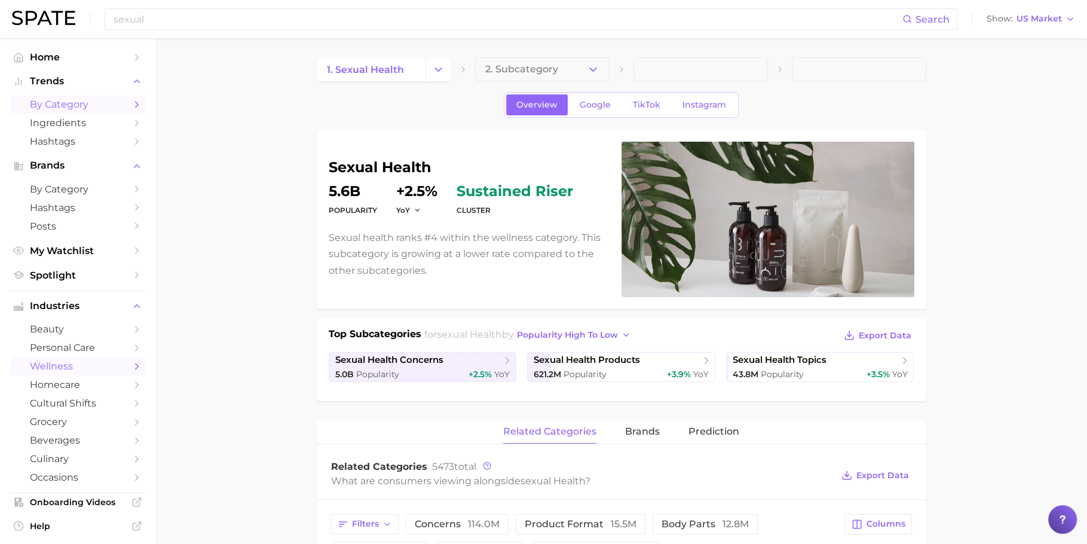
click at [87, 106] on span "by Category" at bounding box center [78, 104] width 96 height 11
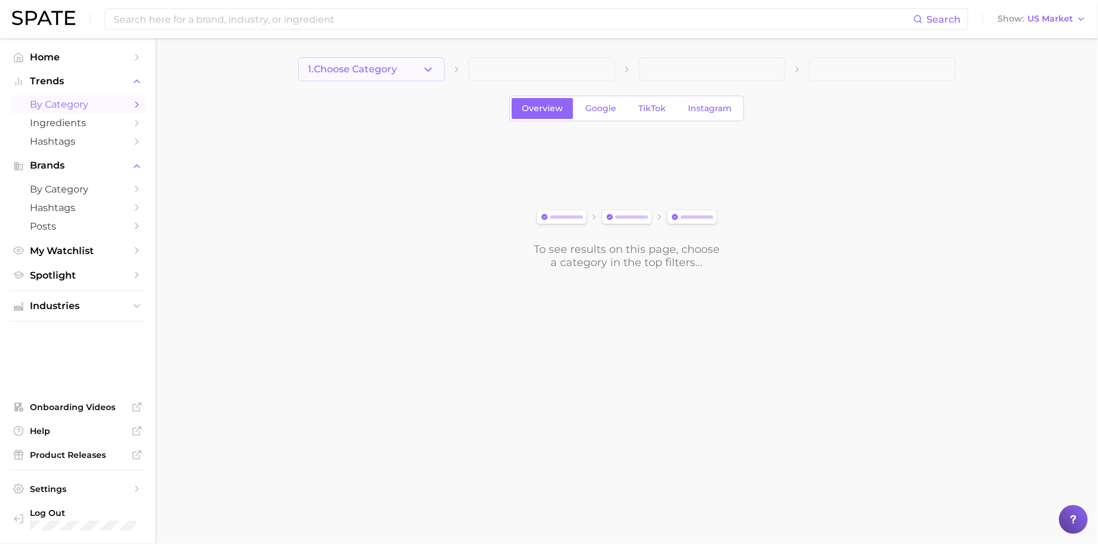
click at [405, 81] on button "1. Choose Category" at bounding box center [371, 69] width 146 height 24
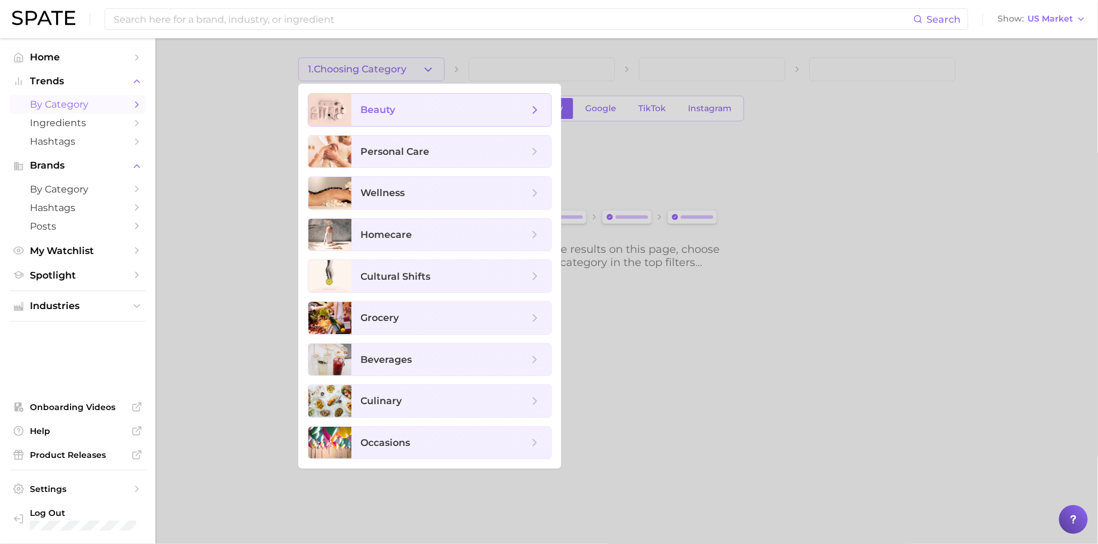
click at [415, 105] on span "beauty" at bounding box center [444, 109] width 167 height 13
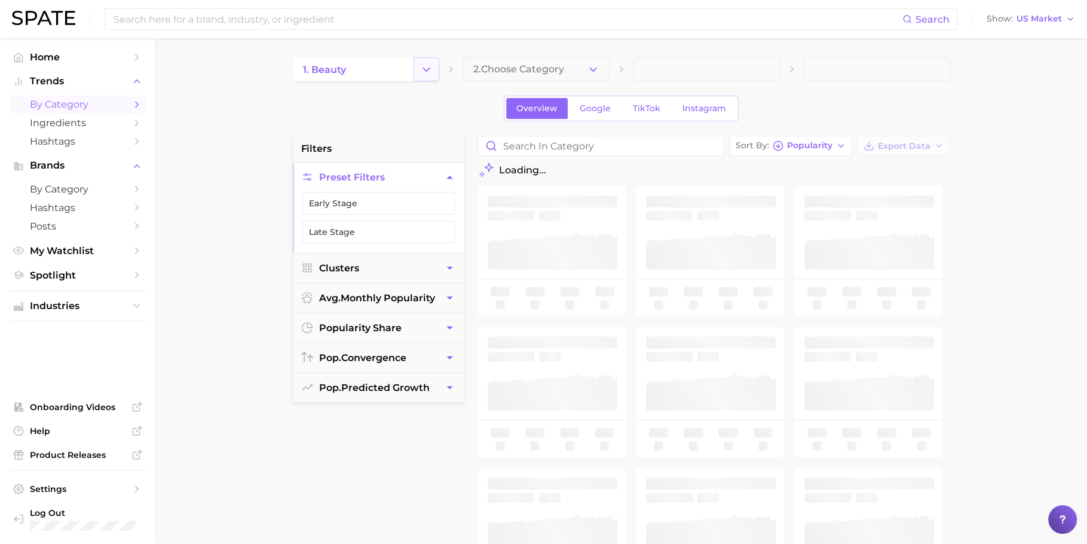
click at [436, 74] on button "Change Category" at bounding box center [427, 69] width 26 height 24
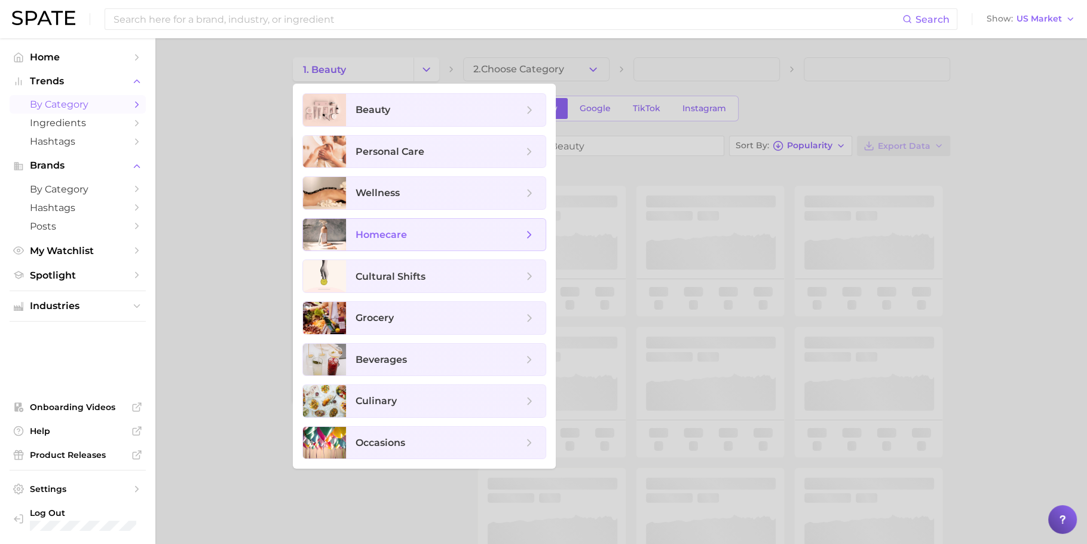
click at [433, 221] on span "homecare" at bounding box center [446, 235] width 200 height 32
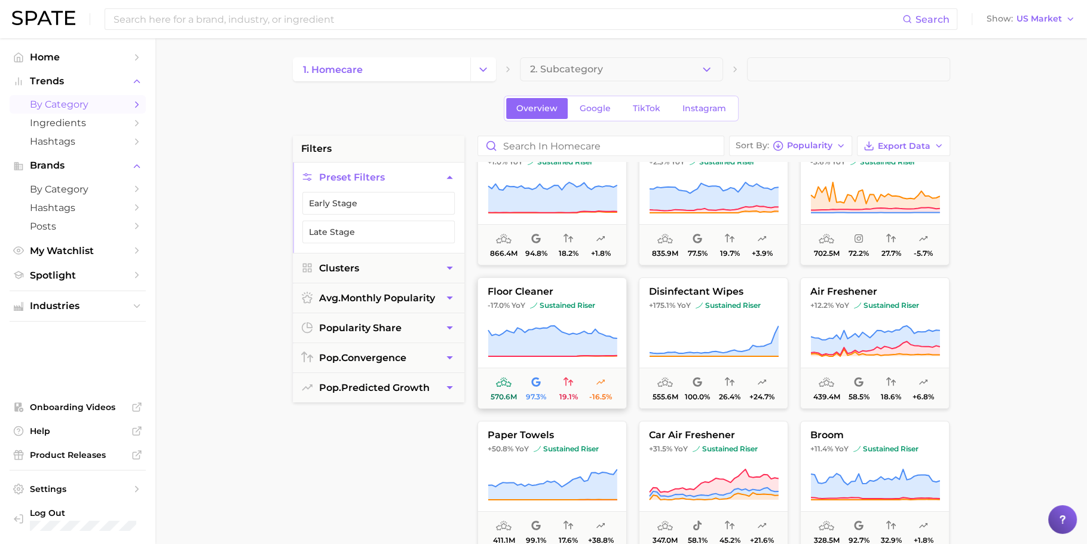
scroll to position [279, 0]
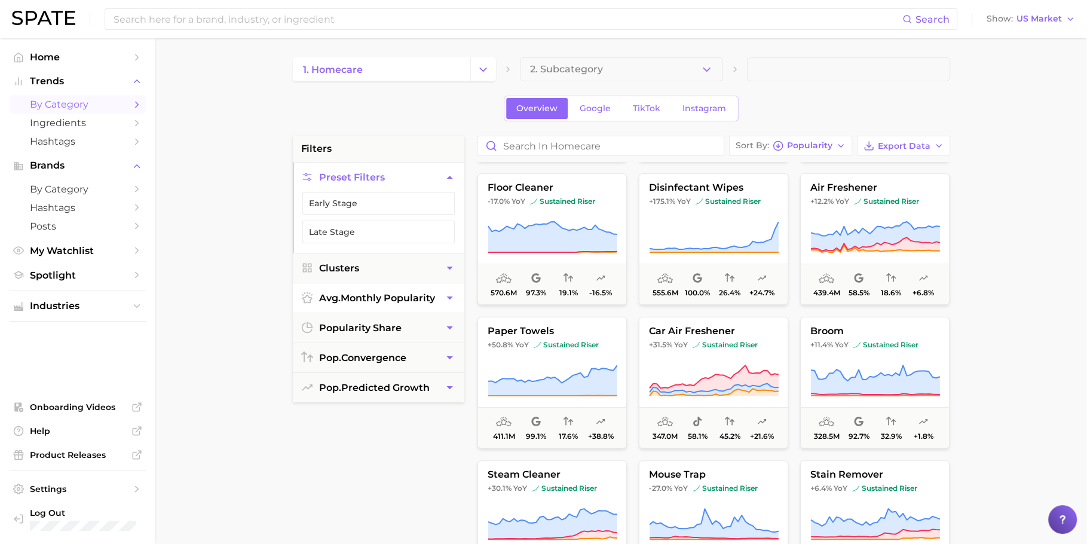
click at [386, 292] on span "avg. monthly popularity" at bounding box center [377, 297] width 116 height 11
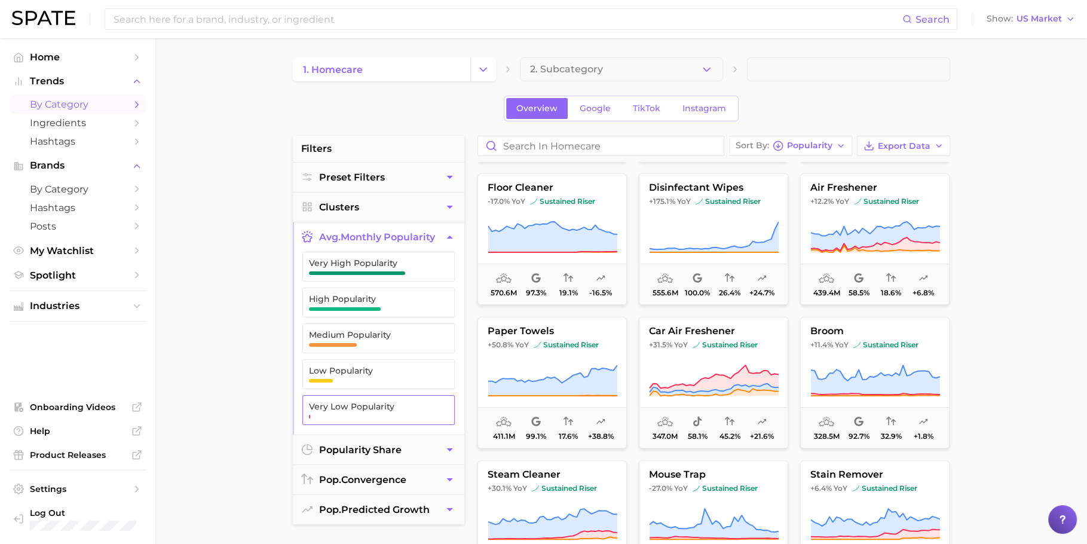
click at [353, 405] on span "Very Low Popularity" at bounding box center [369, 407] width 120 height 10
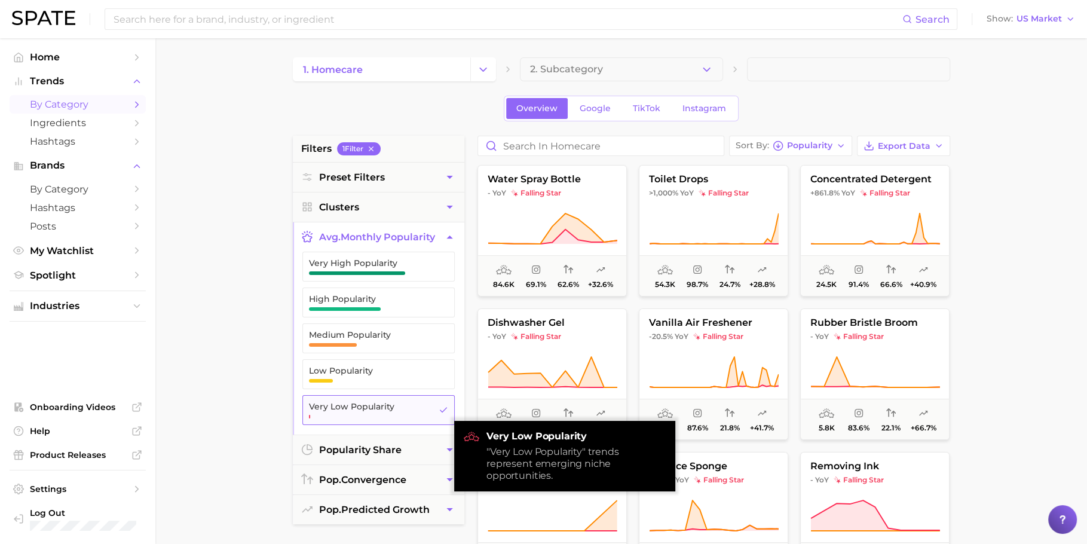
click at [353, 405] on span "Very Low Popularity" at bounding box center [369, 407] width 120 height 10
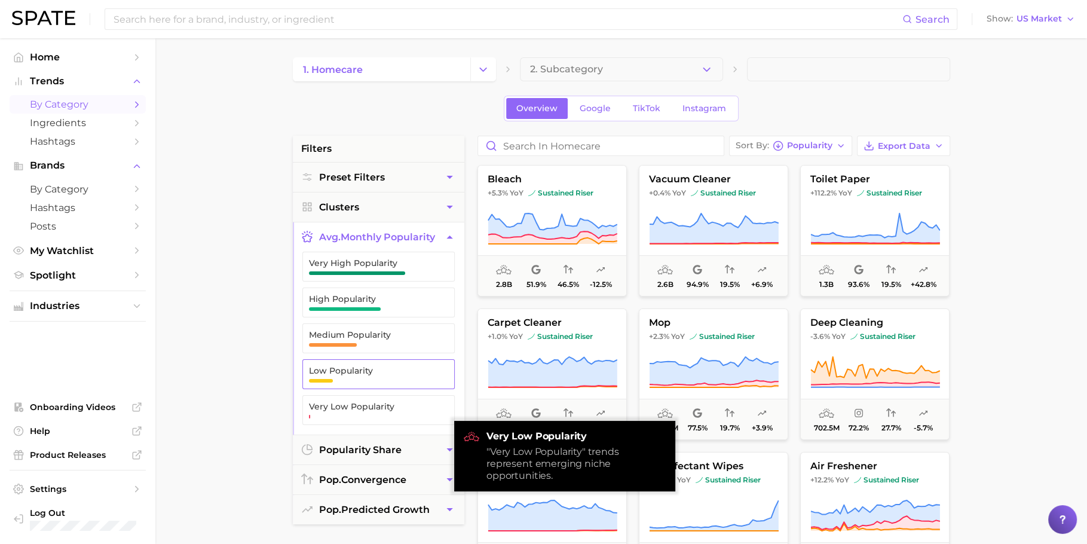
click at [360, 384] on button "Low Popularity" at bounding box center [378, 374] width 152 height 30
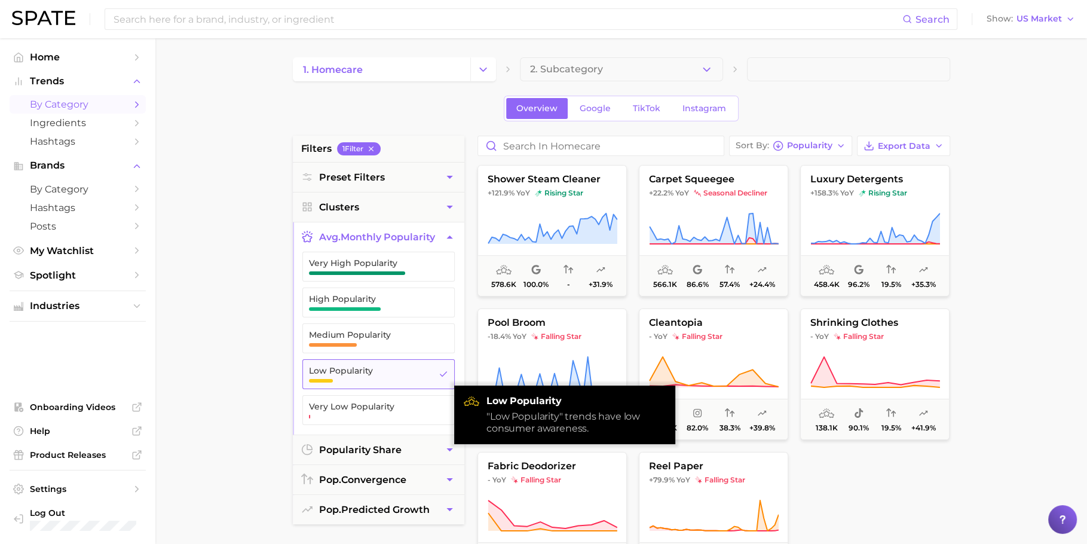
click at [360, 384] on button "Low Popularity" at bounding box center [378, 374] width 152 height 30
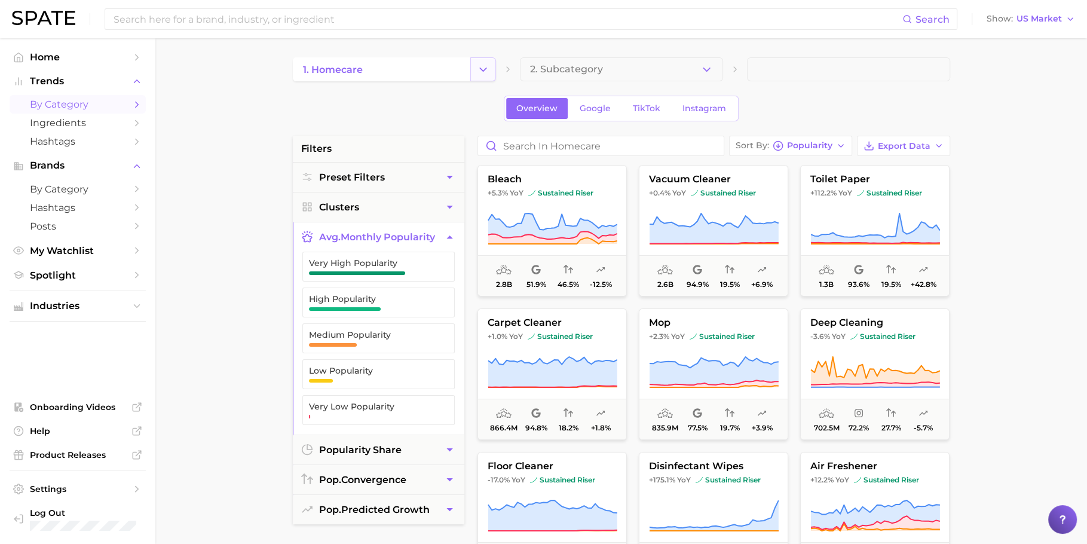
click at [487, 66] on icon "Change Category" at bounding box center [483, 69] width 13 height 13
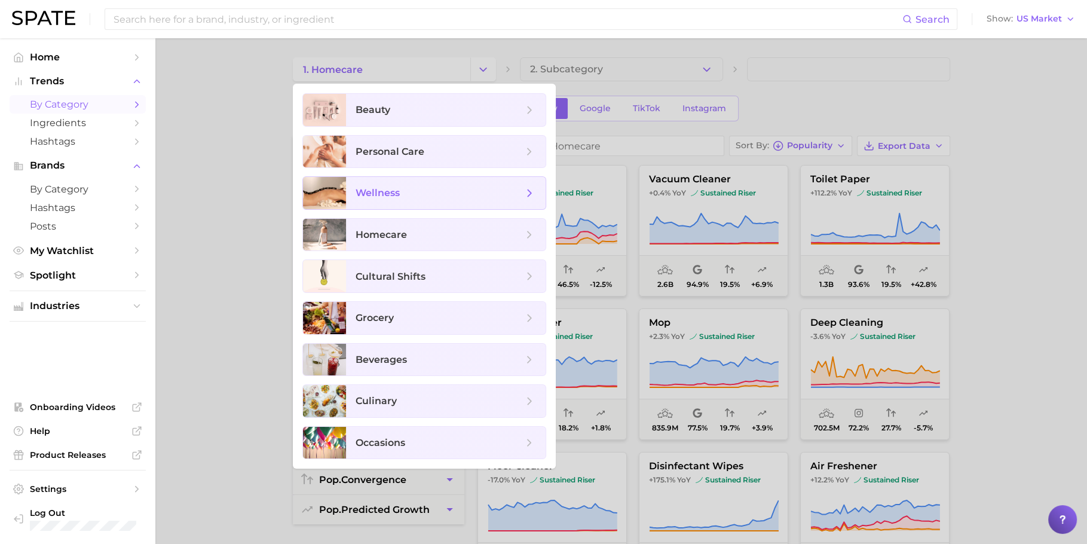
click at [430, 195] on span "wellness" at bounding box center [439, 193] width 167 height 13
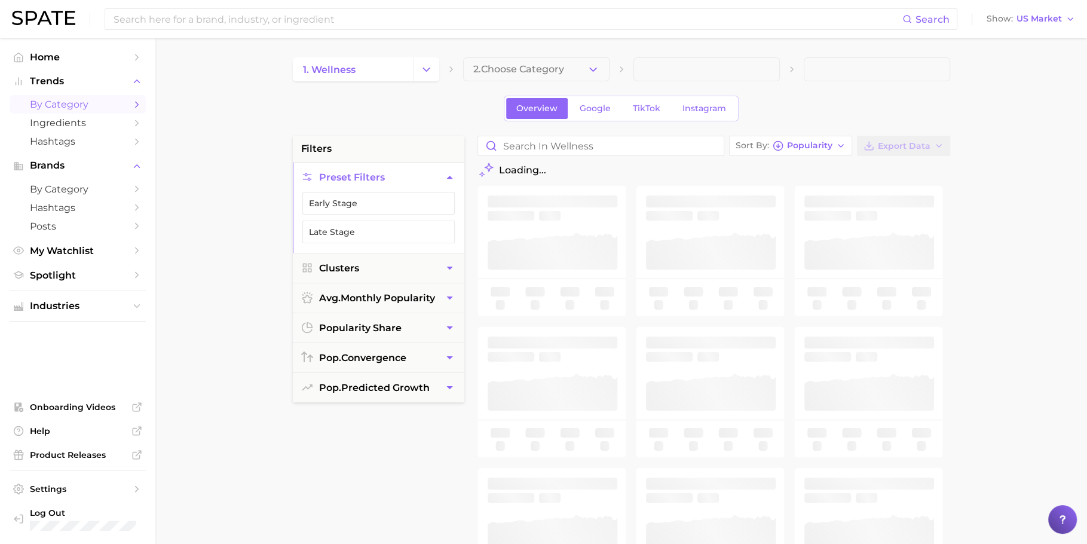
click at [530, 87] on div "1. wellness 2. Choose Category Overview Google TikTok Instagram filters Preset …" at bounding box center [622, 471] width 658 height 828
click at [531, 75] on button "2. Choose Category" at bounding box center [536, 69] width 146 height 24
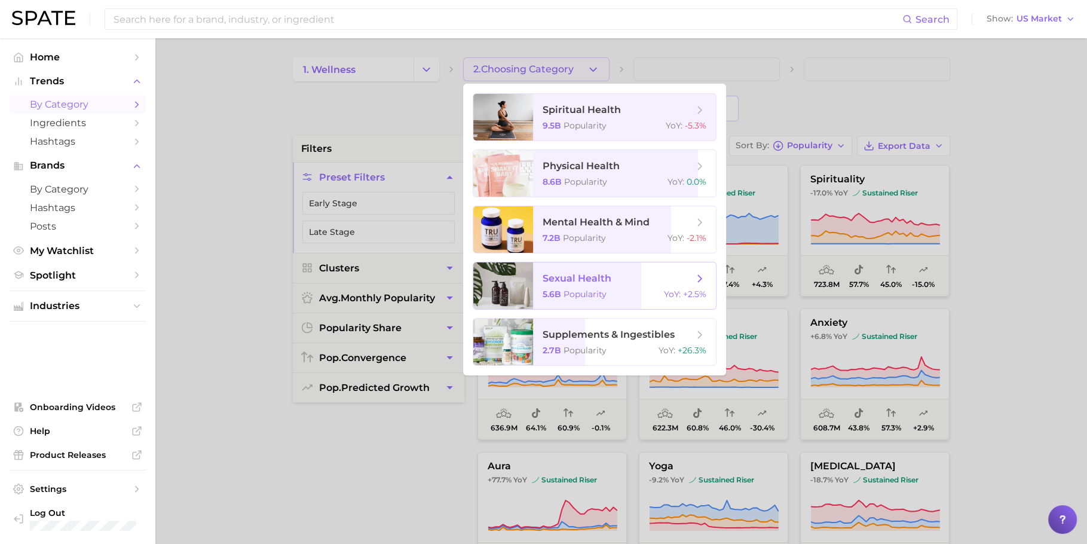
click at [604, 278] on span "sexual health" at bounding box center [577, 278] width 69 height 11
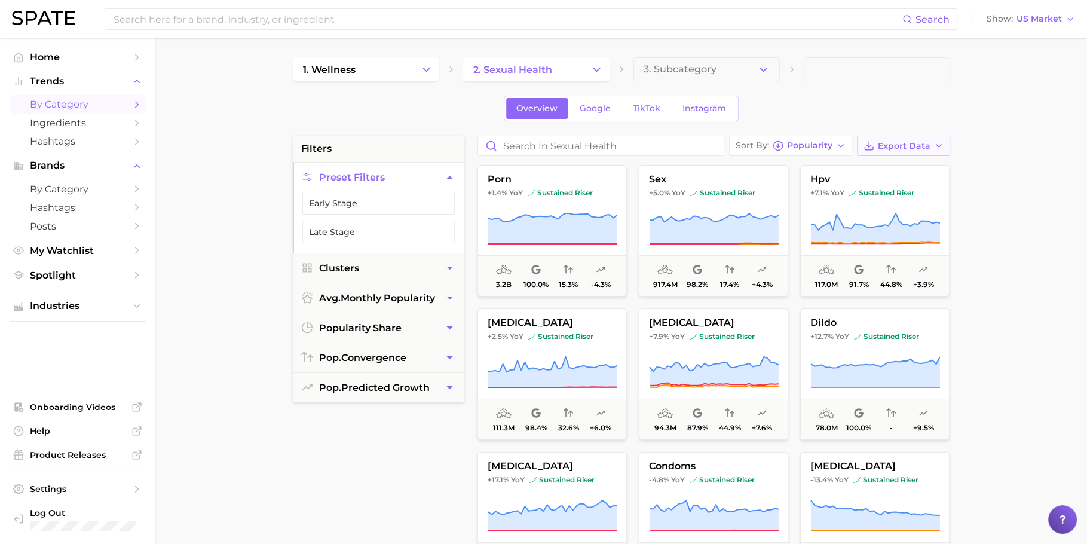
click at [898, 136] on button "Export Data" at bounding box center [903, 146] width 93 height 20
click at [894, 169] on span "Card Data CSV" at bounding box center [870, 168] width 63 height 10
click at [592, 65] on icon "Change Category" at bounding box center [597, 69] width 13 height 13
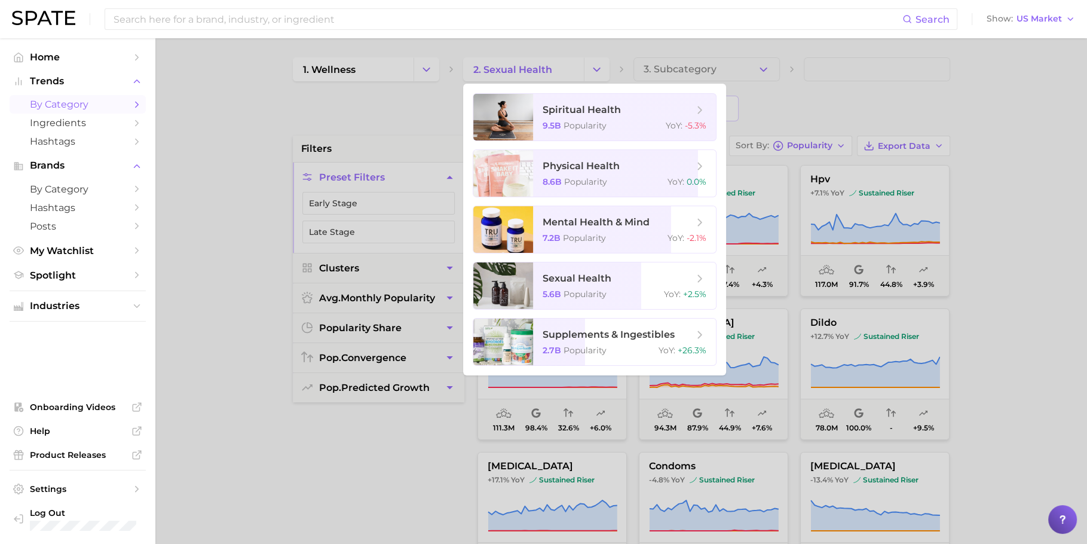
click at [651, 56] on div at bounding box center [543, 272] width 1087 height 544
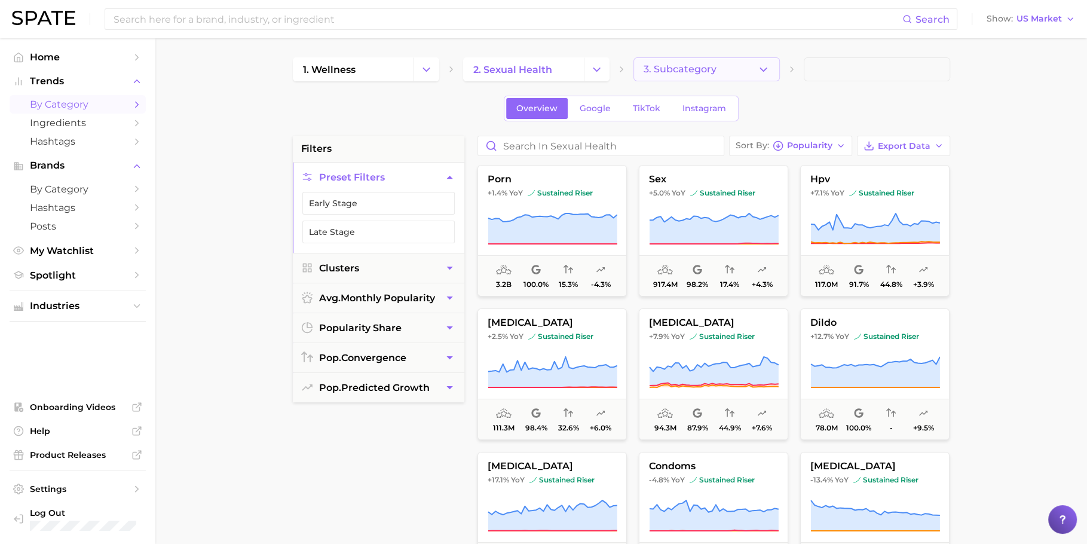
click at [653, 62] on button "3. Subcategory" at bounding box center [707, 69] width 146 height 24
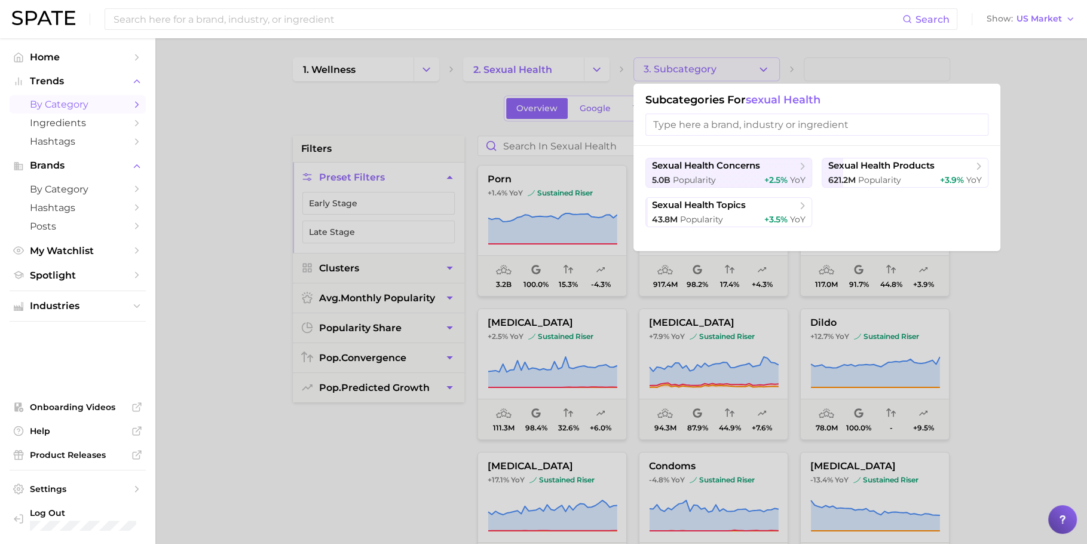
click at [653, 62] on div at bounding box center [543, 272] width 1087 height 544
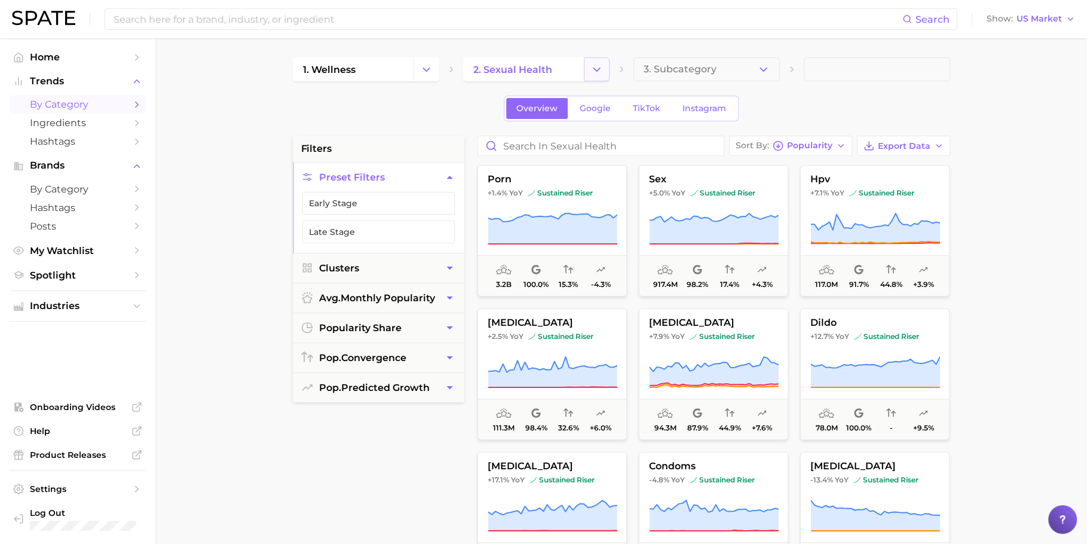
click at [599, 68] on polyline "Change Category" at bounding box center [597, 69] width 7 height 3
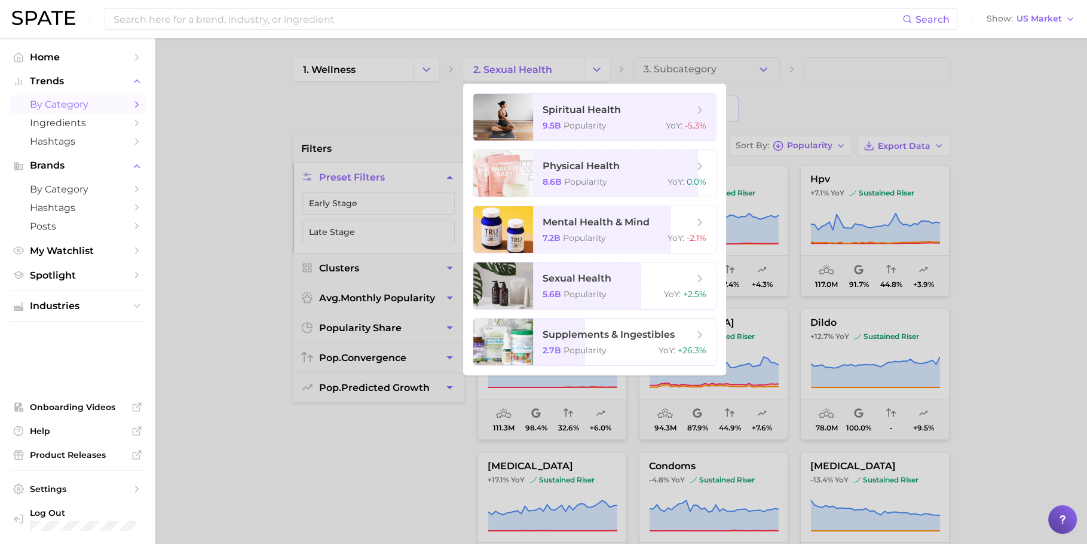
click at [429, 97] on div at bounding box center [543, 272] width 1087 height 544
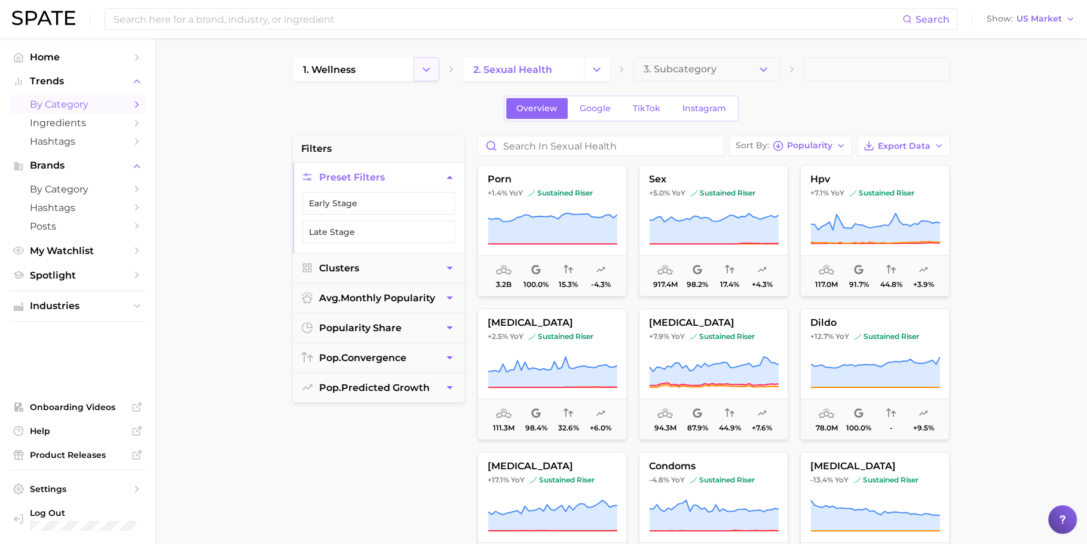
click at [429, 80] on button "Change Category" at bounding box center [427, 69] width 26 height 24
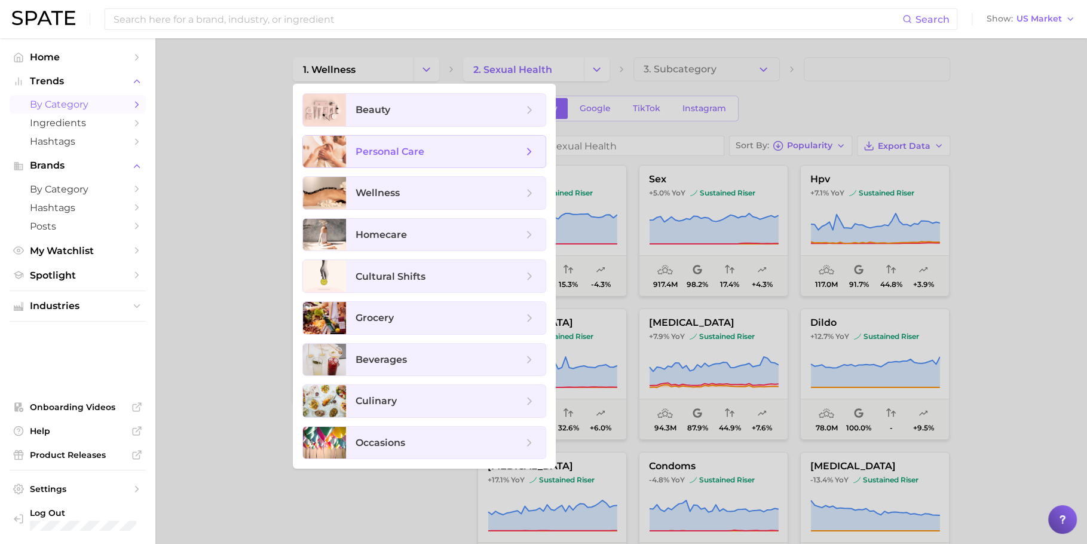
click at [429, 145] on span "personal care" at bounding box center [439, 151] width 167 height 13
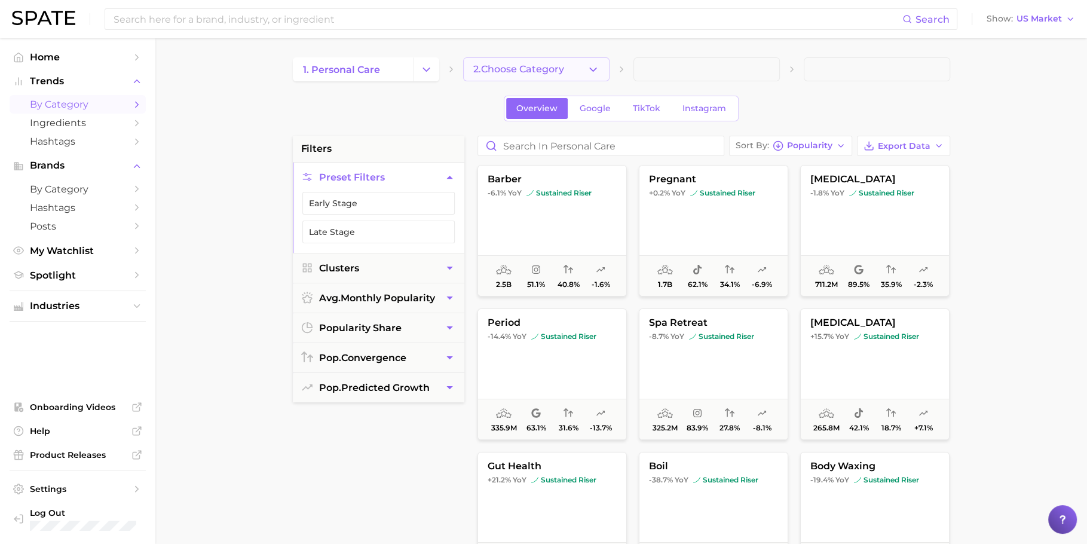
click at [594, 69] on icon "button" at bounding box center [593, 69] width 13 height 13
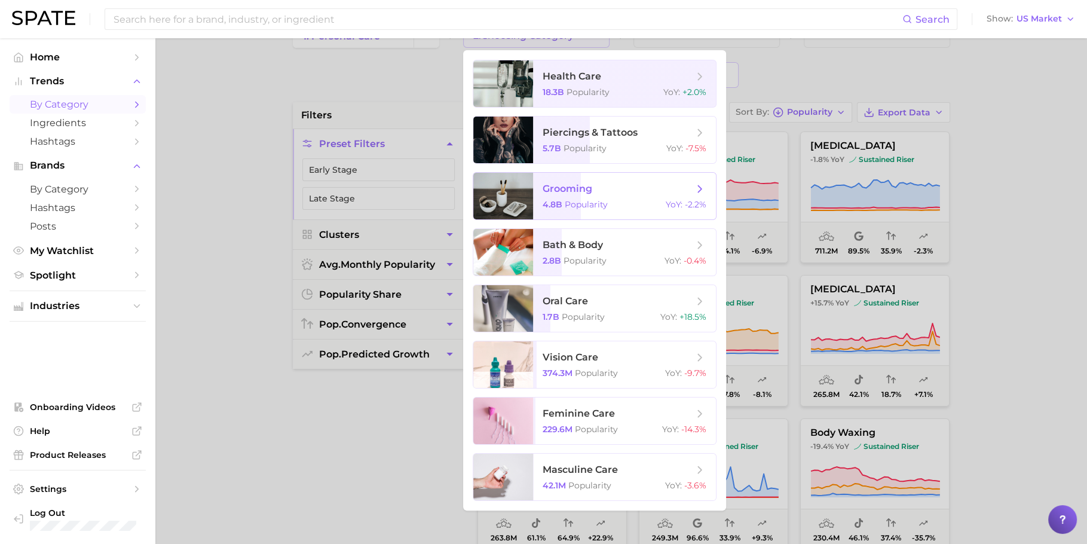
scroll to position [38, 0]
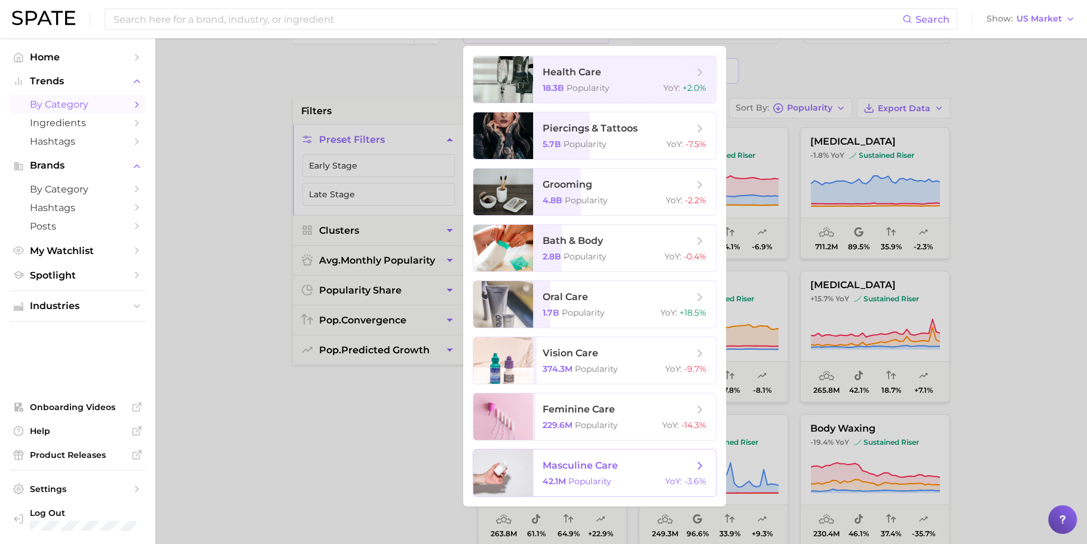
click at [588, 455] on span "masculine care 42.1m Popularity YoY : -3.6%" at bounding box center [624, 473] width 183 height 47
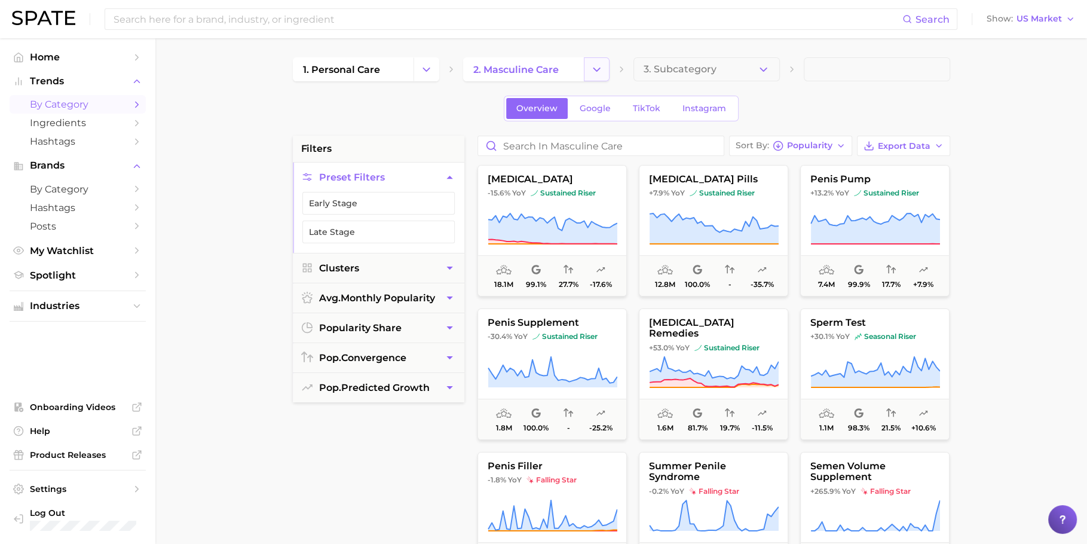
click at [604, 74] on button "Change Category" at bounding box center [597, 69] width 26 height 24
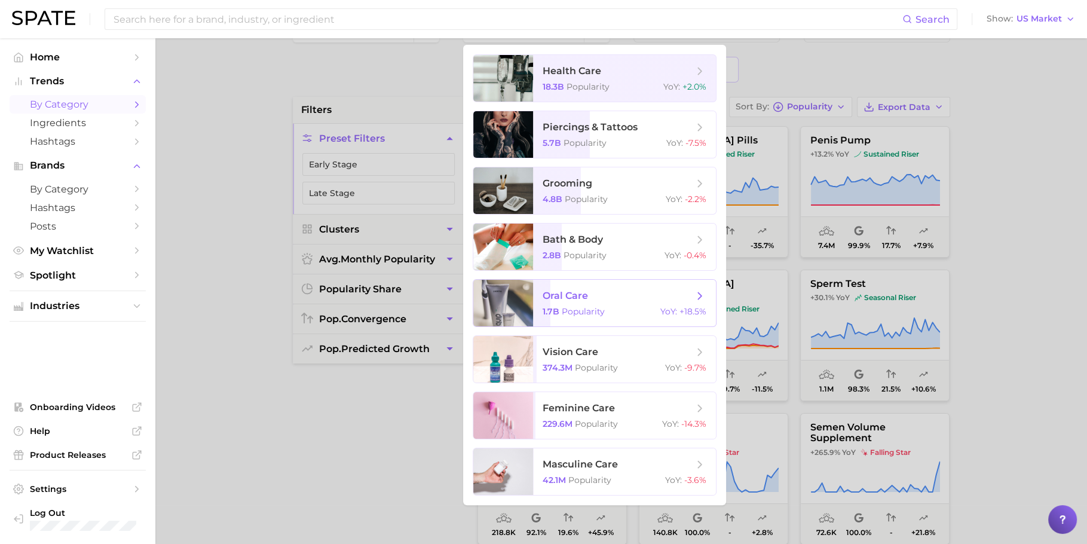
scroll to position [52, 0]
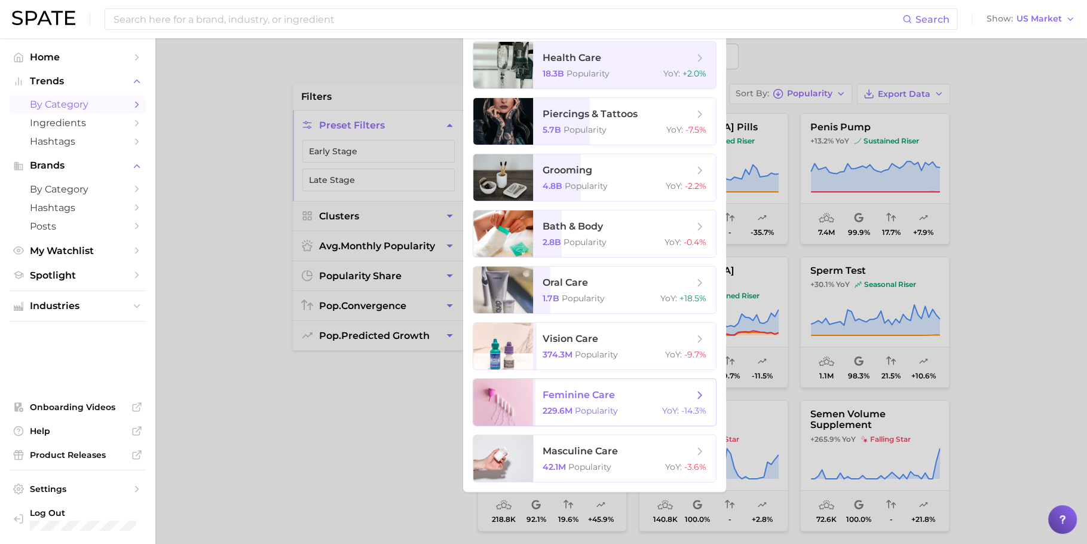
click at [592, 405] on span "feminine care 229.6m Popularity YoY : -14.3%" at bounding box center [624, 402] width 183 height 47
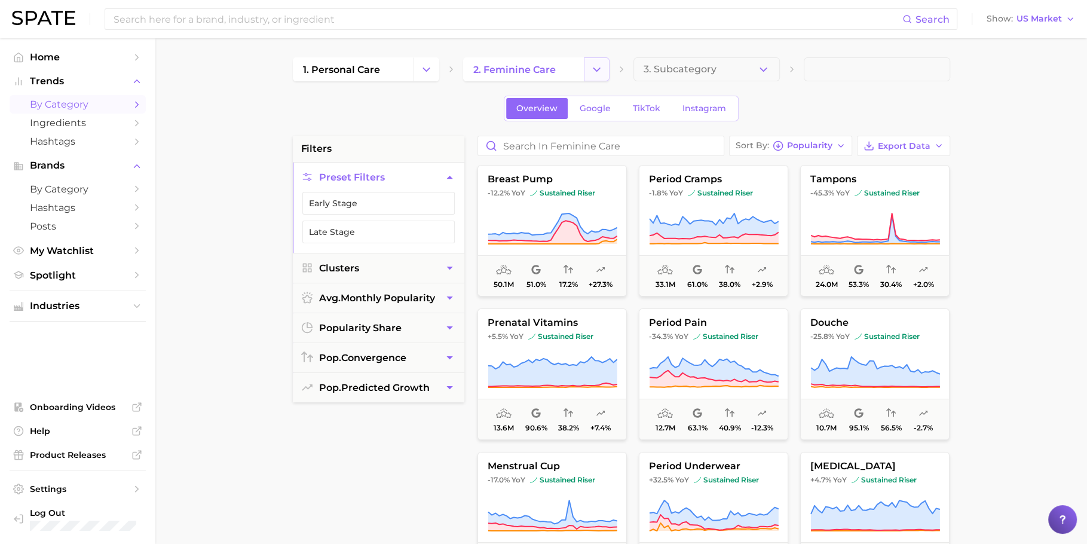
click at [601, 76] on button "Change Category" at bounding box center [597, 69] width 26 height 24
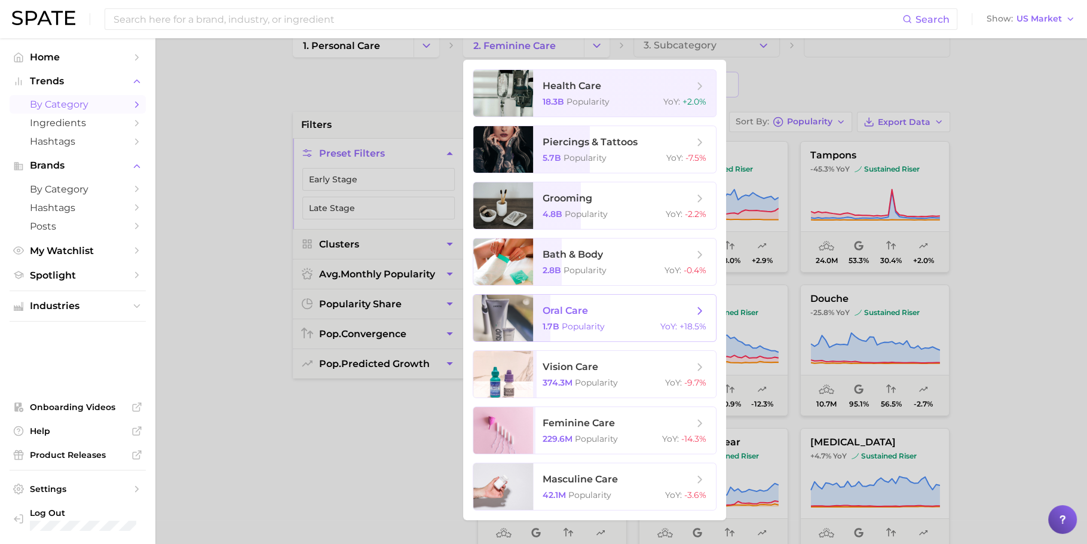
scroll to position [30, 0]
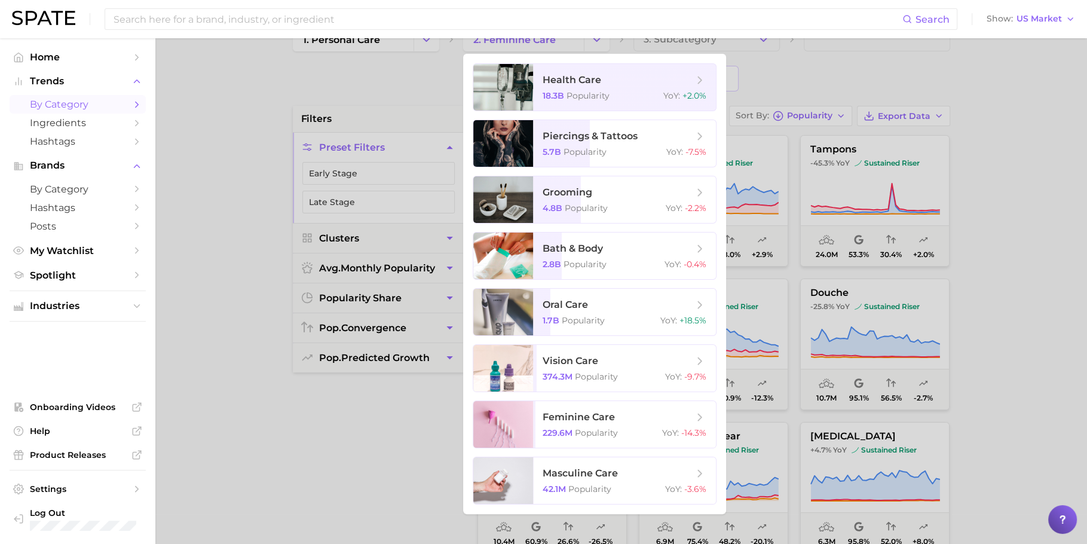
click at [811, 72] on div at bounding box center [543, 272] width 1087 height 544
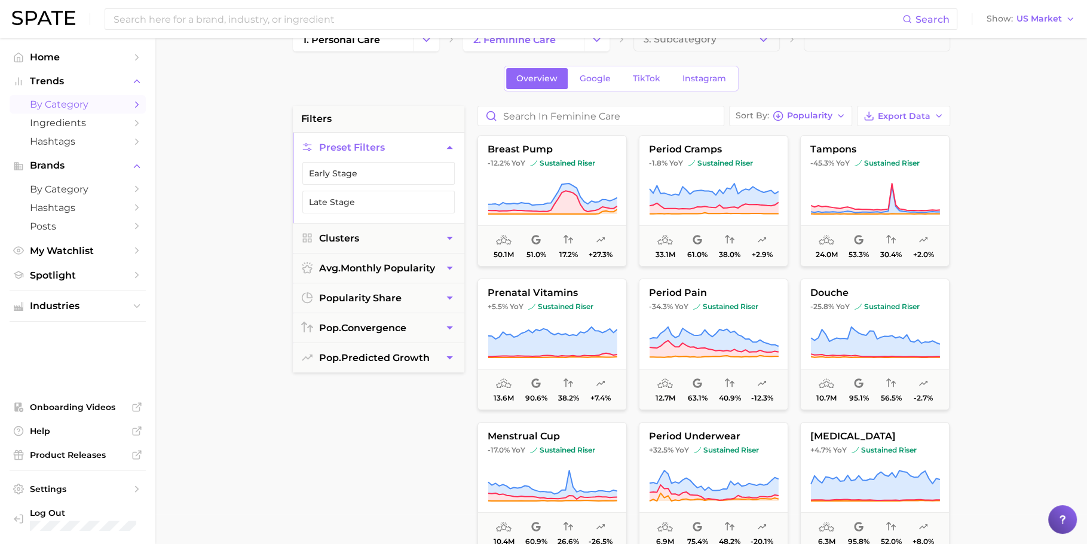
scroll to position [0, 0]
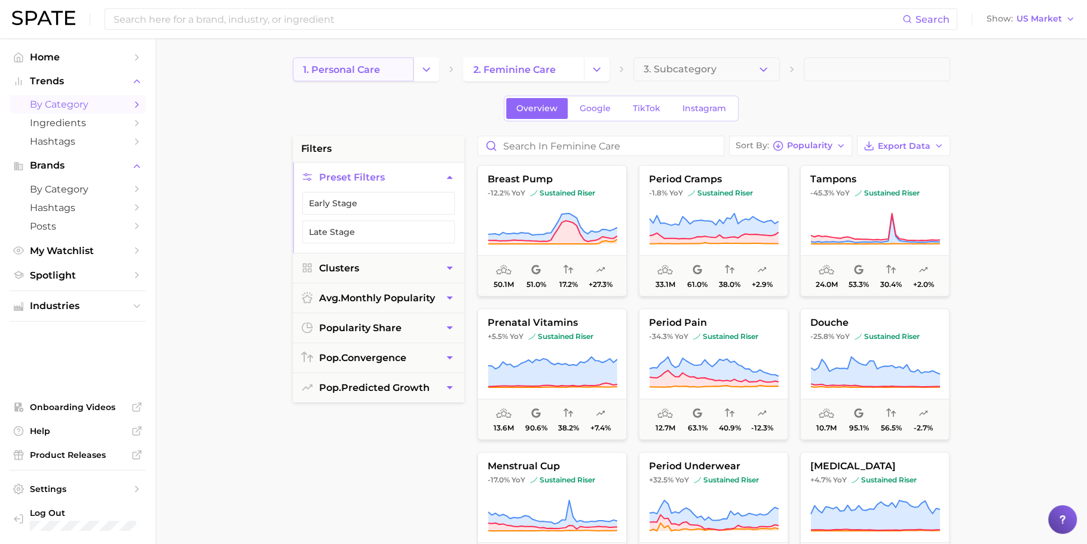
click at [387, 68] on link "1. personal care" at bounding box center [353, 69] width 121 height 24
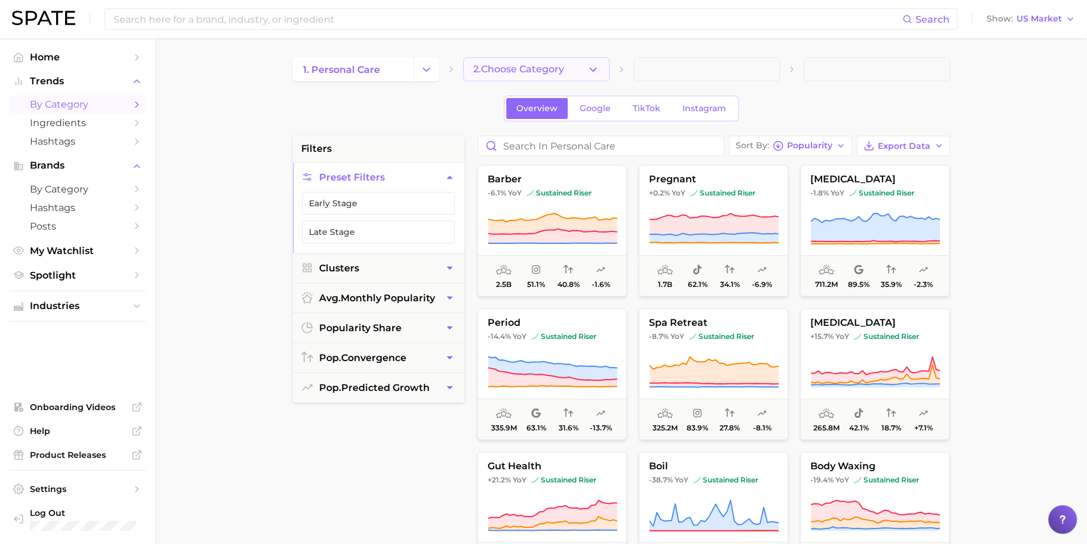
click at [573, 62] on button "2. Choose Category" at bounding box center [536, 69] width 146 height 24
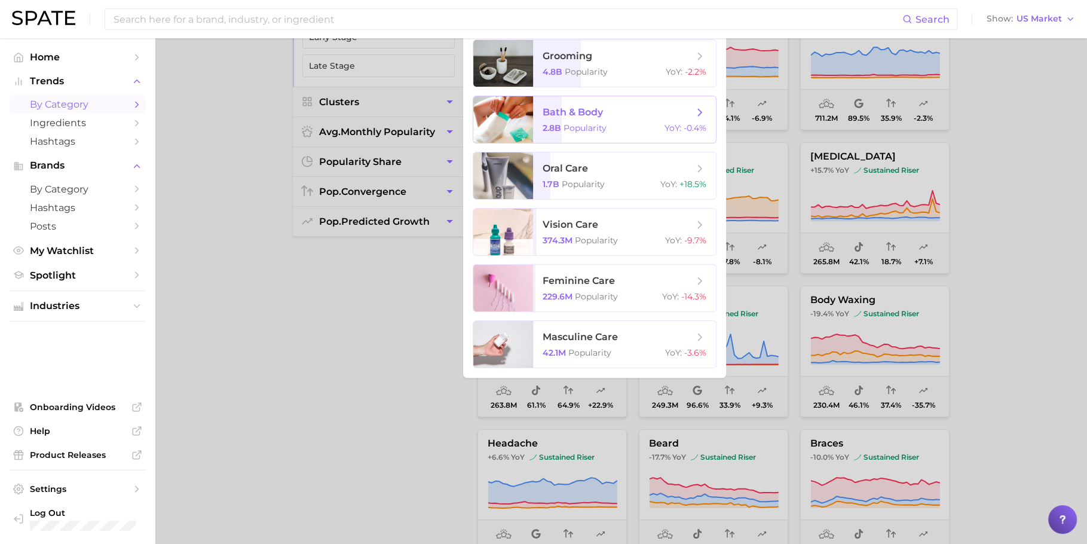
scroll to position [252, 0]
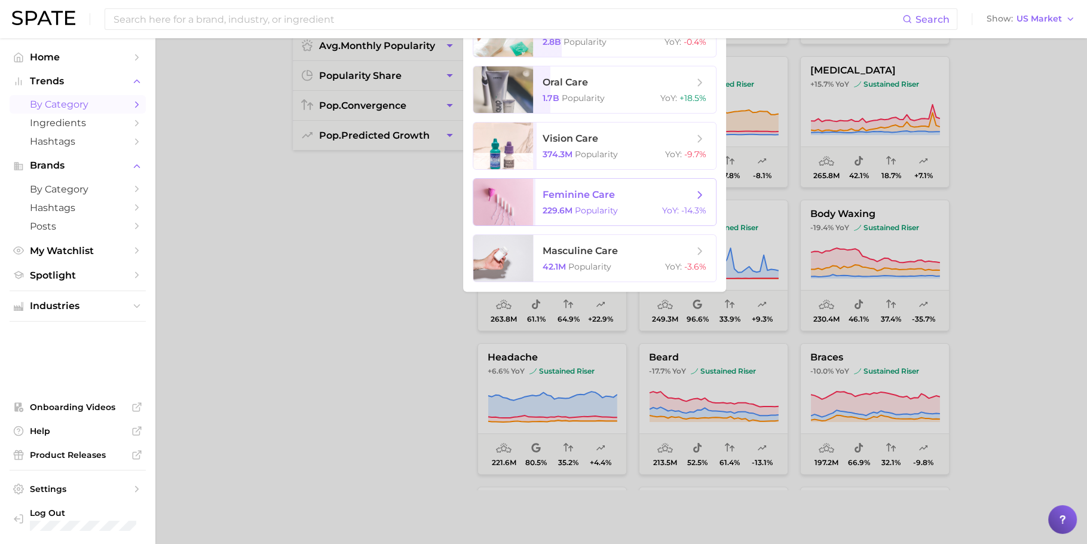
click at [612, 204] on span "feminine care 229.6m Popularity YoY : -14.3%" at bounding box center [624, 202] width 183 height 47
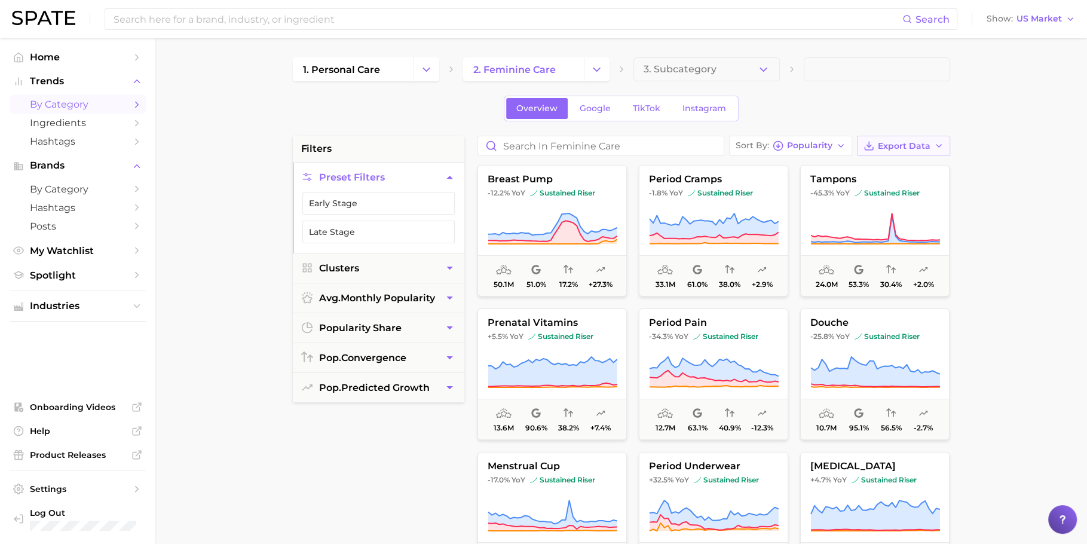
click at [874, 140] on icon "button" at bounding box center [869, 145] width 11 height 11
click at [841, 167] on span "Card Data CSV" at bounding box center [870, 168] width 63 height 10
